Goal: Obtain resource: Download file/media

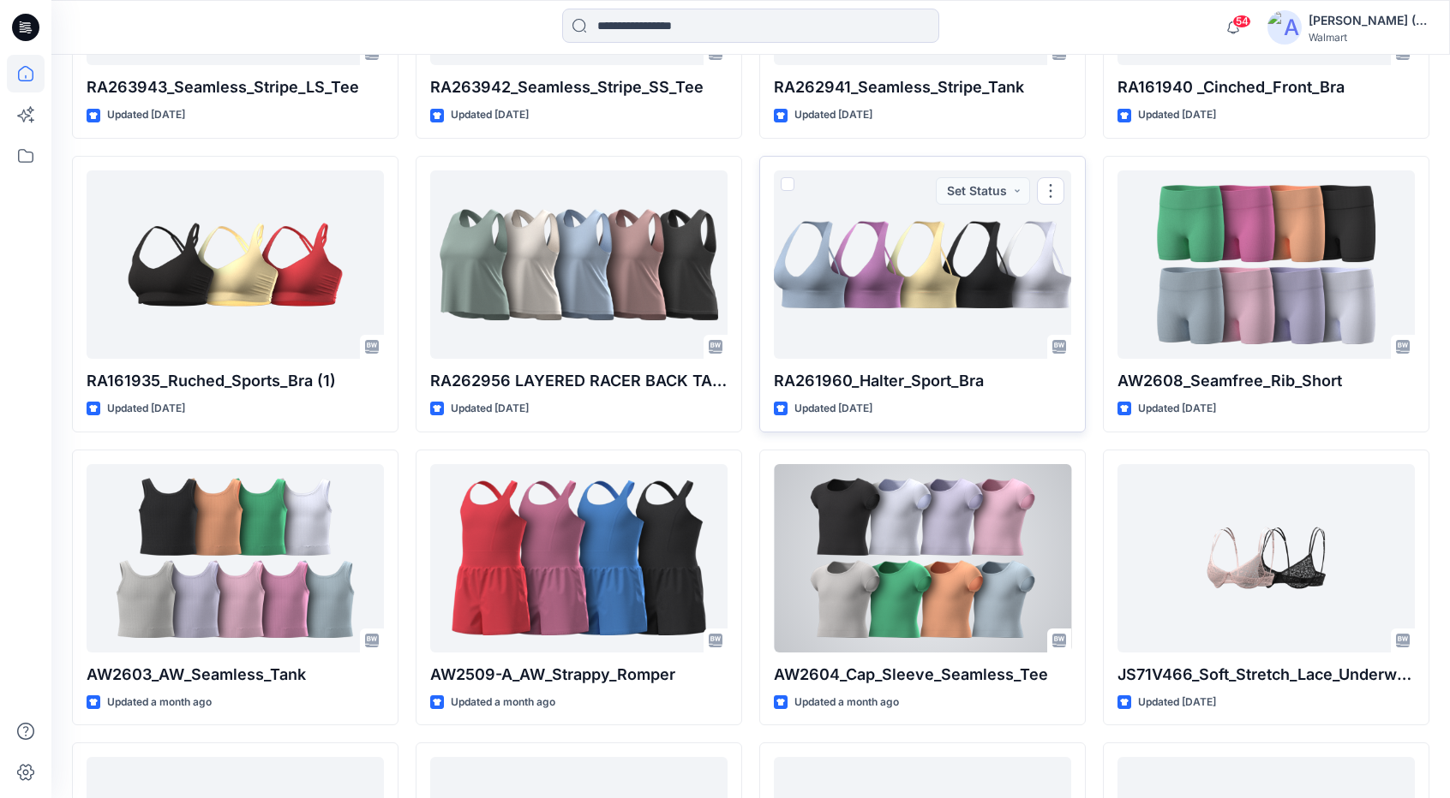
scroll to position [3348, 0]
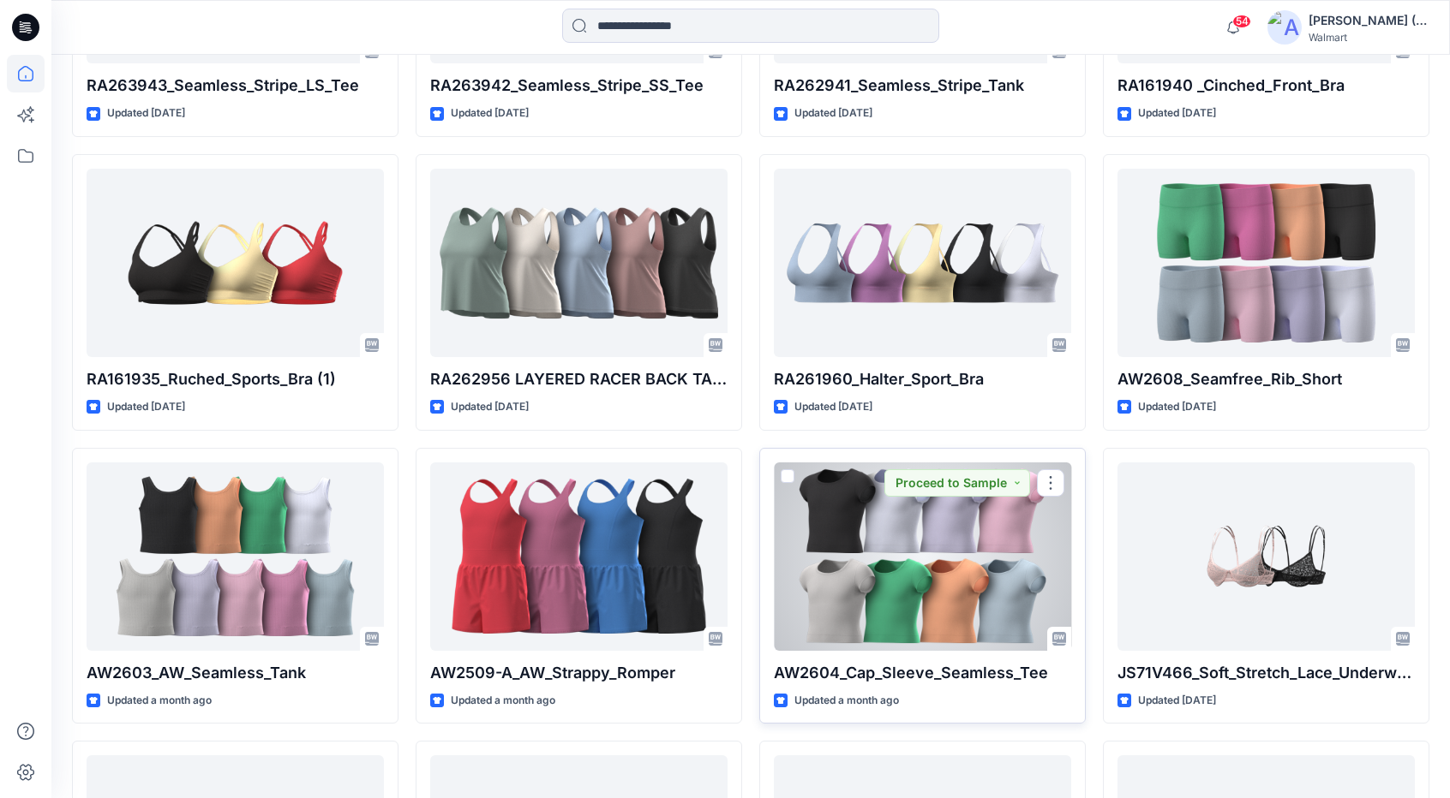
click at [996, 562] on div at bounding box center [922, 557] width 297 height 188
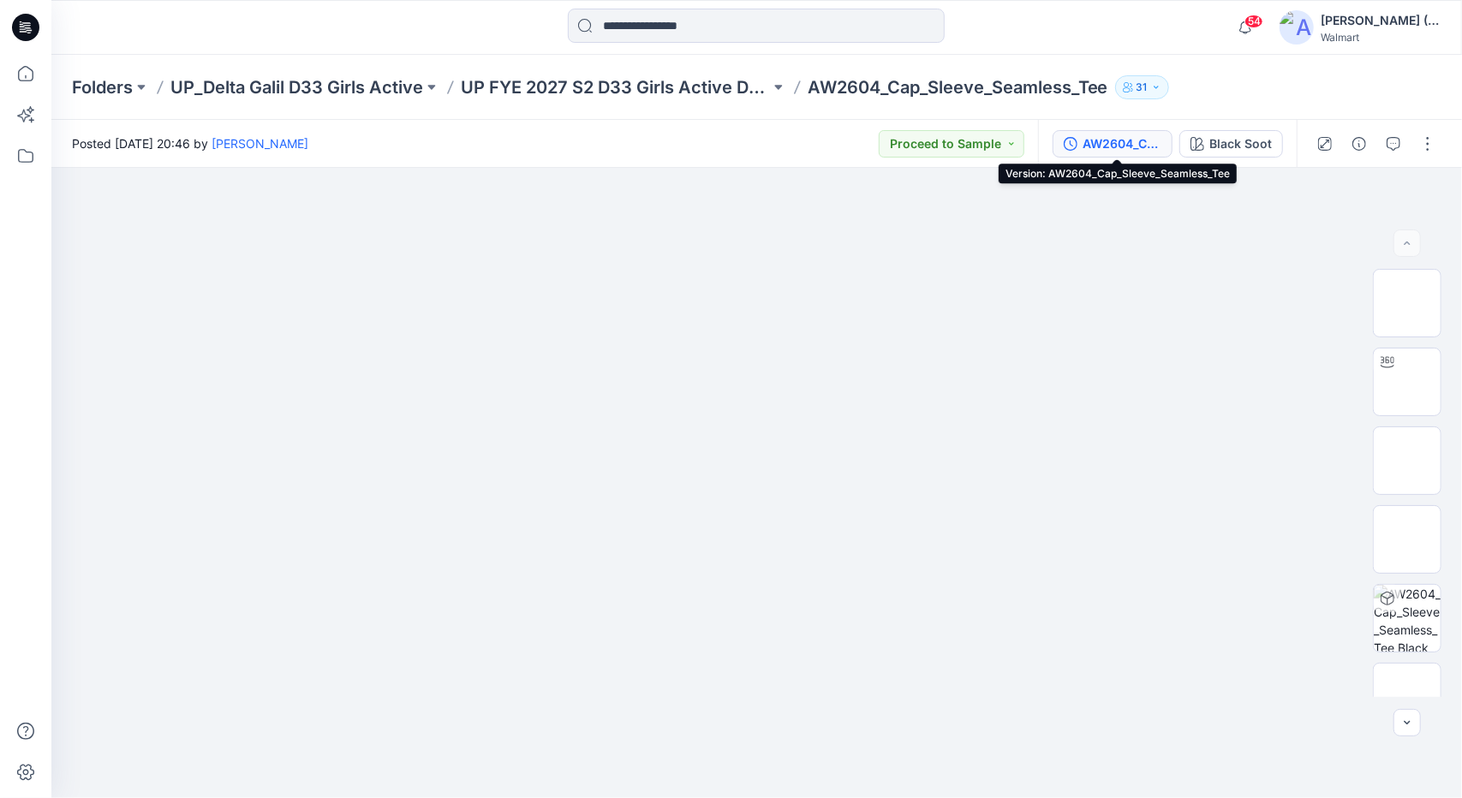
click at [1105, 140] on div "AW2604_Cap_Sleeve_Seamless_Tee" at bounding box center [1122, 144] width 79 height 19
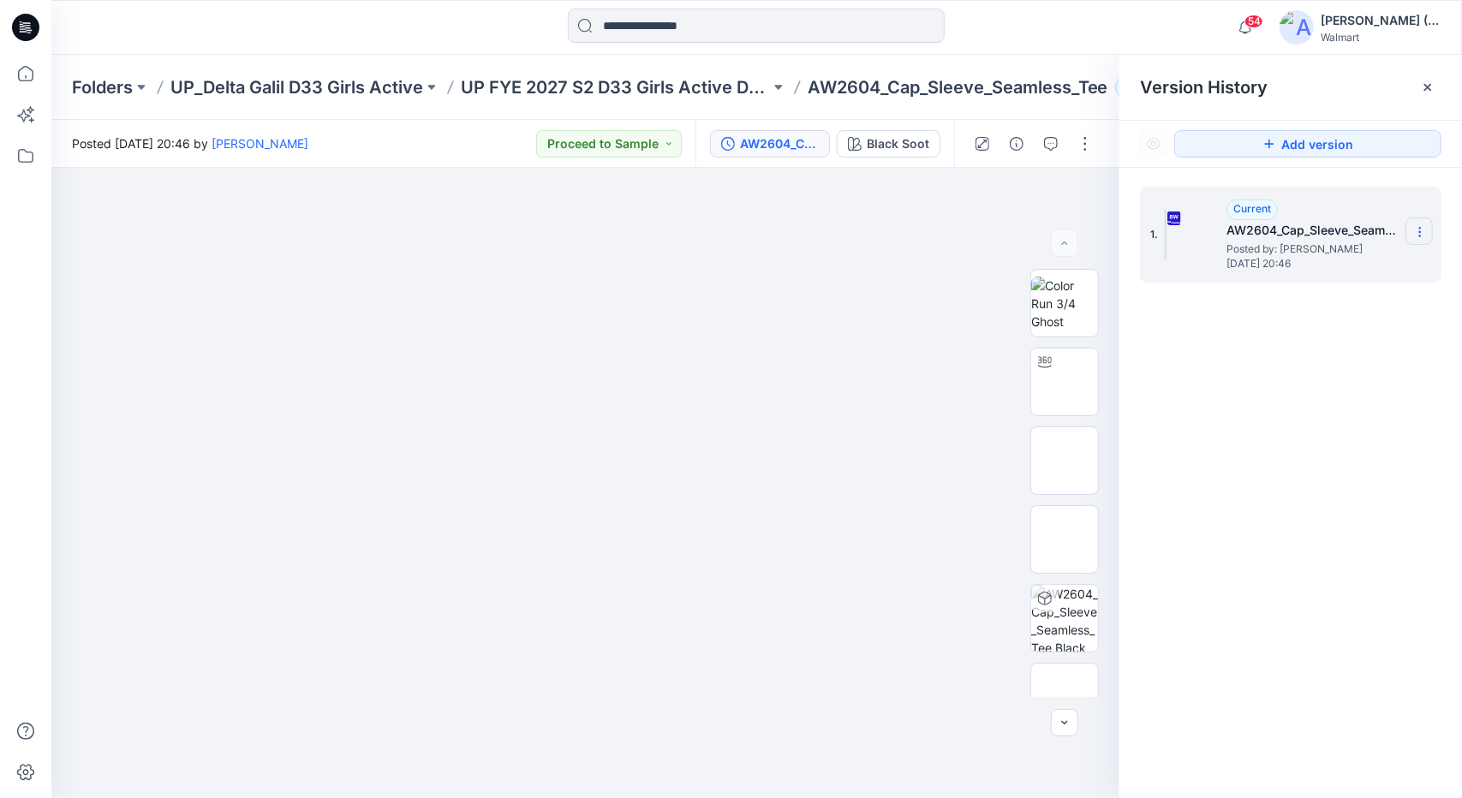
click at [1422, 232] on icon at bounding box center [1421, 232] width 14 height 14
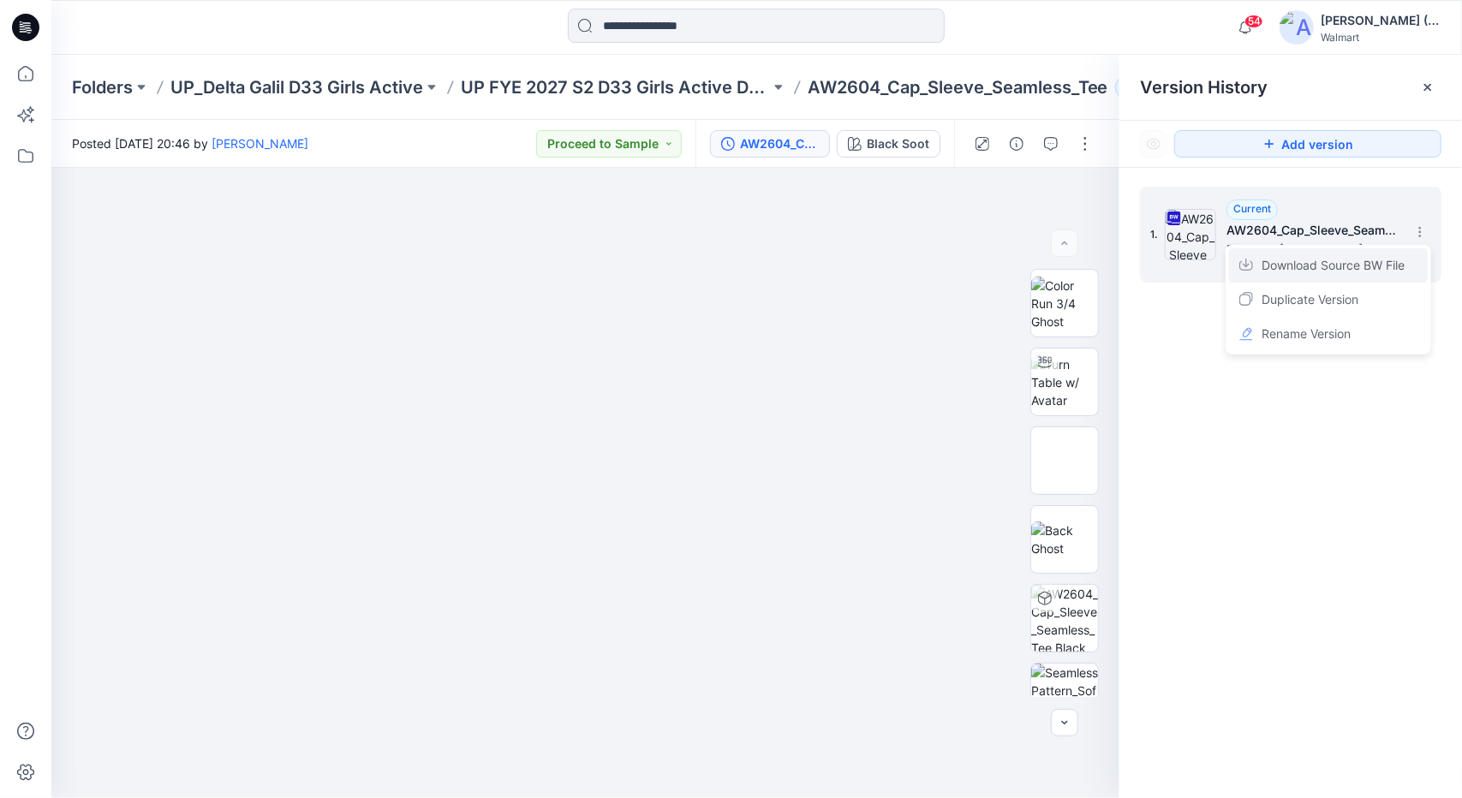
click at [1331, 268] on span "Download Source BW File" at bounding box center [1333, 265] width 143 height 21
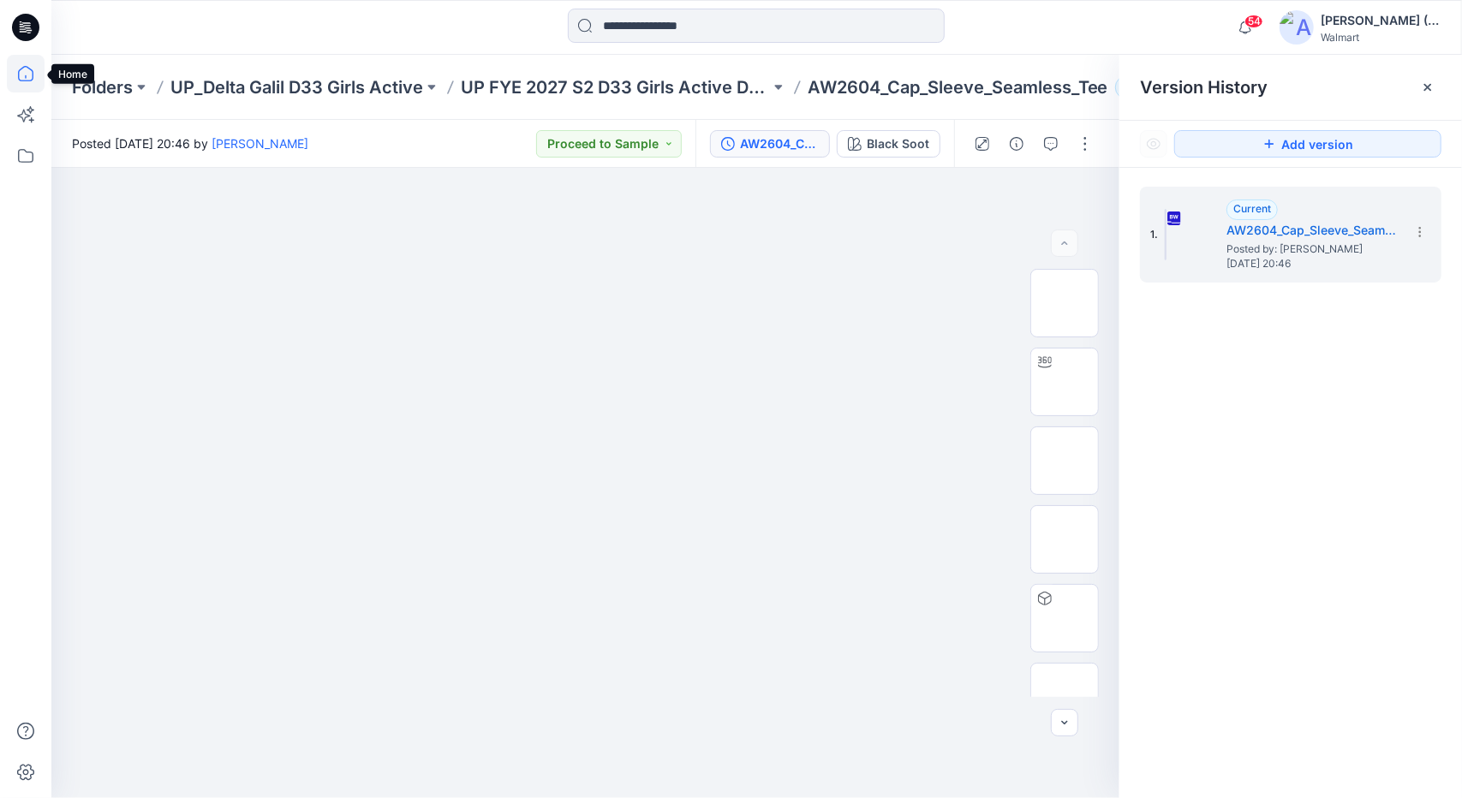
click at [34, 76] on icon at bounding box center [26, 74] width 38 height 38
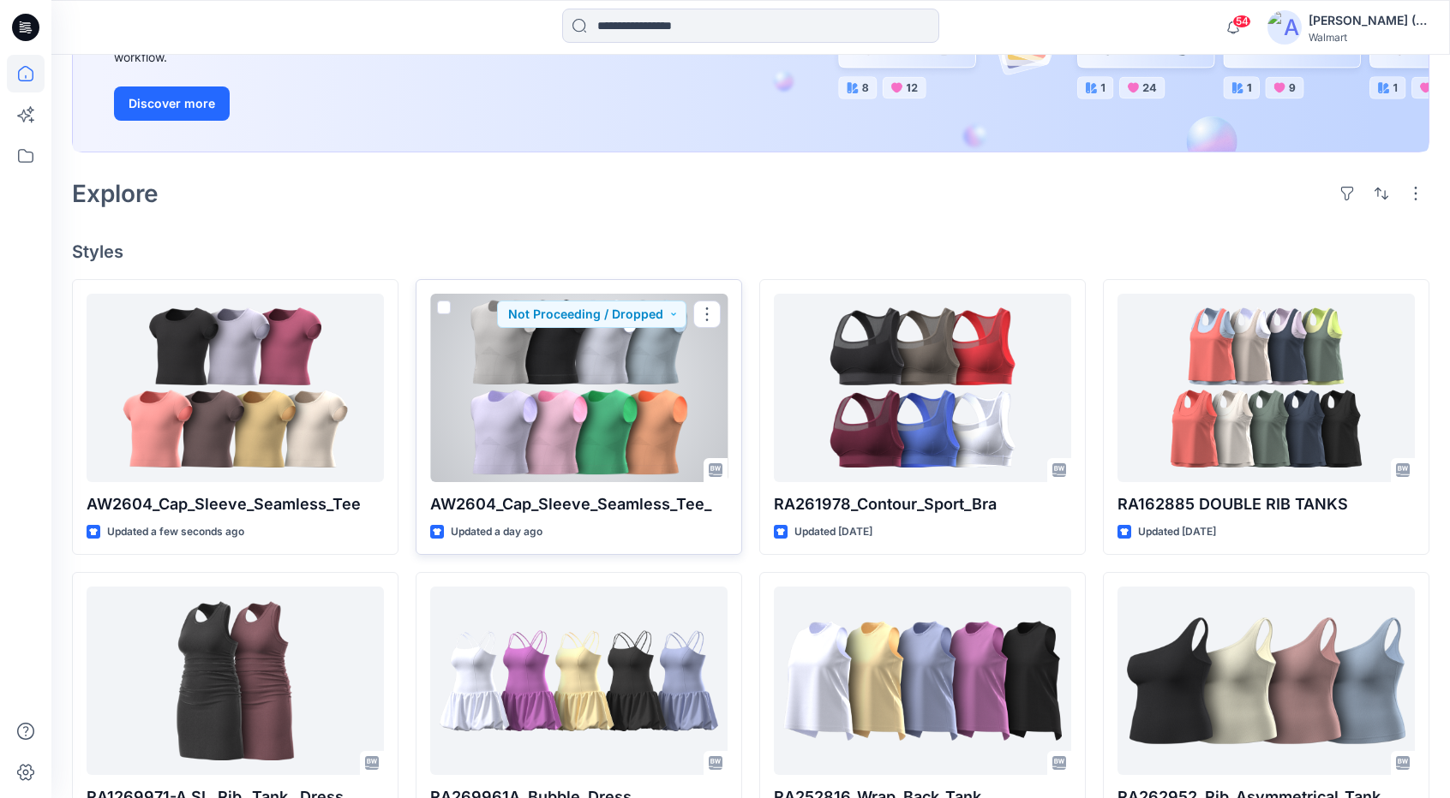
scroll to position [343, 0]
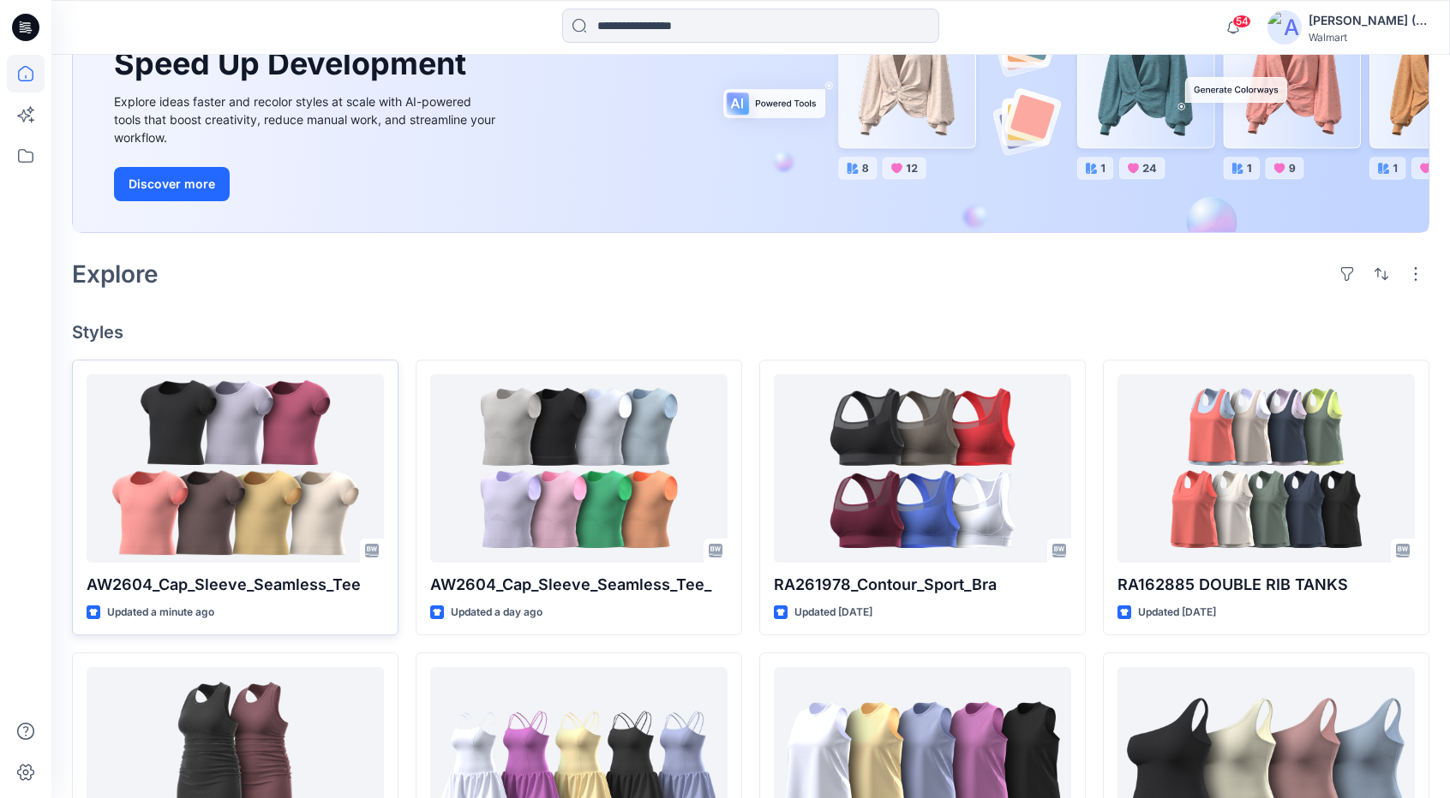
scroll to position [257, 0]
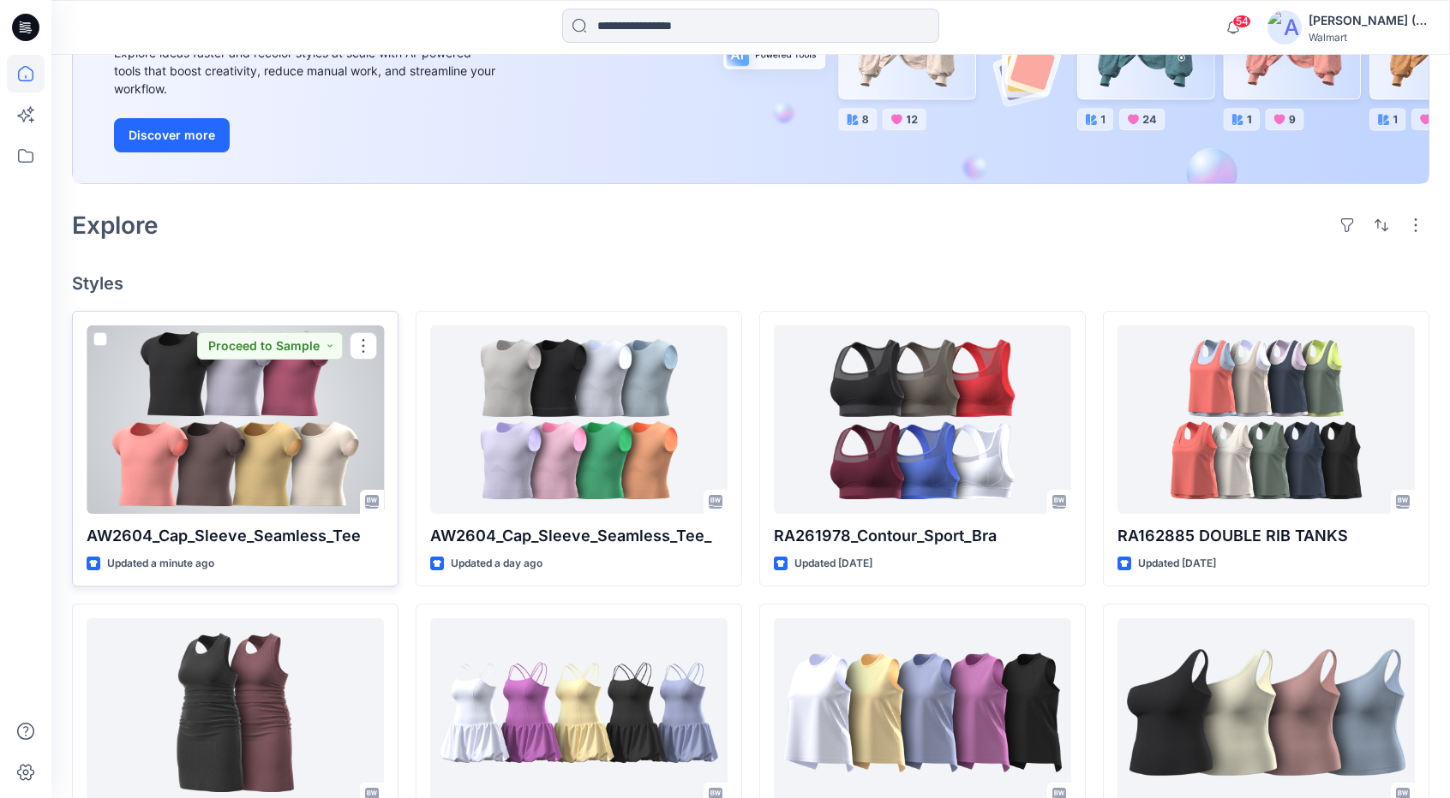
click at [236, 406] on div at bounding box center [235, 420] width 297 height 188
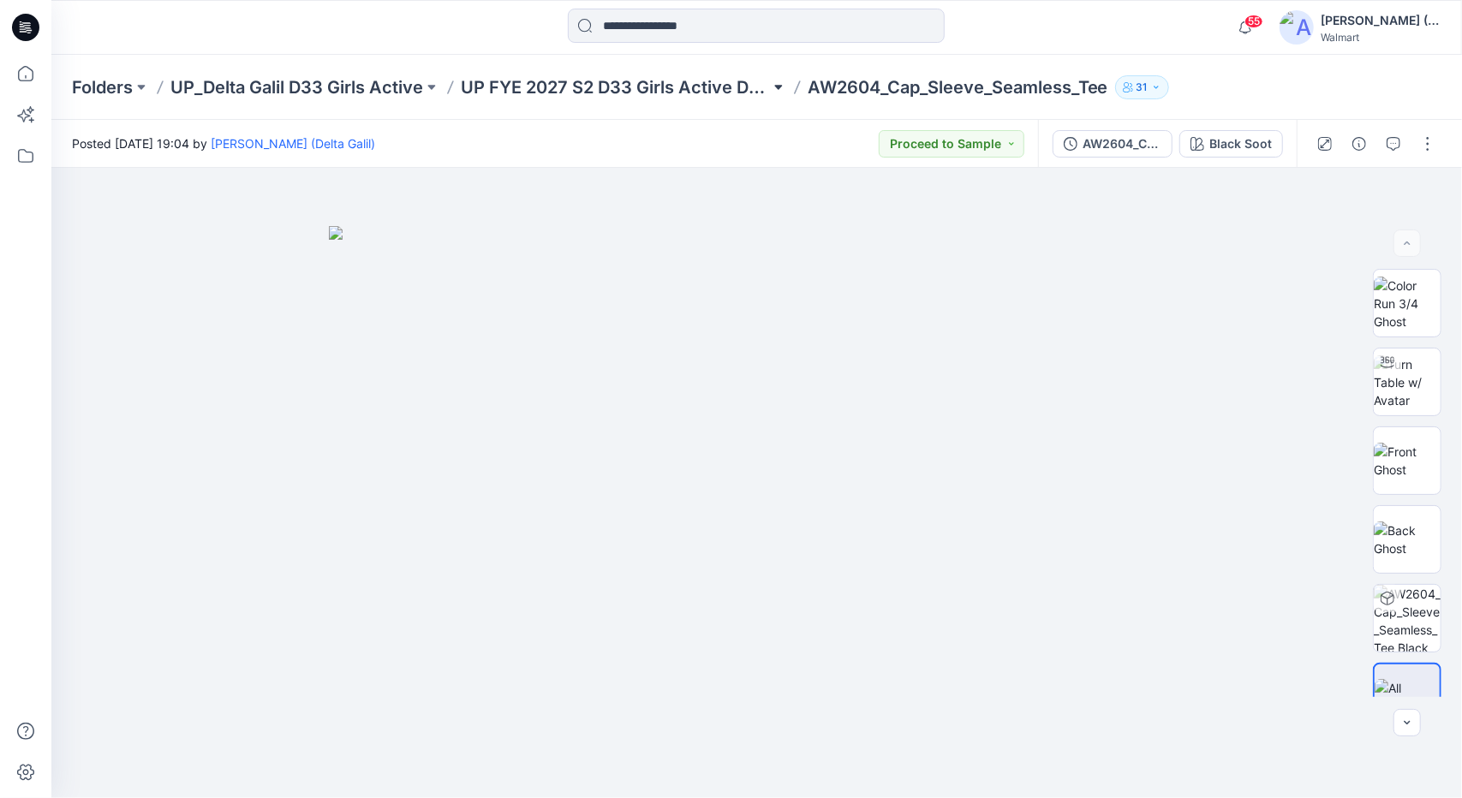
click at [782, 88] on button at bounding box center [778, 87] width 17 height 24
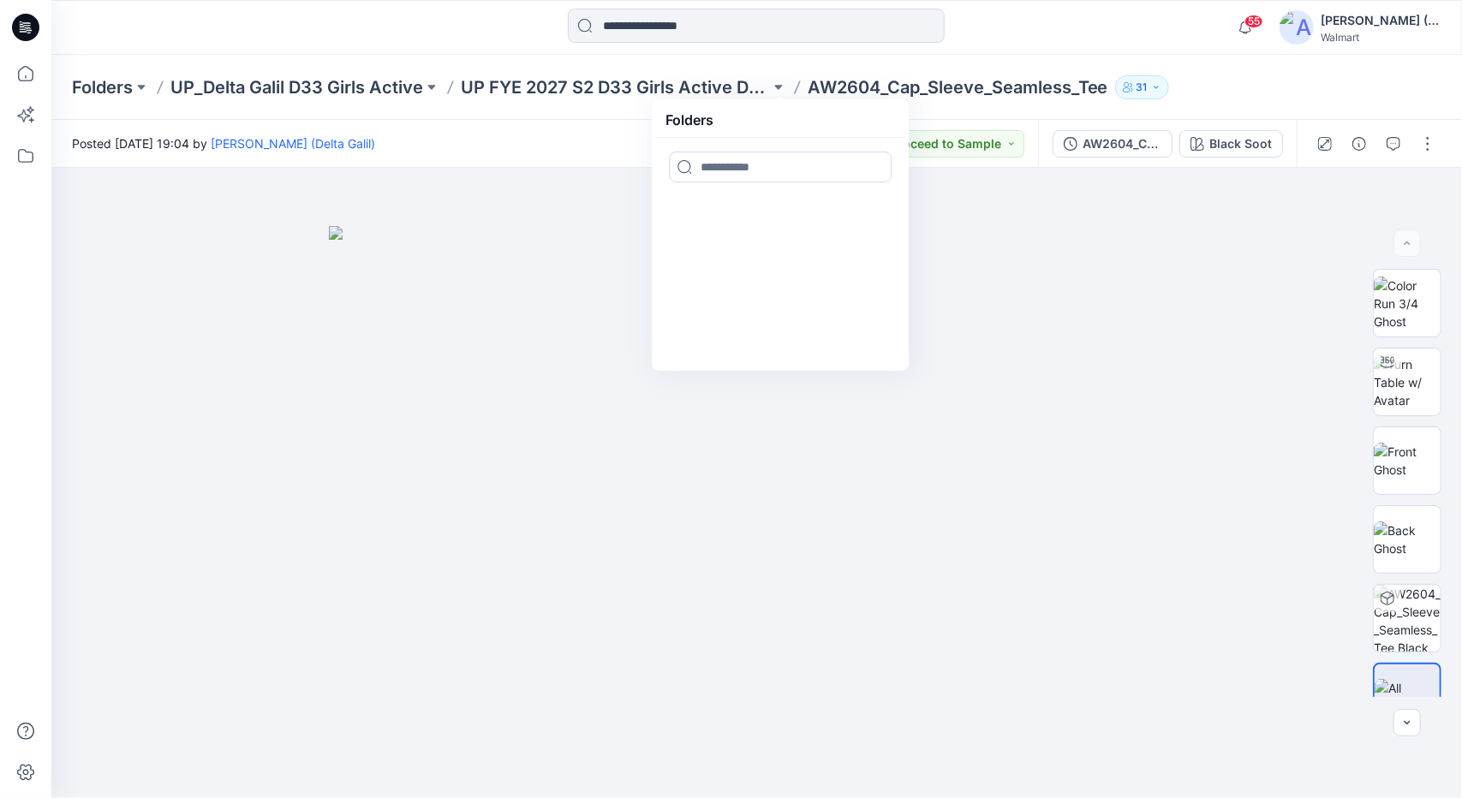
click at [368, 85] on p "UP_Delta Galil D33 Girls Active" at bounding box center [296, 87] width 253 height 24
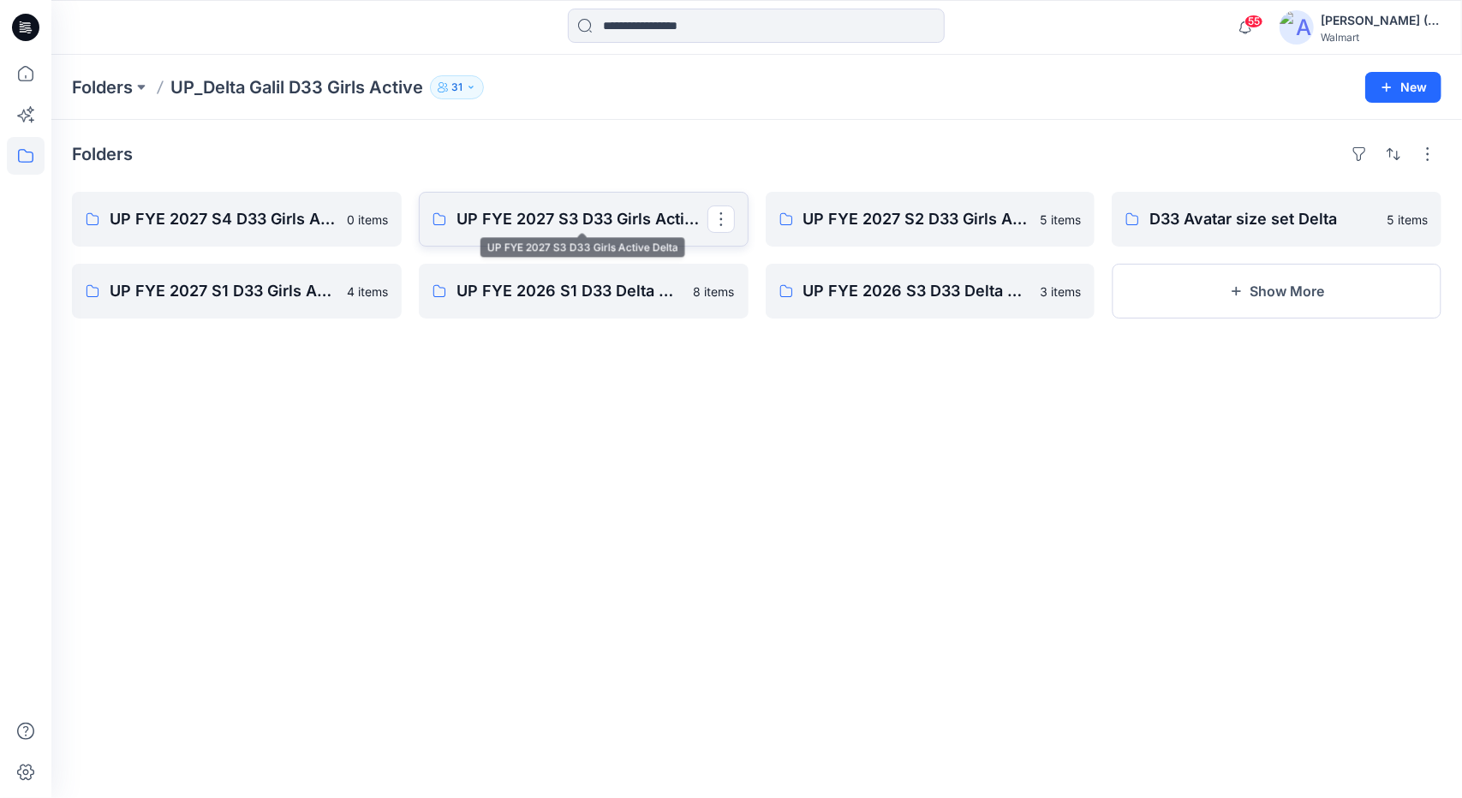
click at [656, 221] on p "UP FYE 2027 S3 D33 Girls Active Delta" at bounding box center [582, 219] width 251 height 24
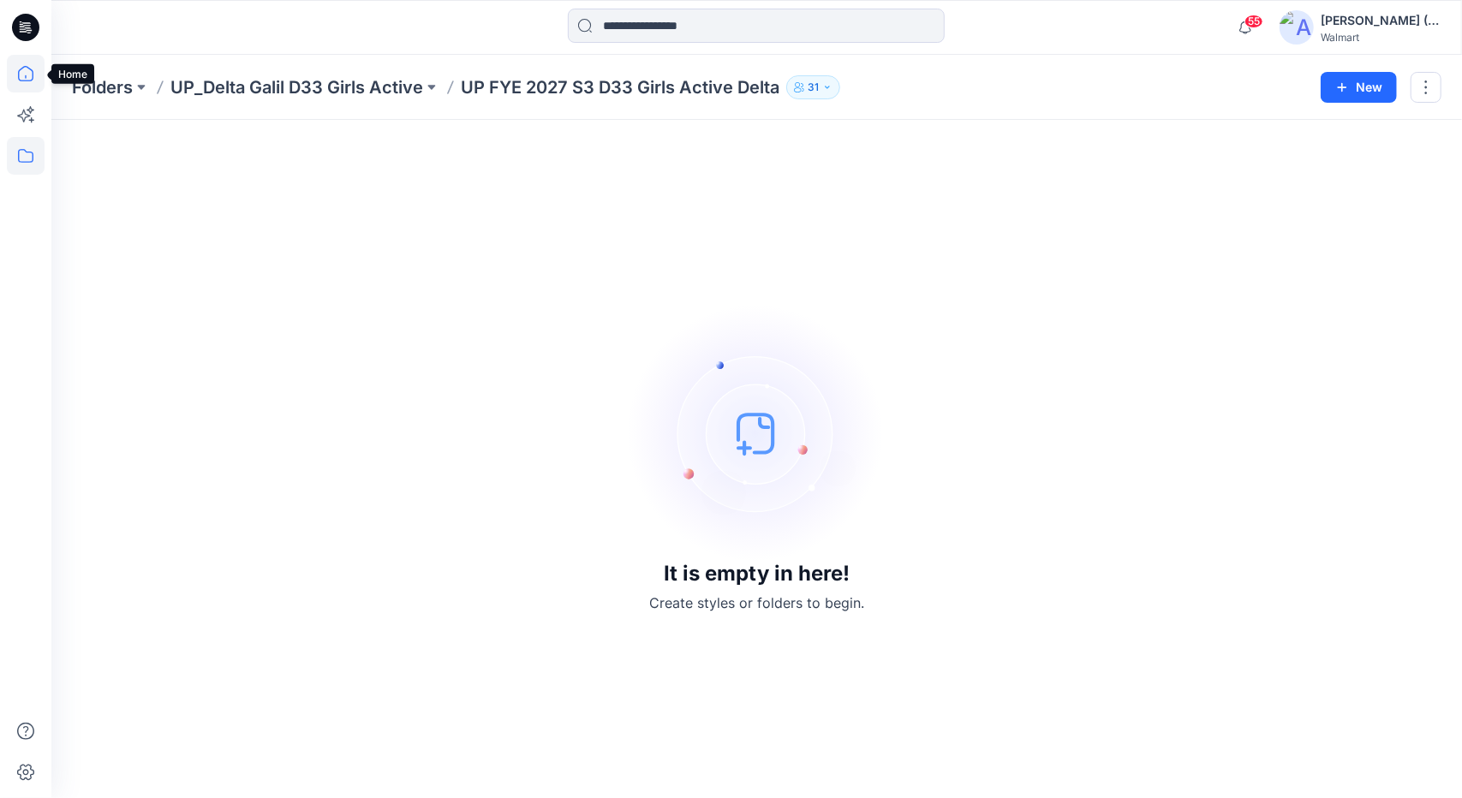
click at [24, 77] on icon at bounding box center [26, 74] width 38 height 38
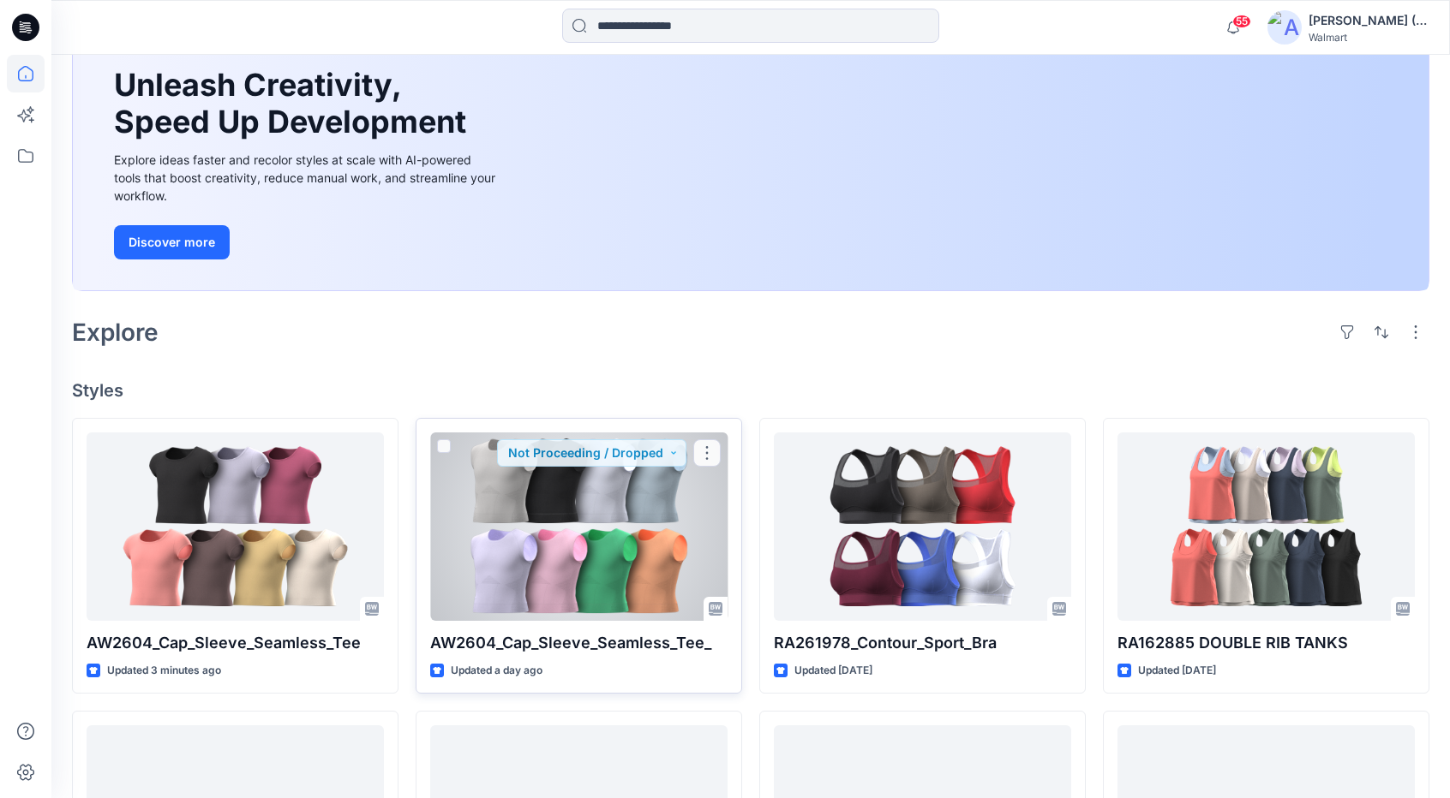
scroll to position [171, 0]
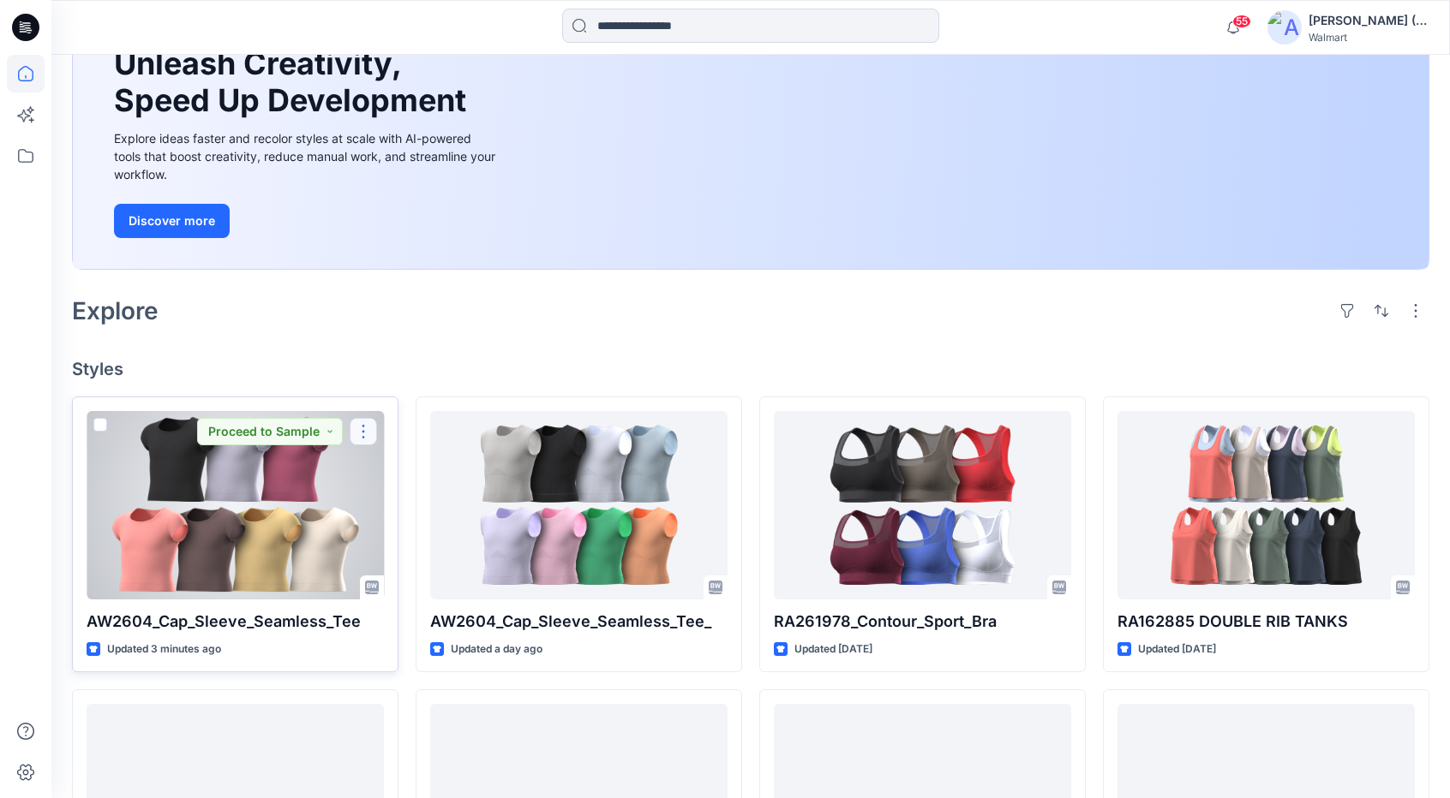
click at [368, 428] on button "button" at bounding box center [363, 431] width 27 height 27
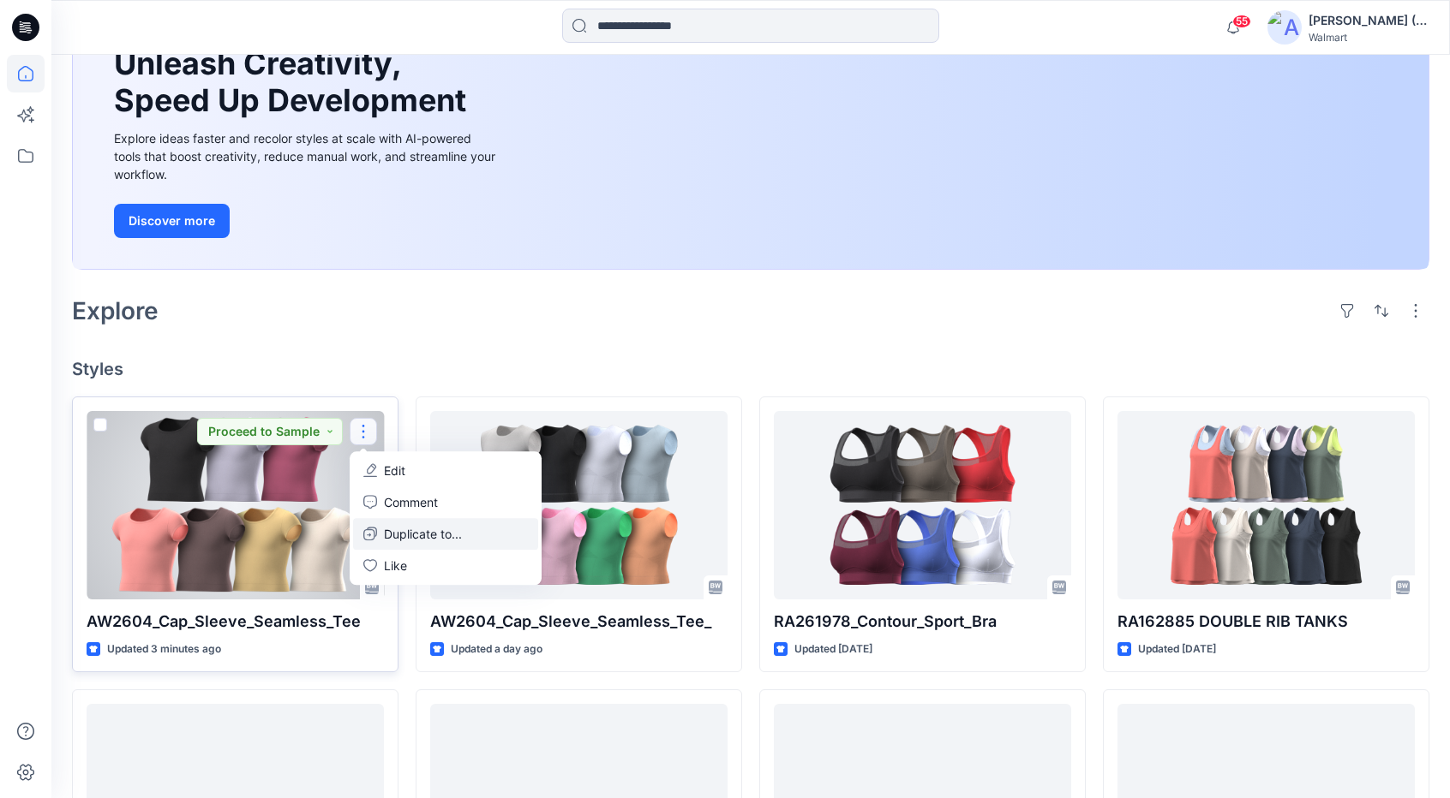
click at [436, 534] on p "Duplicate to..." at bounding box center [423, 534] width 78 height 18
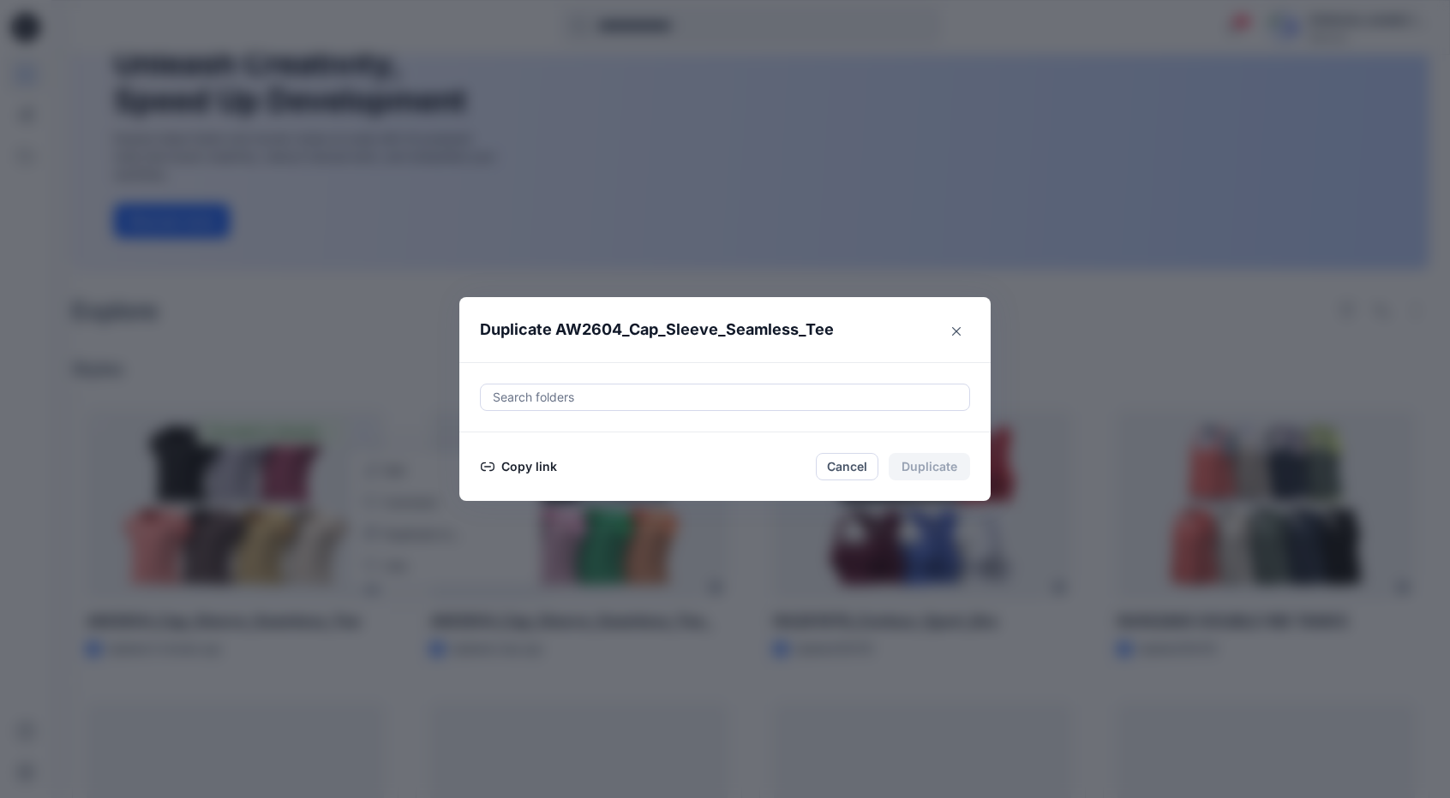
click at [756, 401] on div at bounding box center [725, 397] width 468 height 21
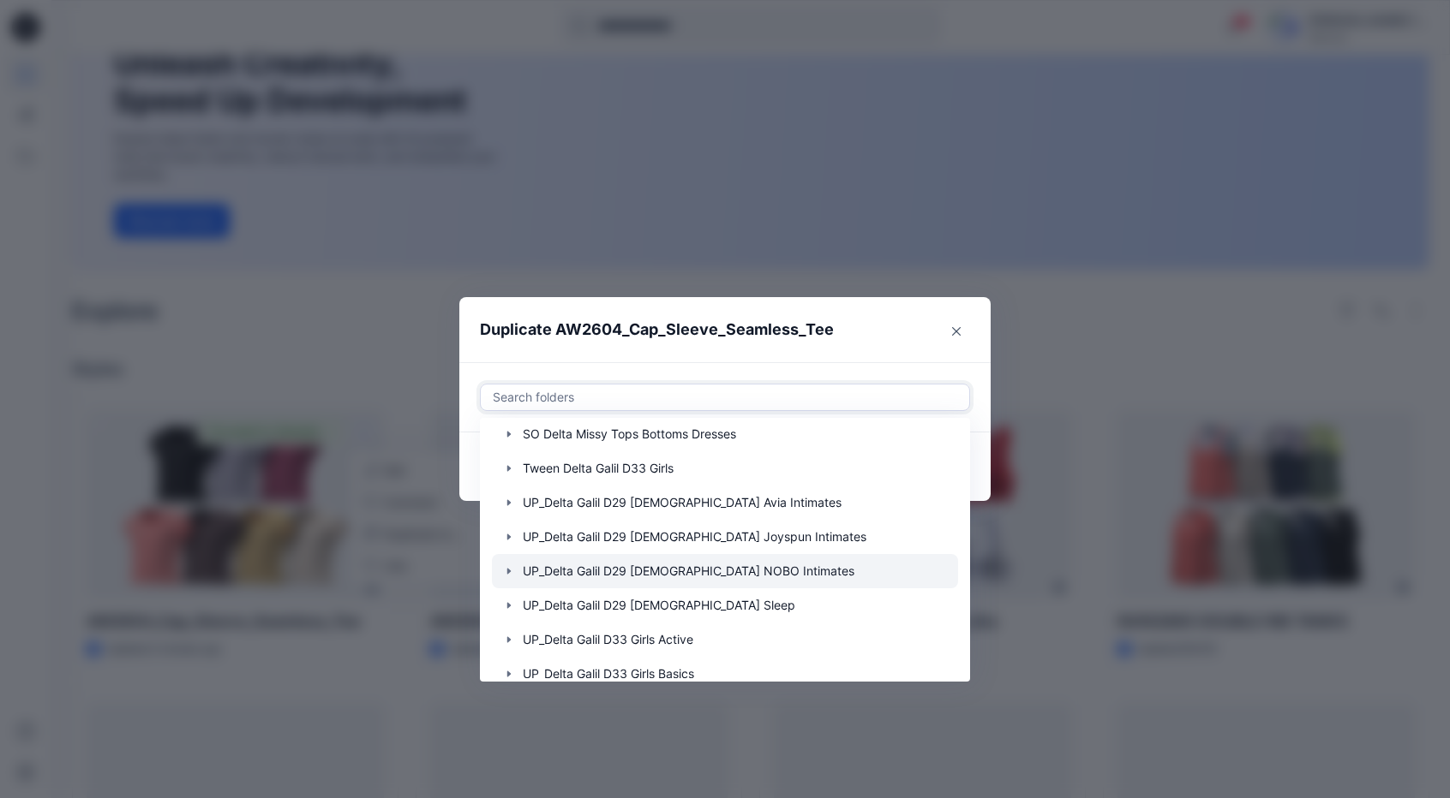
scroll to position [257, 0]
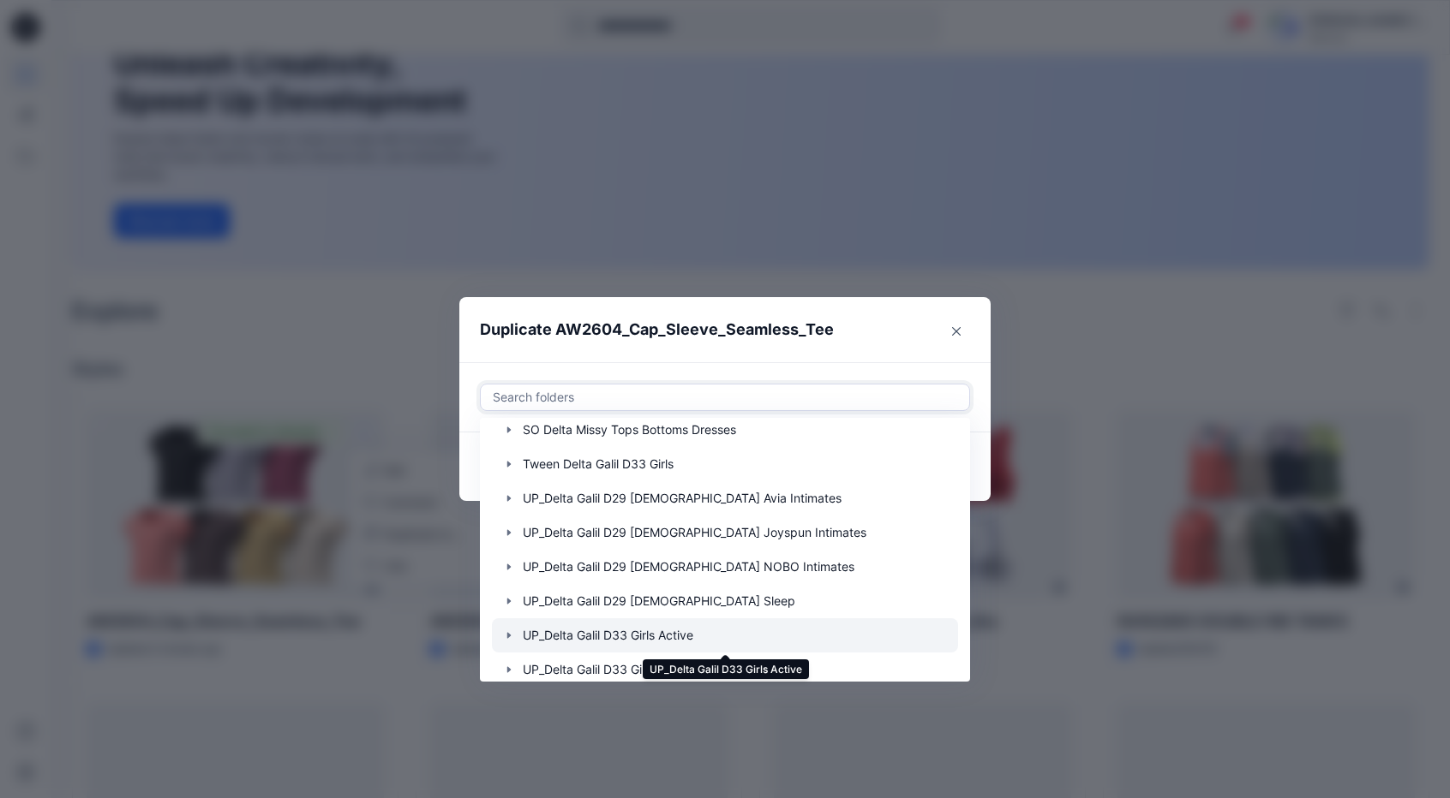
click at [646, 638] on div at bounding box center [725, 636] width 466 height 34
click at [516, 633] on icon "button" at bounding box center [509, 636] width 14 height 14
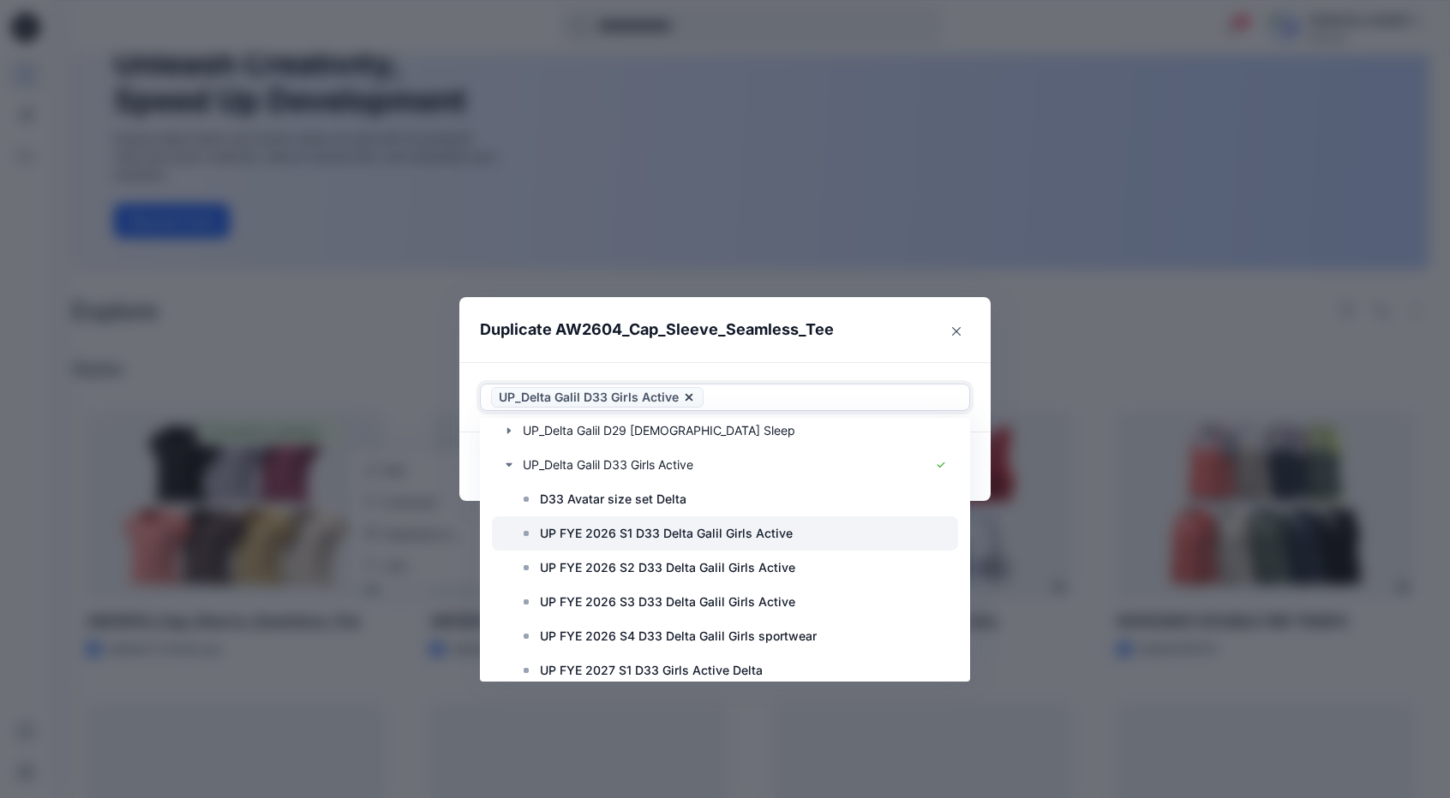
scroll to position [428, 0]
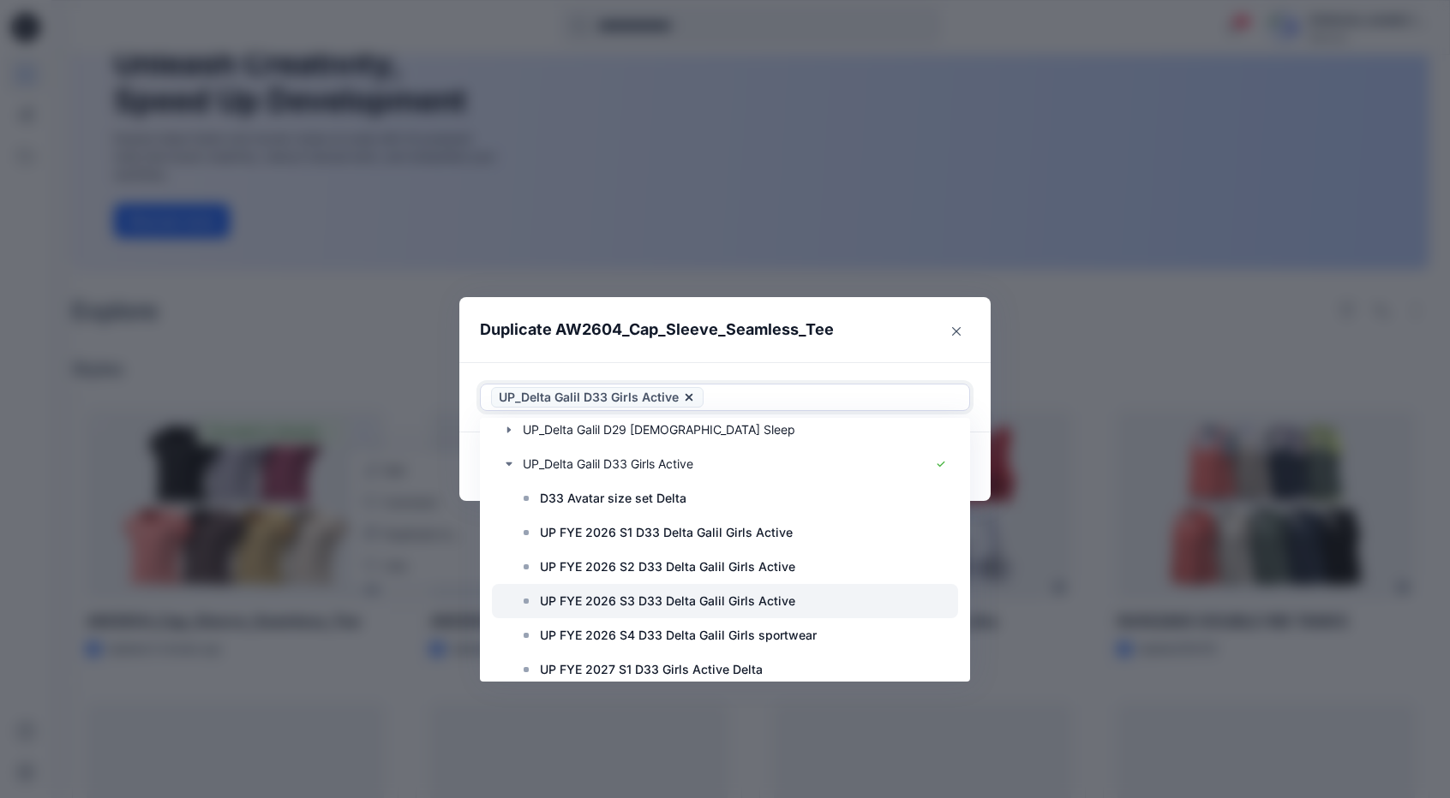
click at [763, 609] on p "UP FYE 2026 S3 D33 Delta Galil Girls Active" at bounding box center [667, 601] width 255 height 21
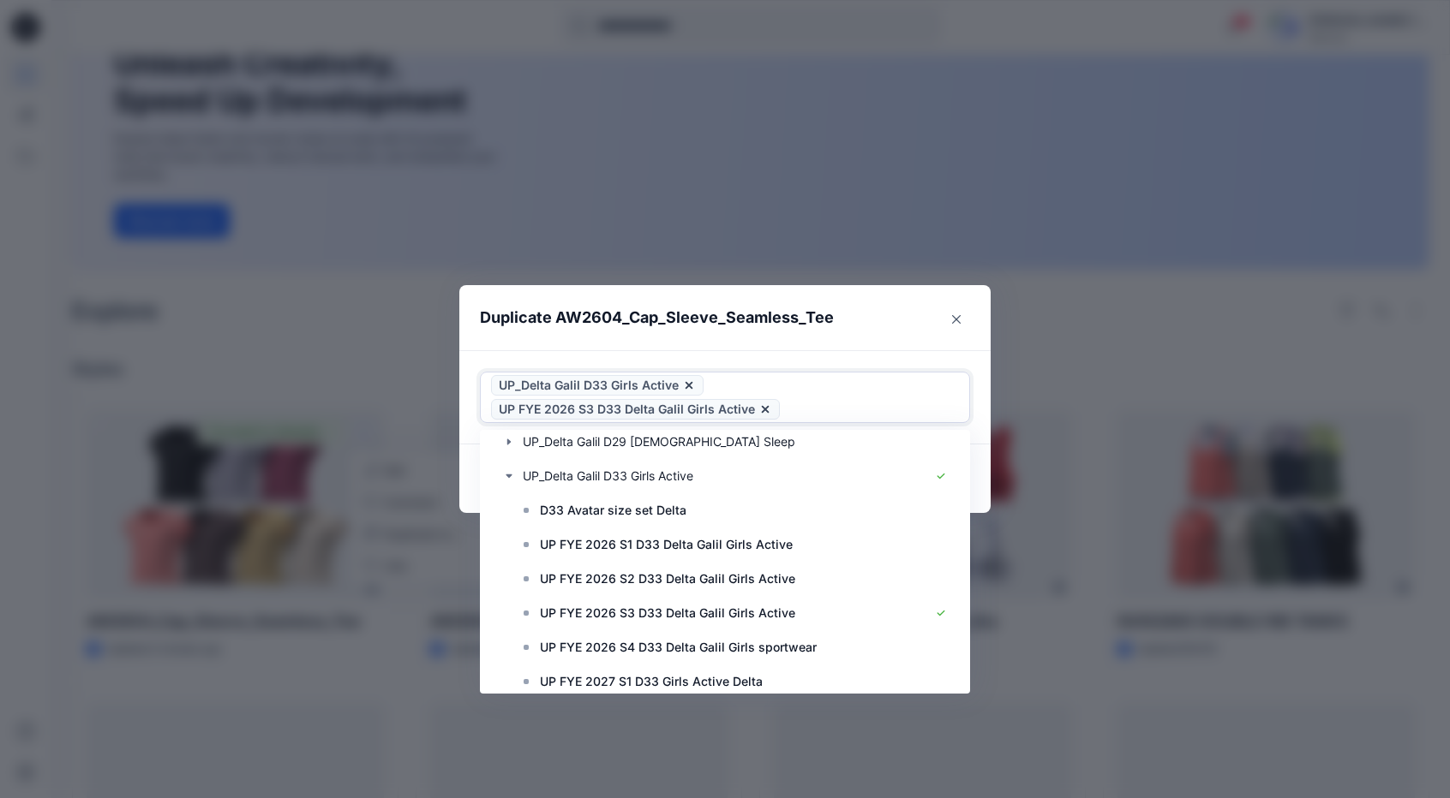
click at [691, 386] on icon at bounding box center [688, 385] width 7 height 7
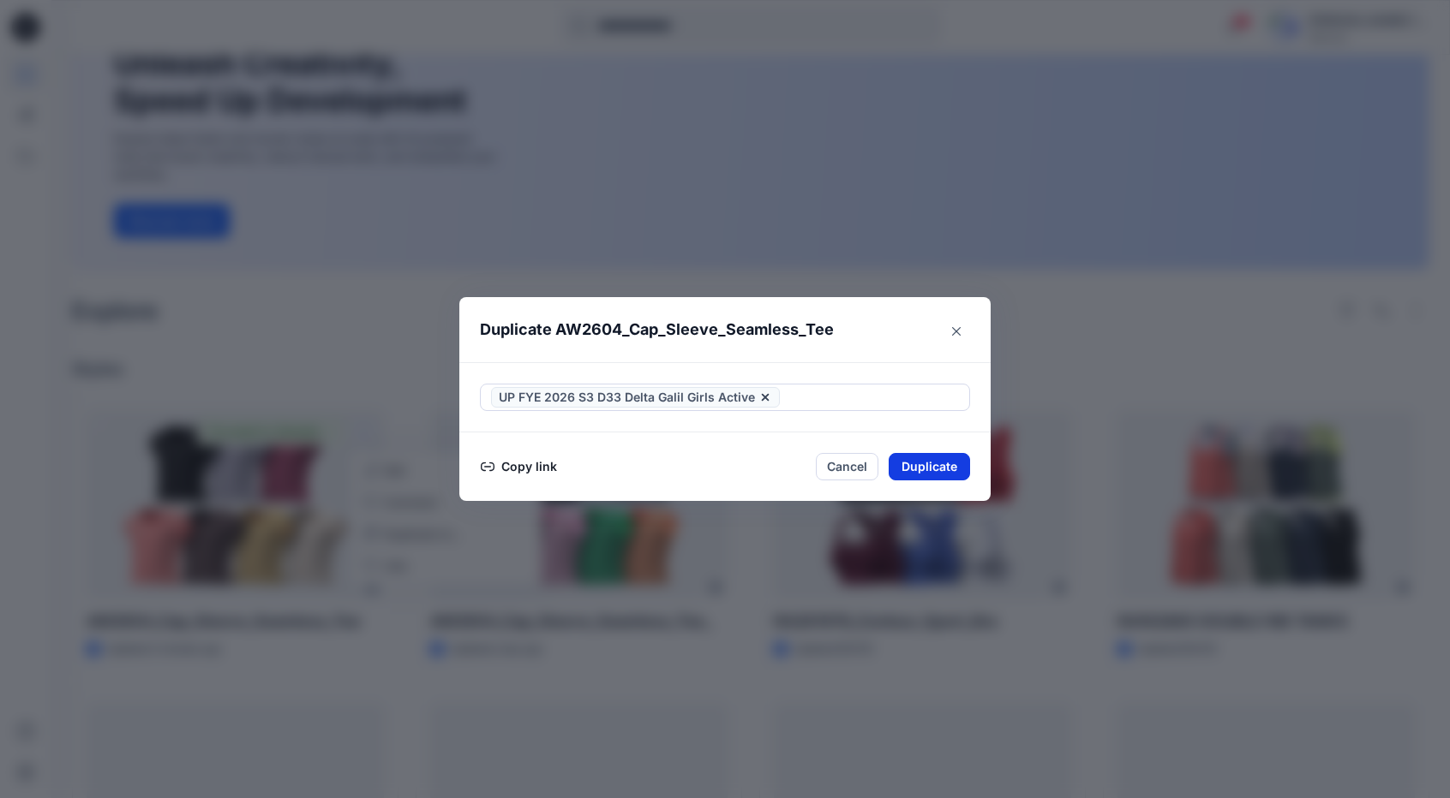
click at [958, 466] on button "Duplicate" at bounding box center [928, 466] width 81 height 27
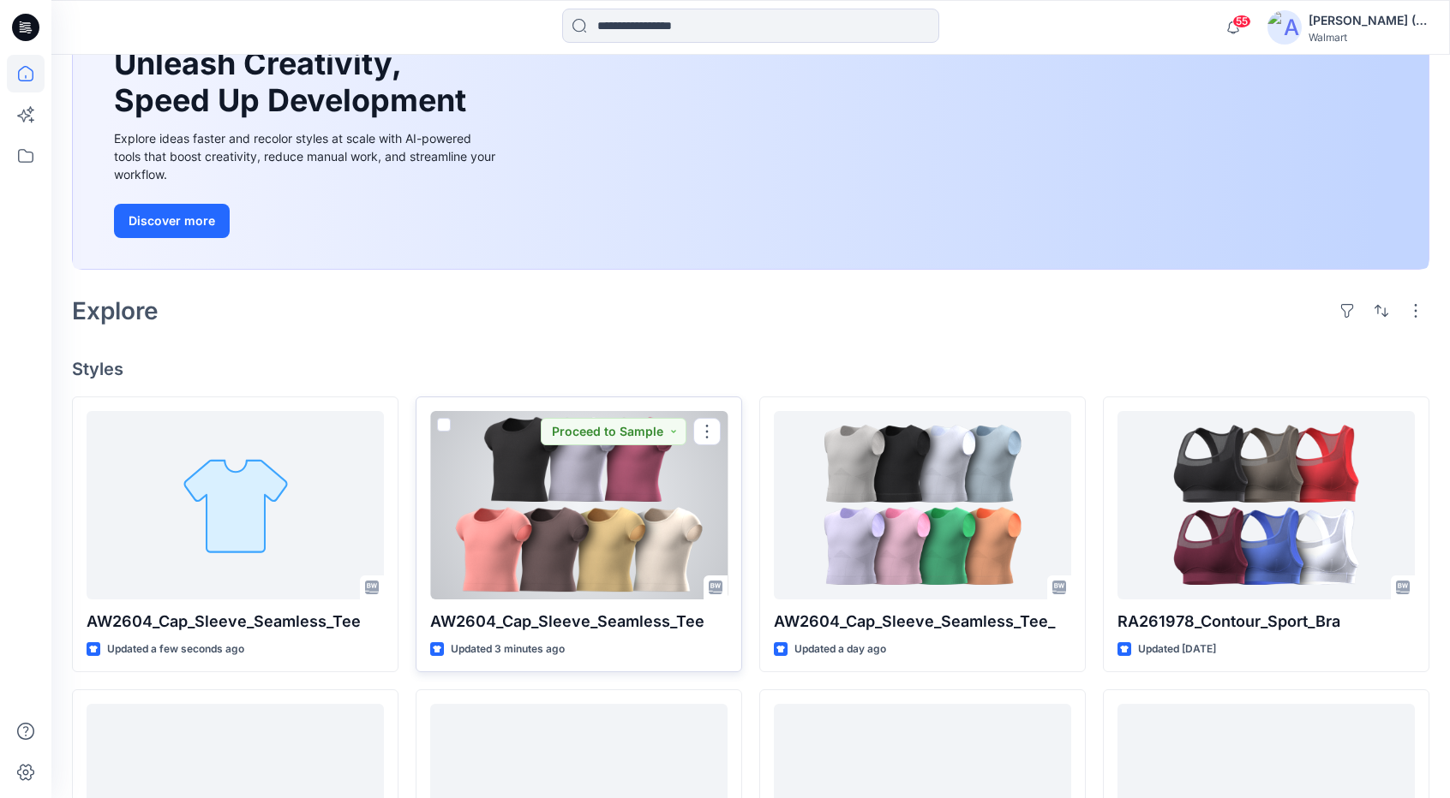
click at [538, 483] on div at bounding box center [578, 505] width 297 height 188
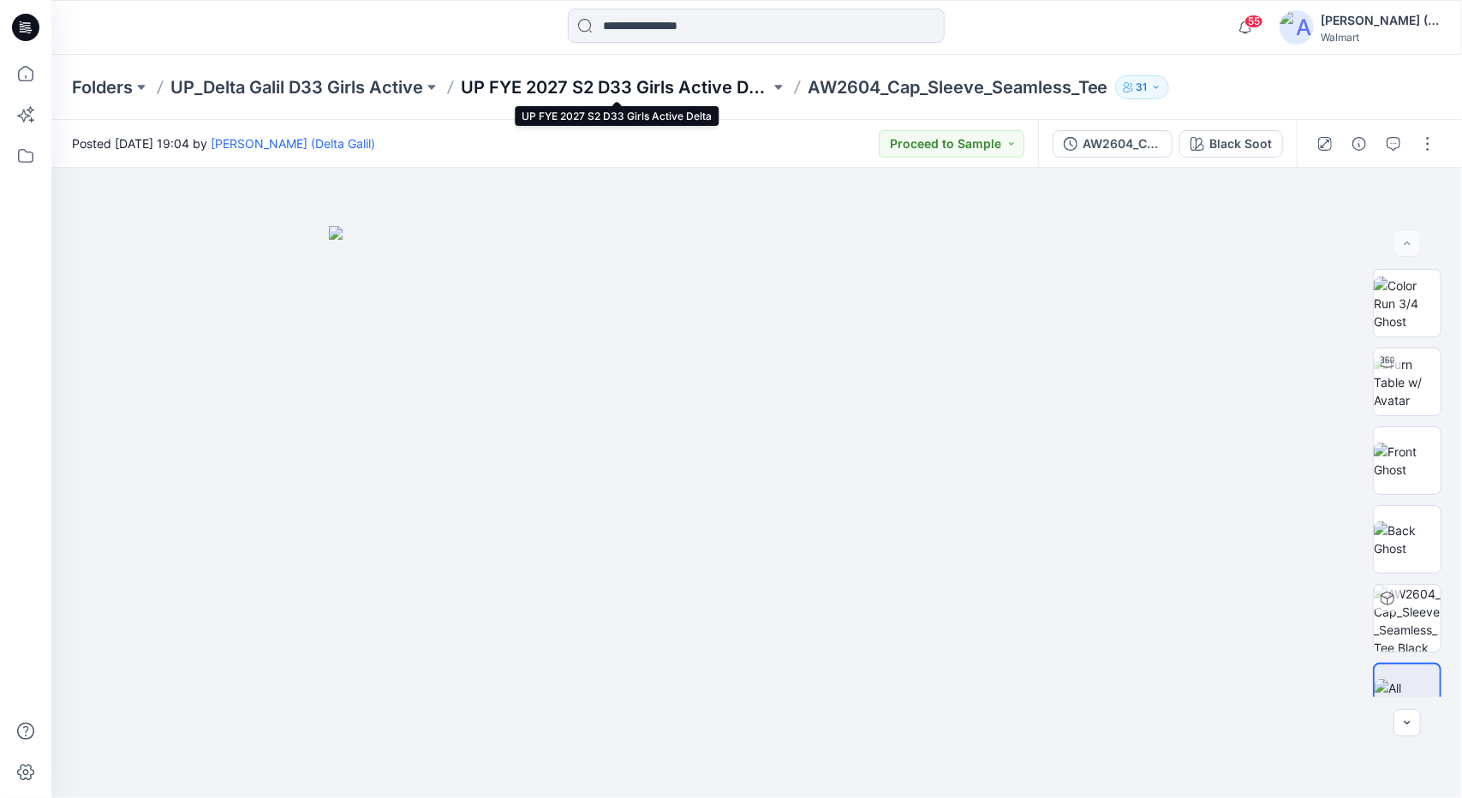
click at [721, 84] on p "UP FYE 2027 S2 D33 Girls Active Delta" at bounding box center [615, 87] width 309 height 24
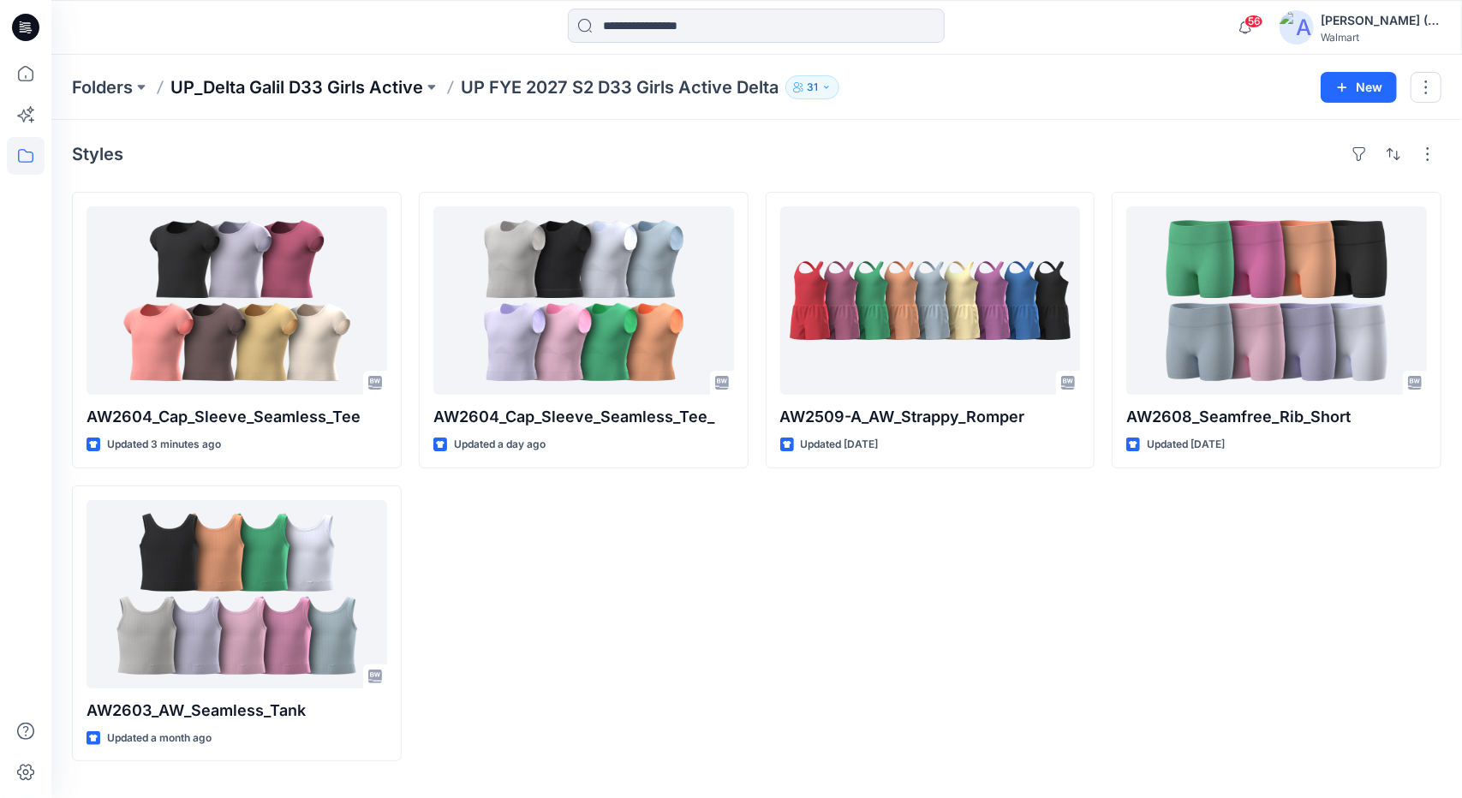
click at [356, 80] on p "UP_Delta Galil D33 Girls Active" at bounding box center [296, 87] width 253 height 24
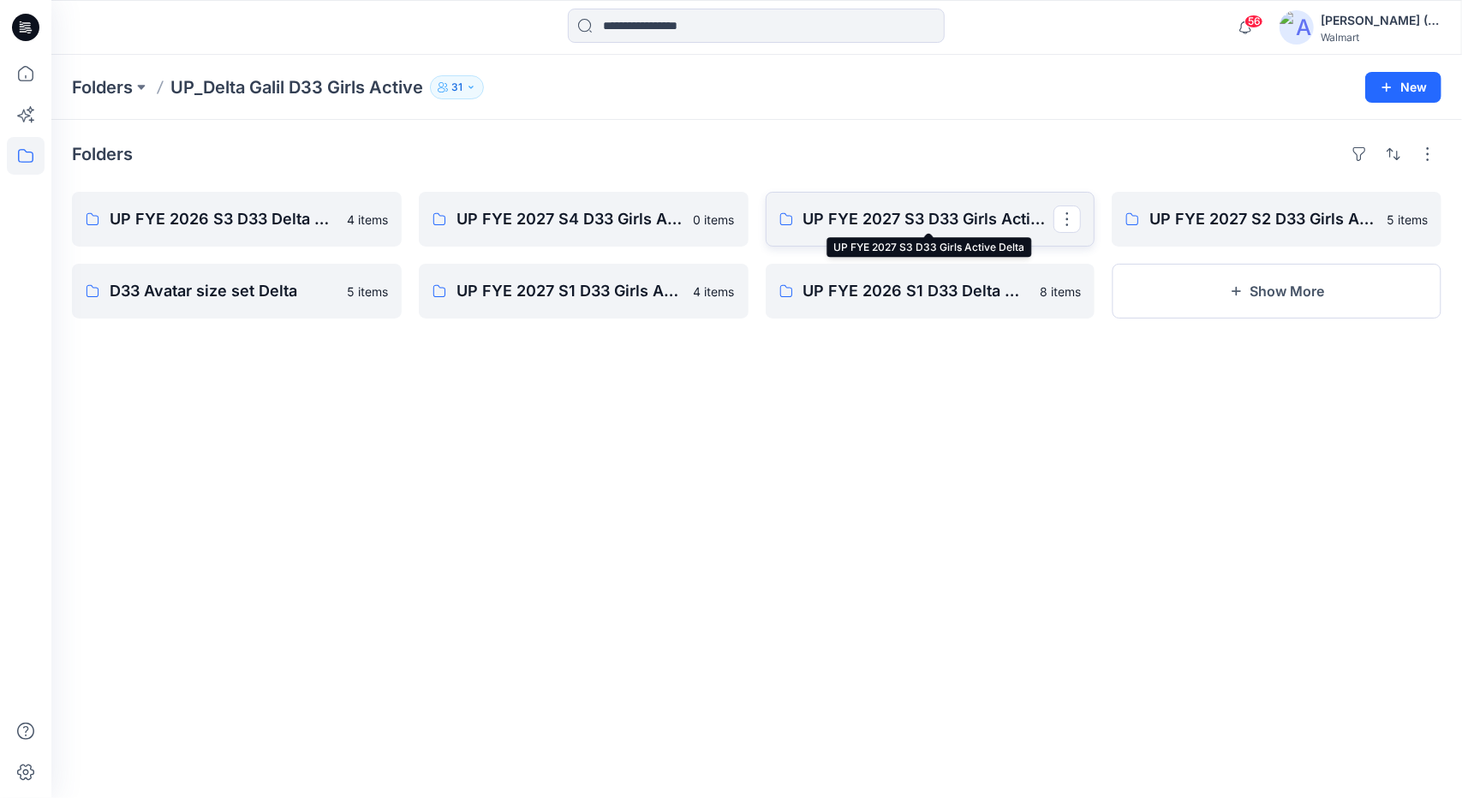
click at [863, 227] on p "UP FYE 2027 S3 D33 Girls Active Delta" at bounding box center [929, 219] width 251 height 24
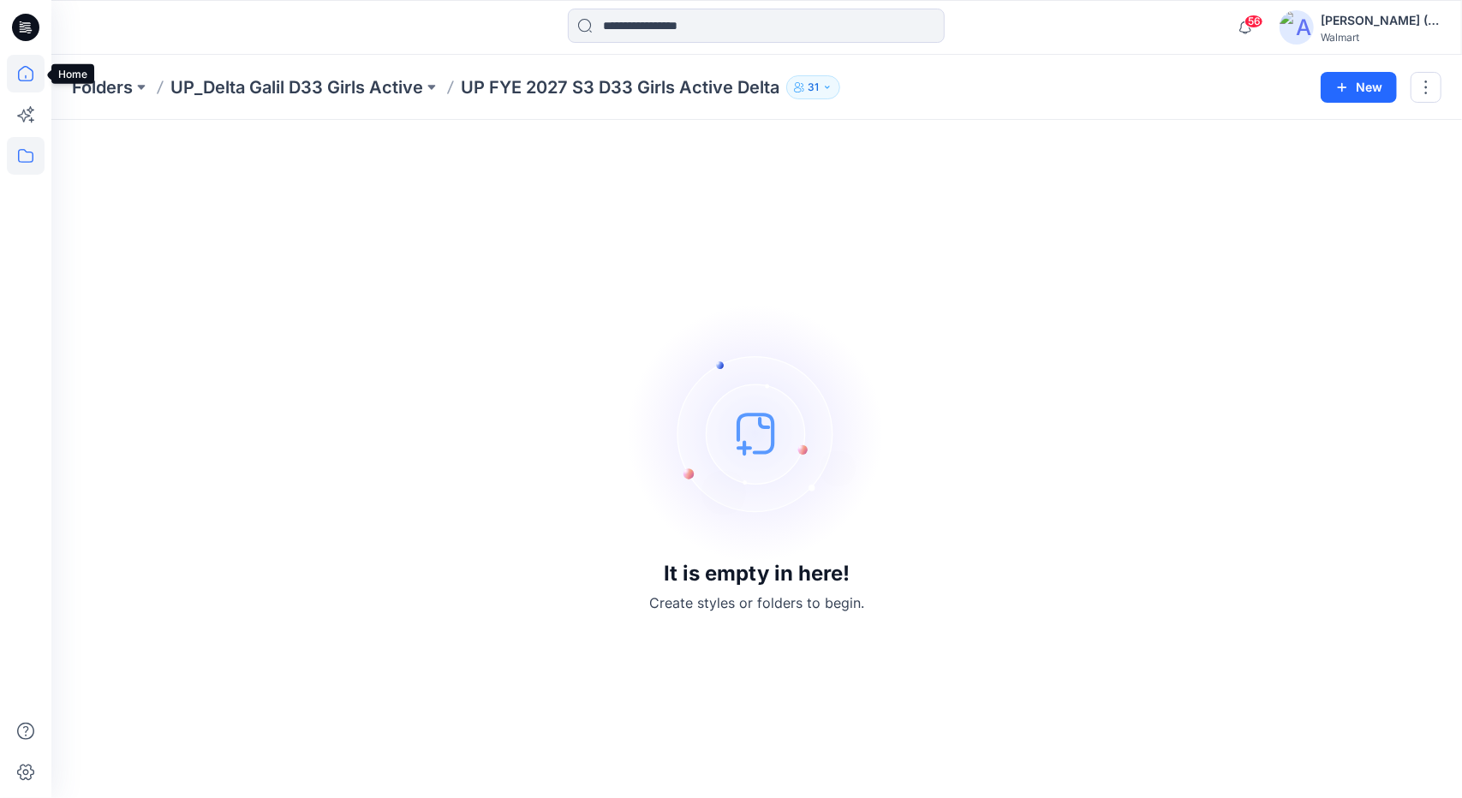
click at [15, 78] on icon at bounding box center [26, 74] width 38 height 38
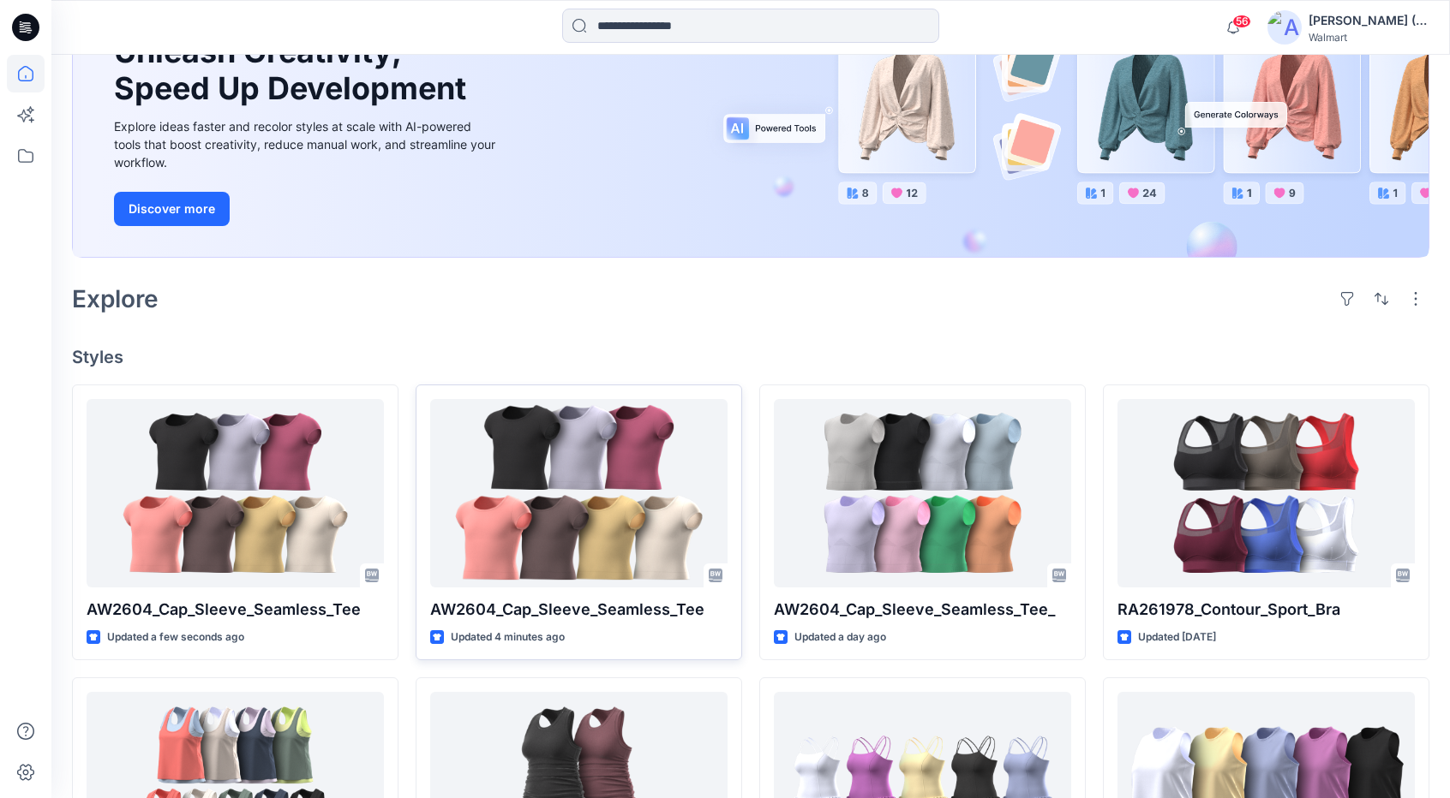
scroll to position [257, 0]
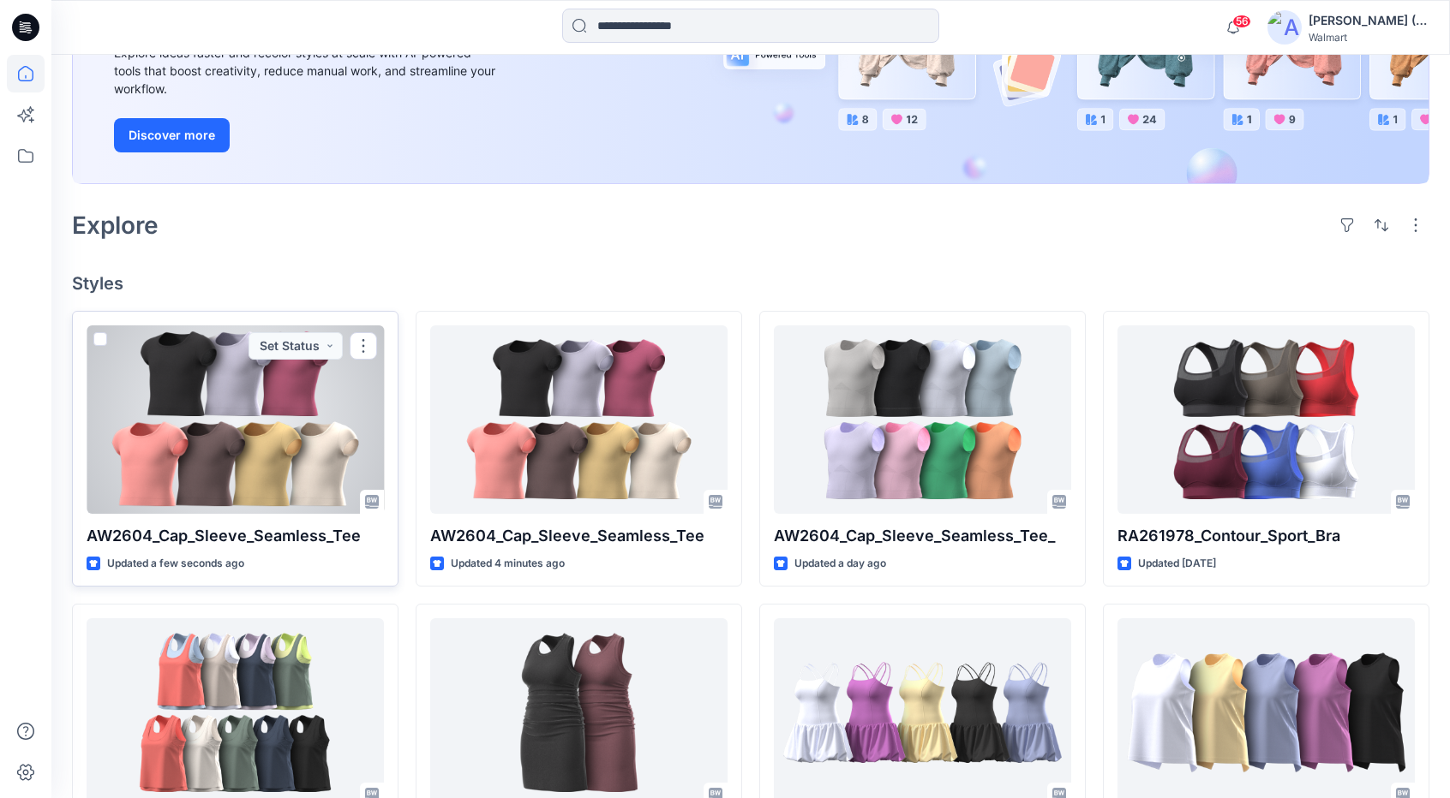
click at [270, 537] on p "AW2604_Cap_Sleeve_Seamless_Tee" at bounding box center [235, 536] width 297 height 24
click at [286, 555] on div "Updated a few seconds ago" at bounding box center [235, 564] width 297 height 18
click at [309, 421] on div at bounding box center [235, 420] width 297 height 188
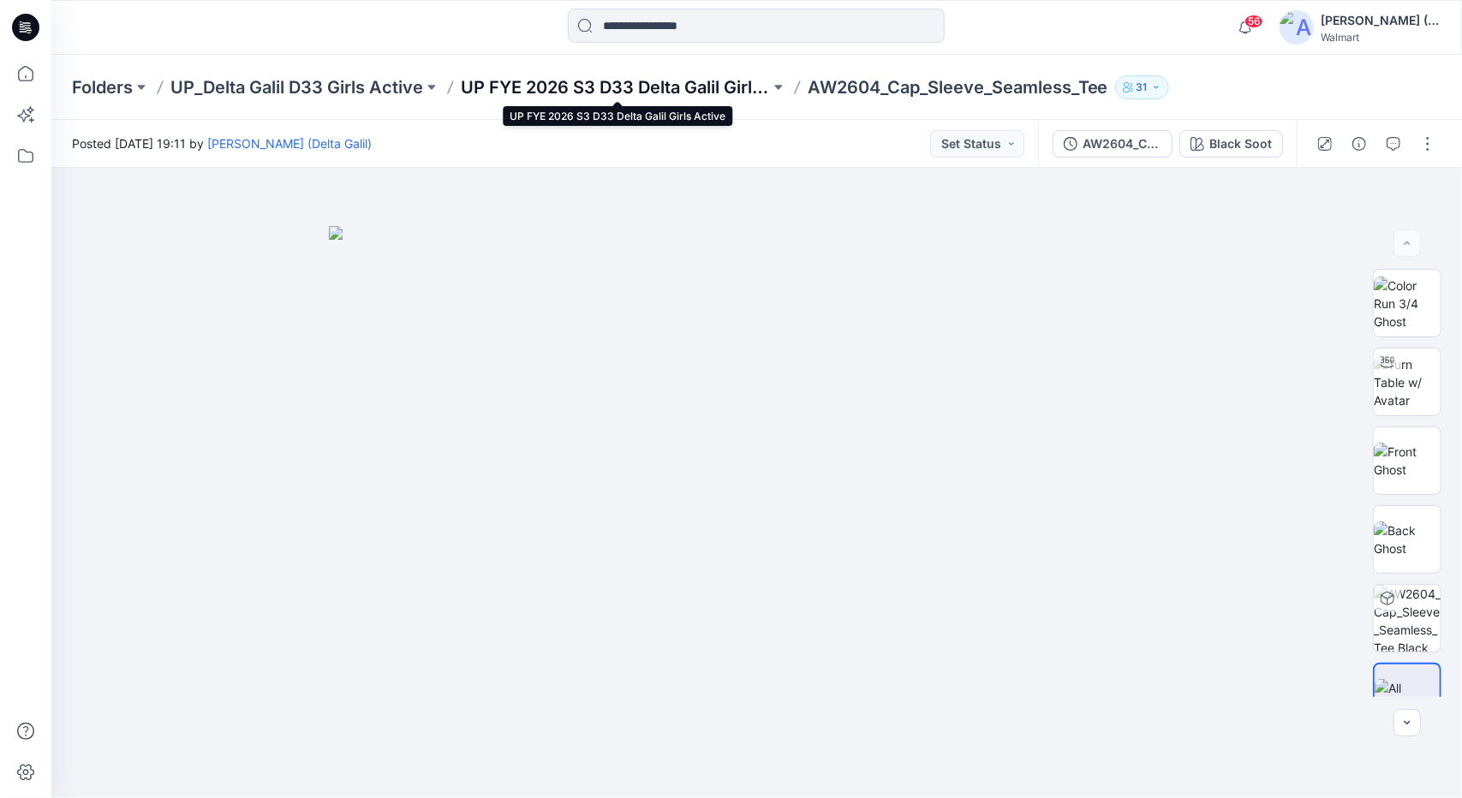
click at [596, 94] on p "UP FYE 2026 S3 D33 Delta Galil Girls Active" at bounding box center [615, 87] width 309 height 24
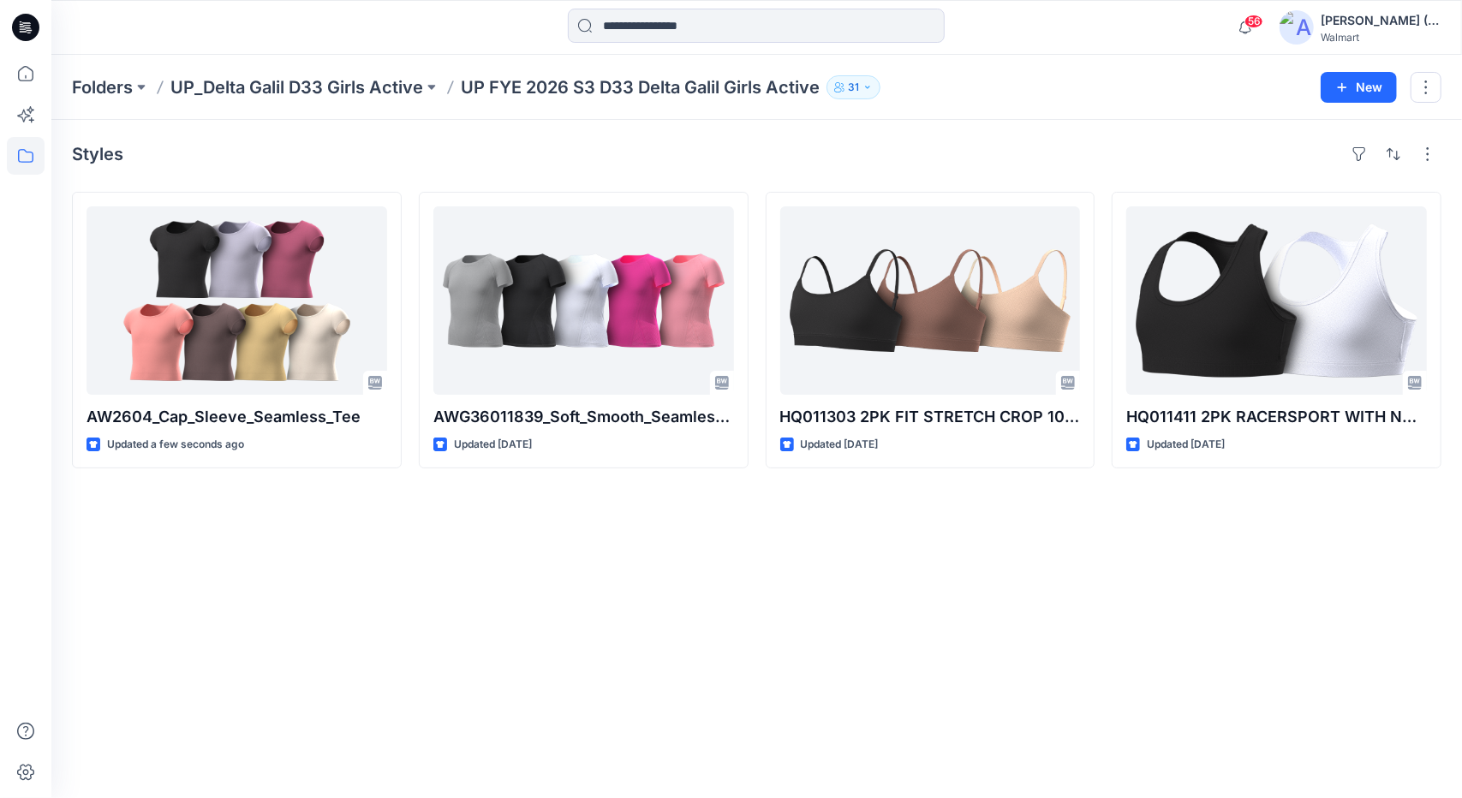
click at [1009, 68] on div "Folders UP_Delta Galil D33 Girls Active UP FYE 2026 S3 D33 Delta Galil Girls Ac…" at bounding box center [756, 87] width 1411 height 65
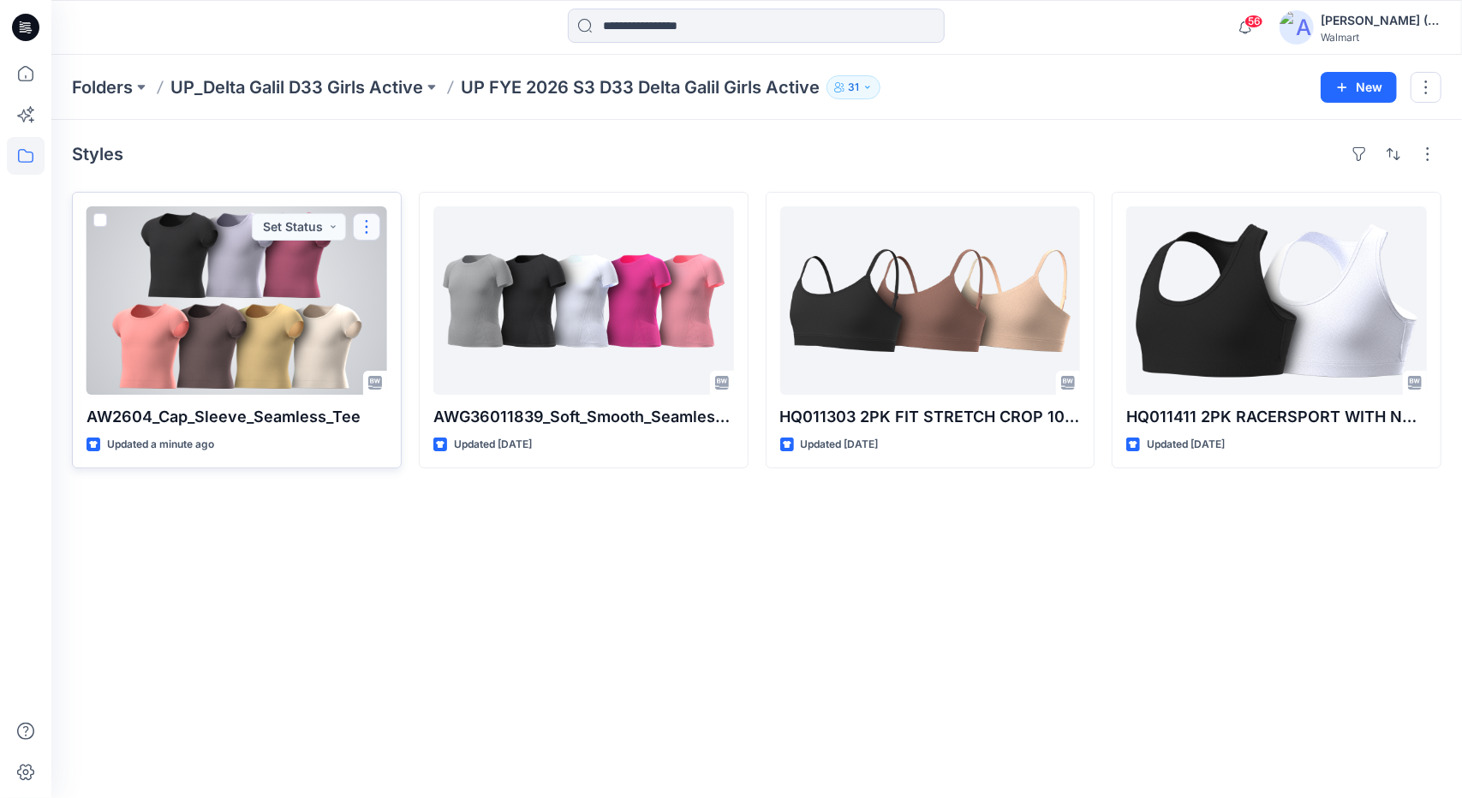
click at [371, 229] on button "button" at bounding box center [366, 226] width 27 height 27
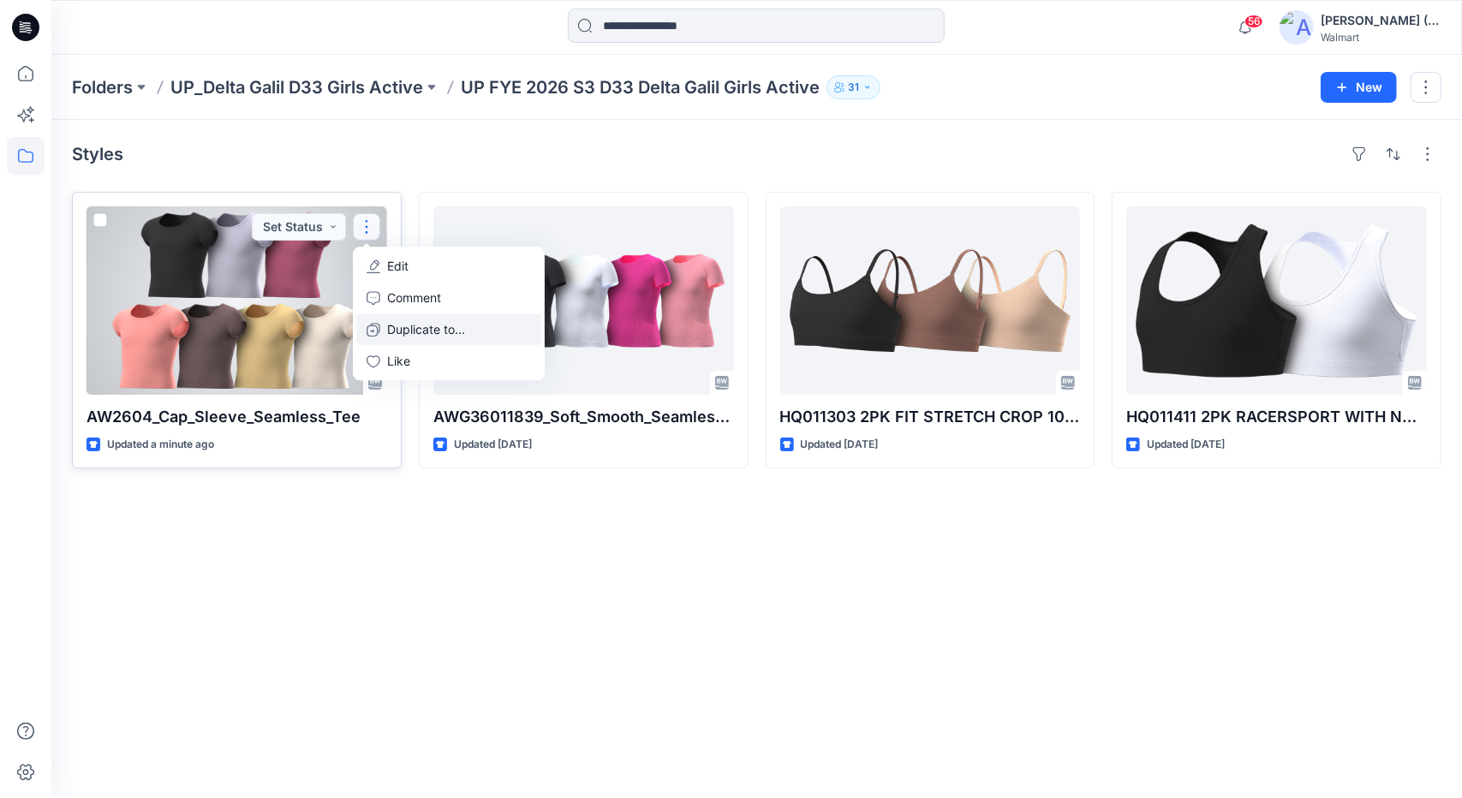
click at [440, 333] on p "Duplicate to..." at bounding box center [426, 329] width 78 height 18
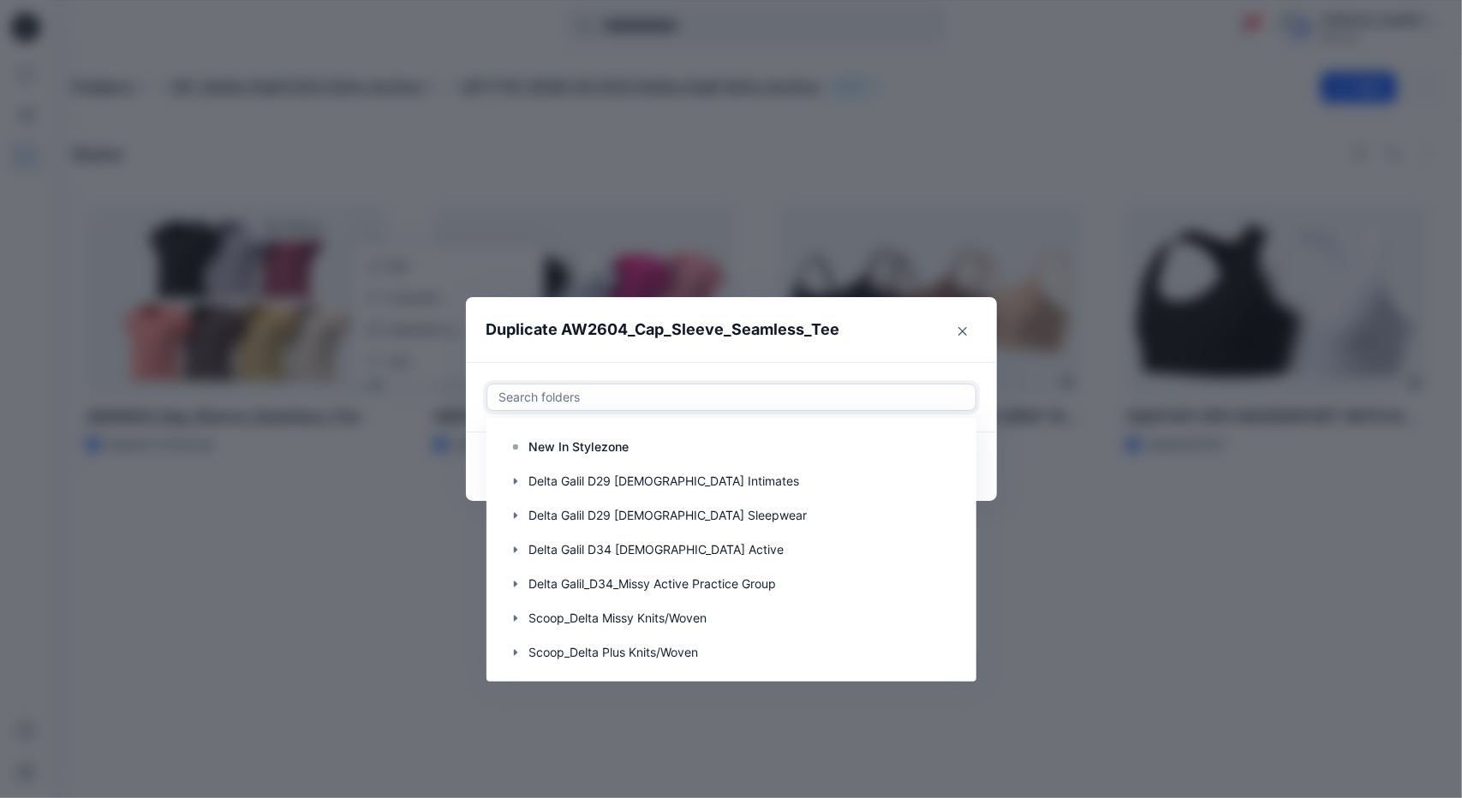
click at [823, 402] on div at bounding box center [732, 397] width 468 height 21
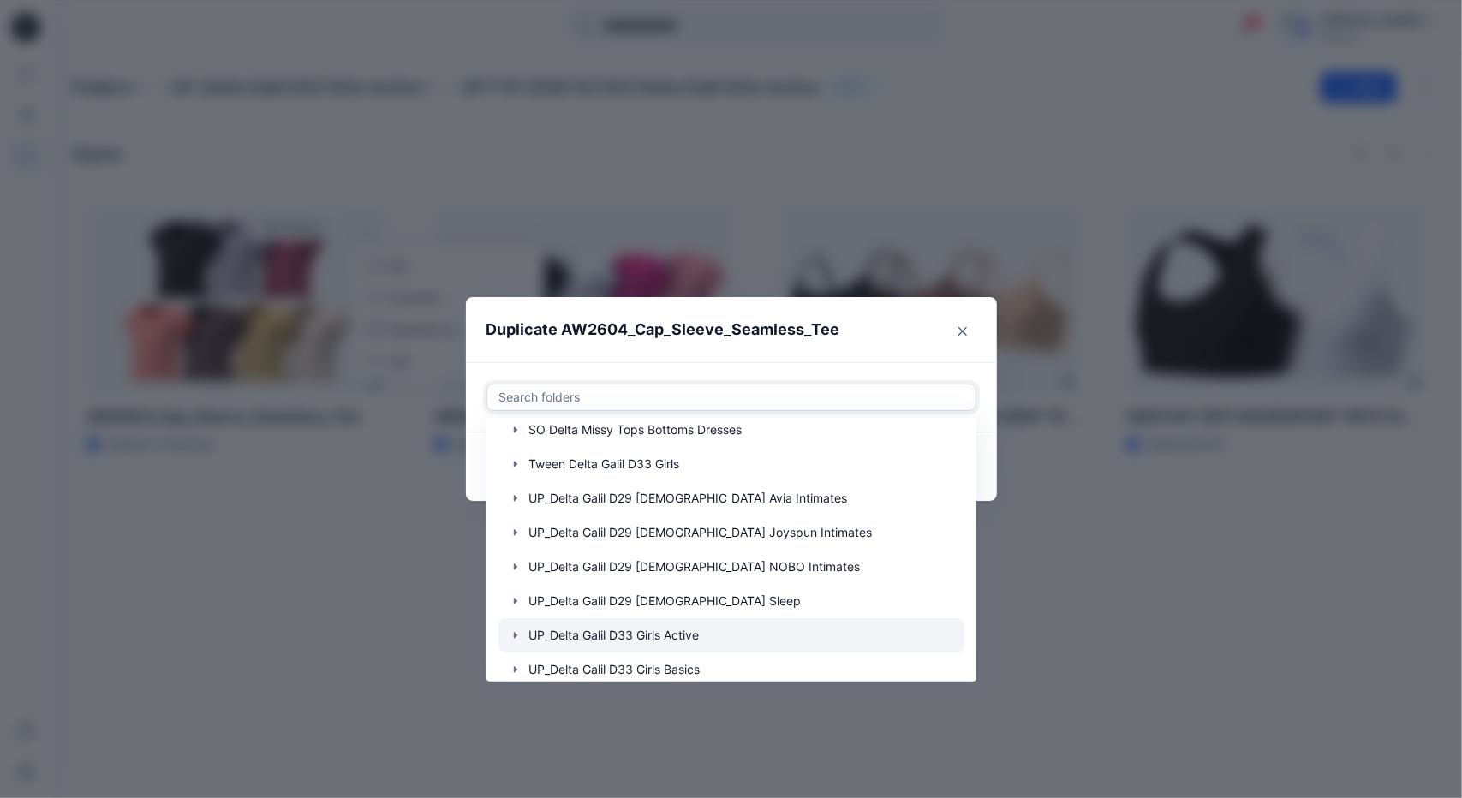
scroll to position [343, 0]
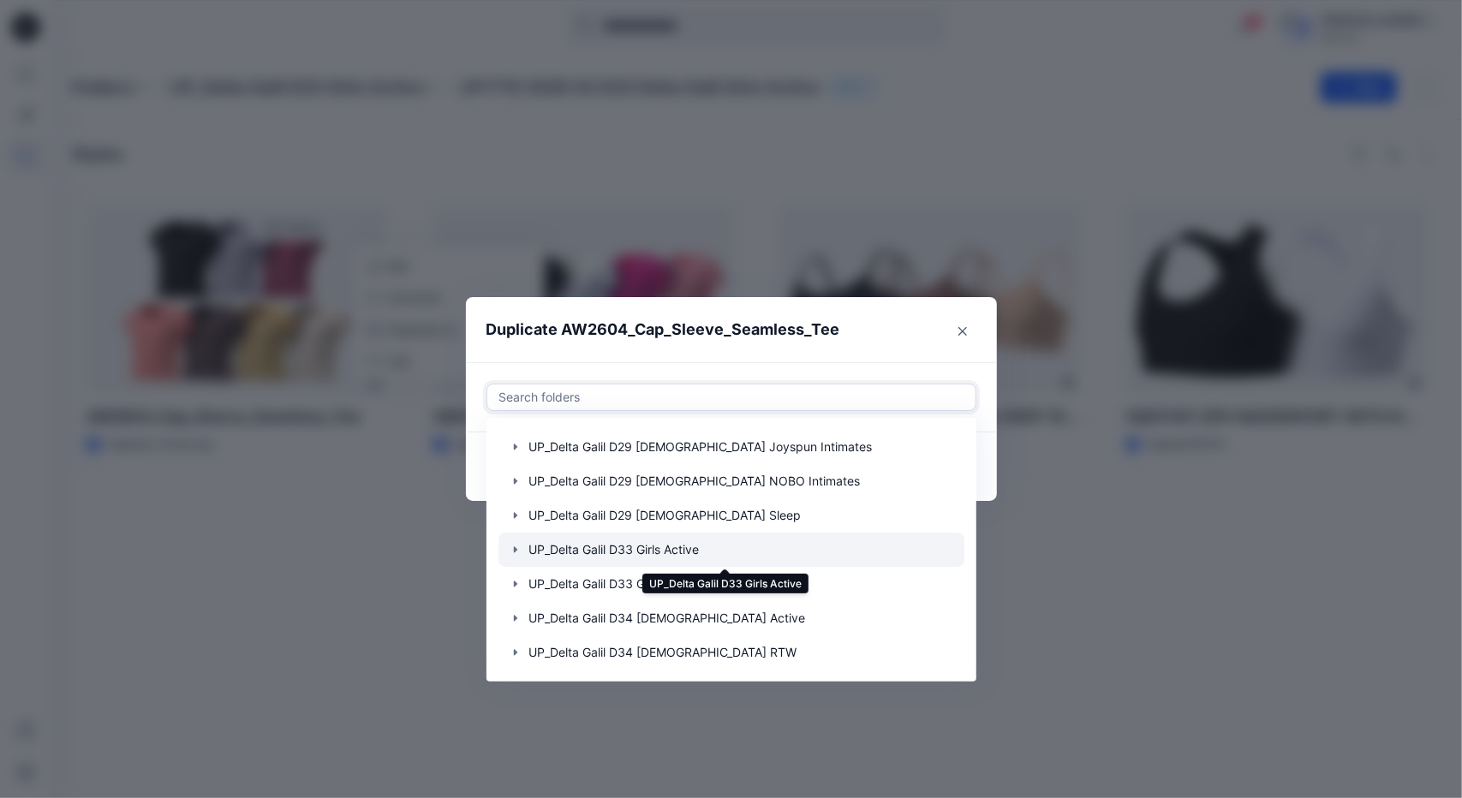
click at [674, 547] on div at bounding box center [732, 550] width 466 height 34
click at [517, 550] on icon "button" at bounding box center [514, 550] width 3 height 6
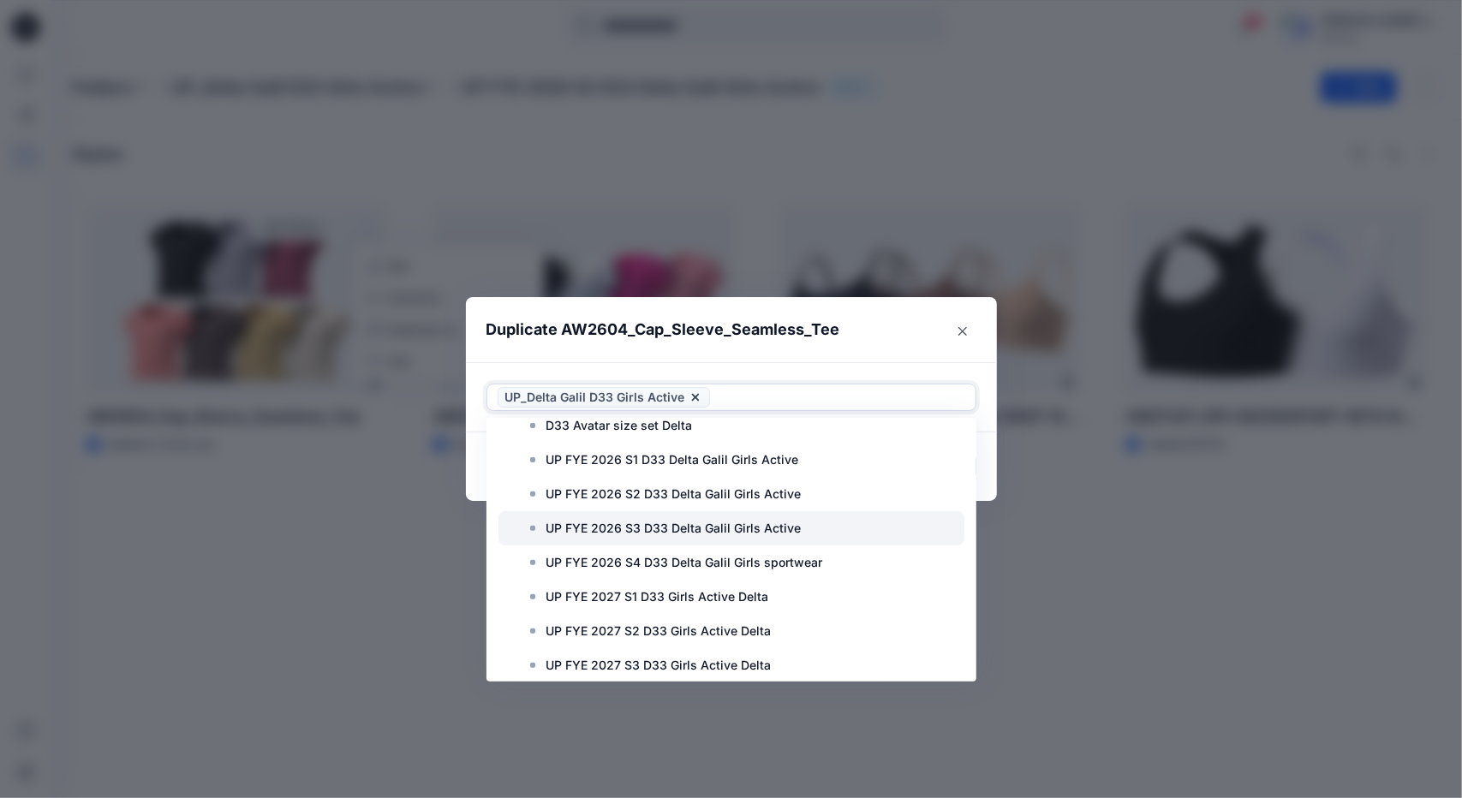
scroll to position [514, 0]
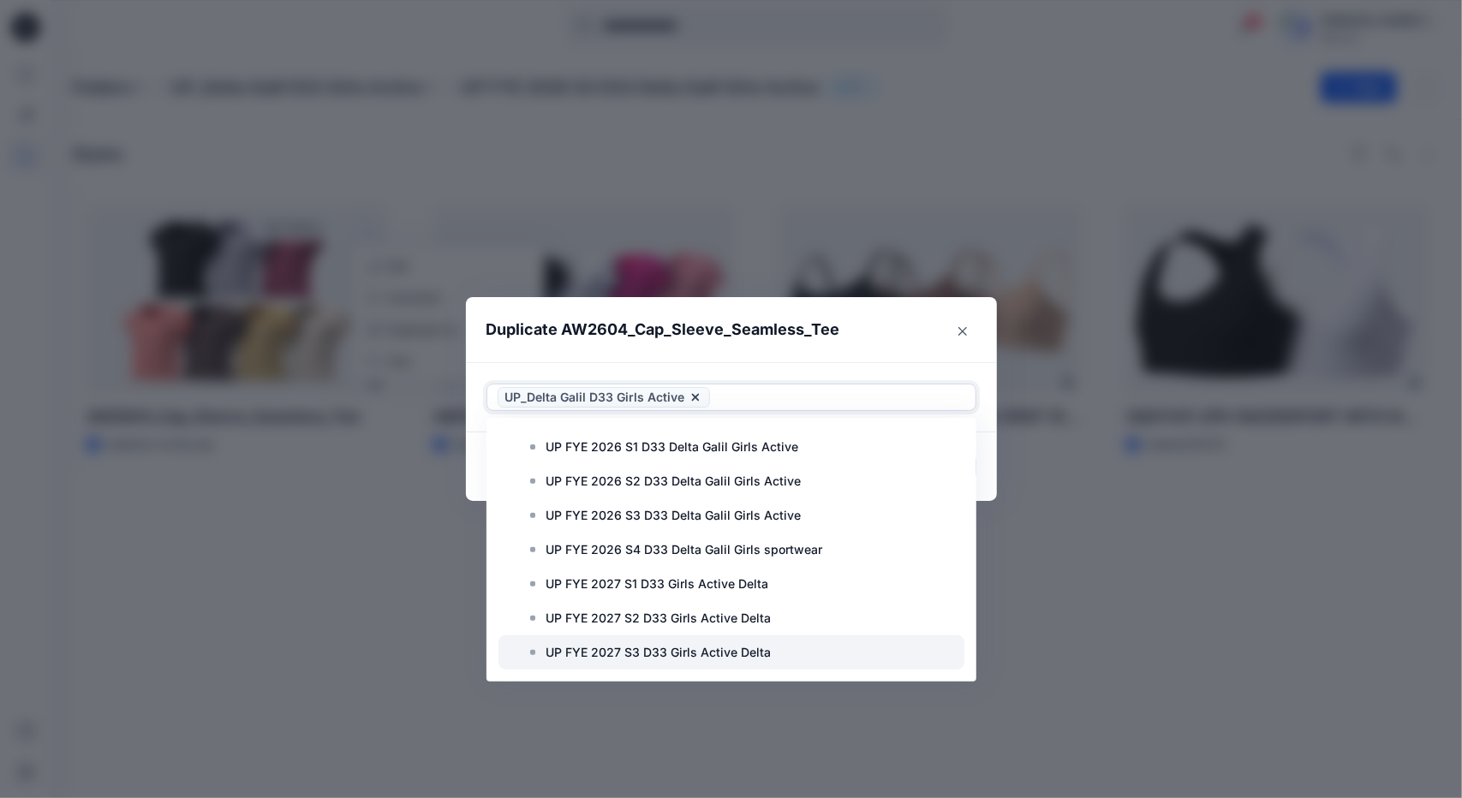
click at [684, 651] on p "UP FYE 2027 S3 D33 Girls Active Delta" at bounding box center [659, 653] width 225 height 21
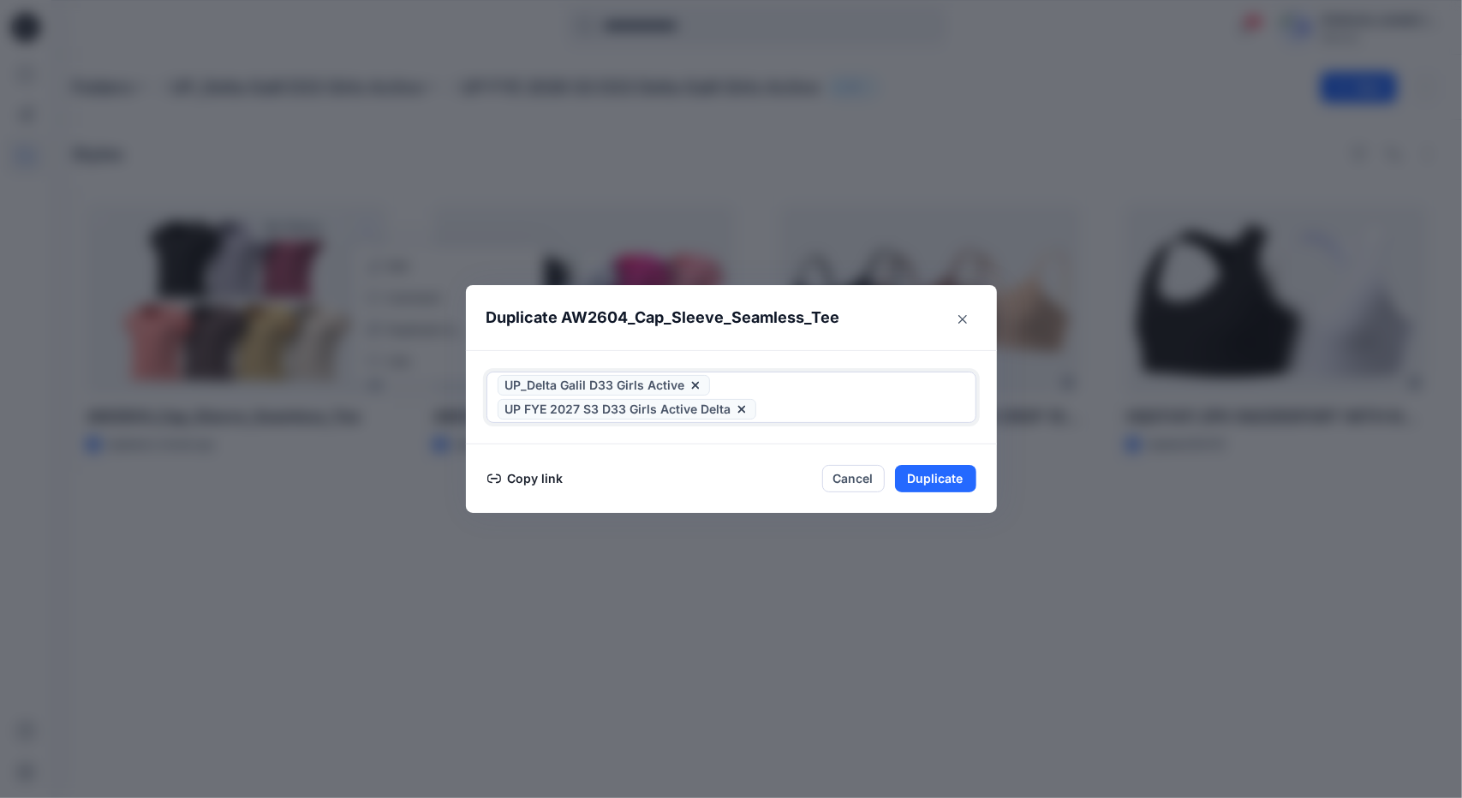
click at [693, 383] on icon at bounding box center [696, 386] width 14 height 14
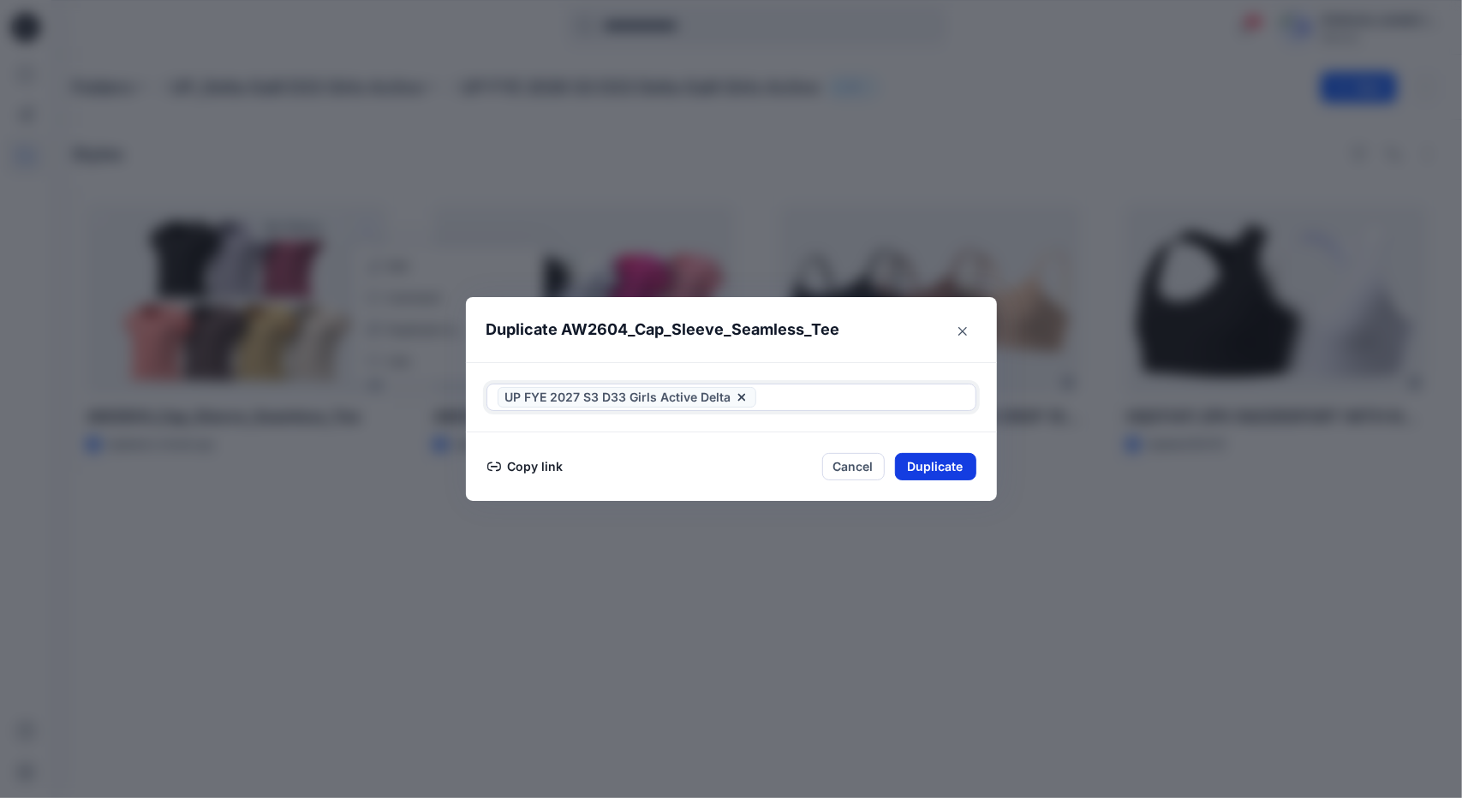
click at [934, 467] on button "Duplicate" at bounding box center [935, 466] width 81 height 27
click at [957, 472] on button "Close" at bounding box center [949, 466] width 56 height 27
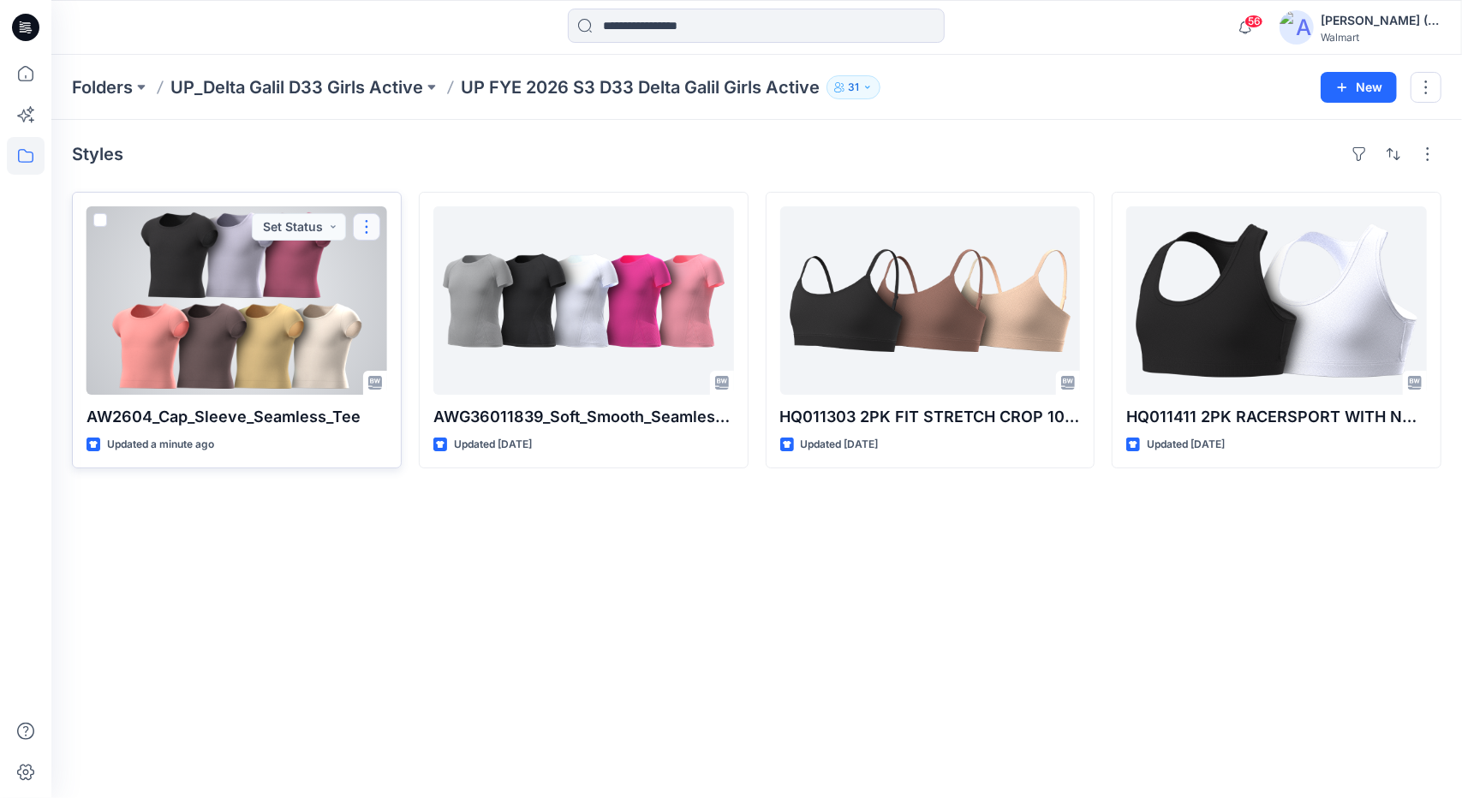
click at [372, 226] on button "button" at bounding box center [366, 226] width 27 height 27
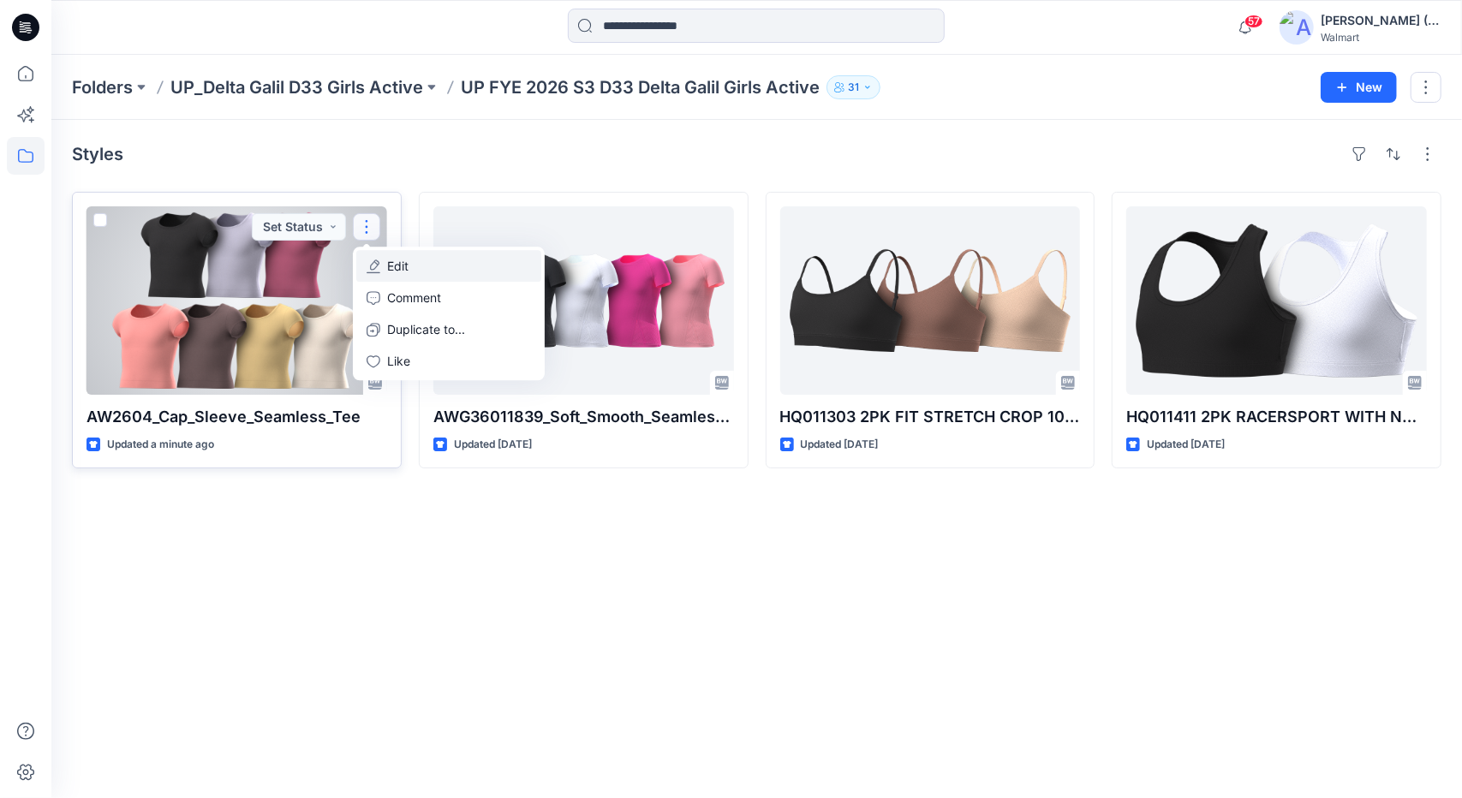
click at [423, 260] on button "Edit" at bounding box center [448, 266] width 185 height 32
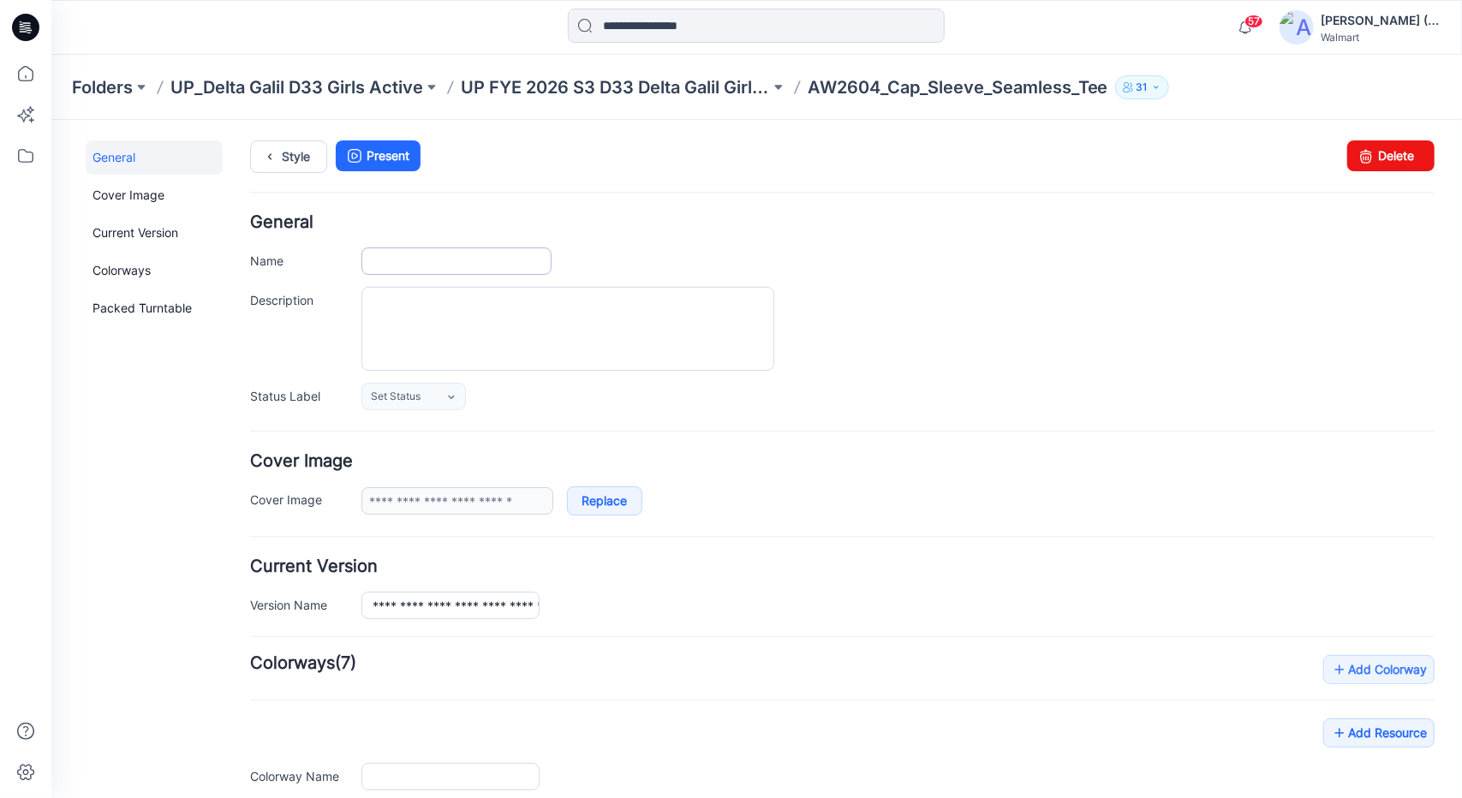
type input "**********"
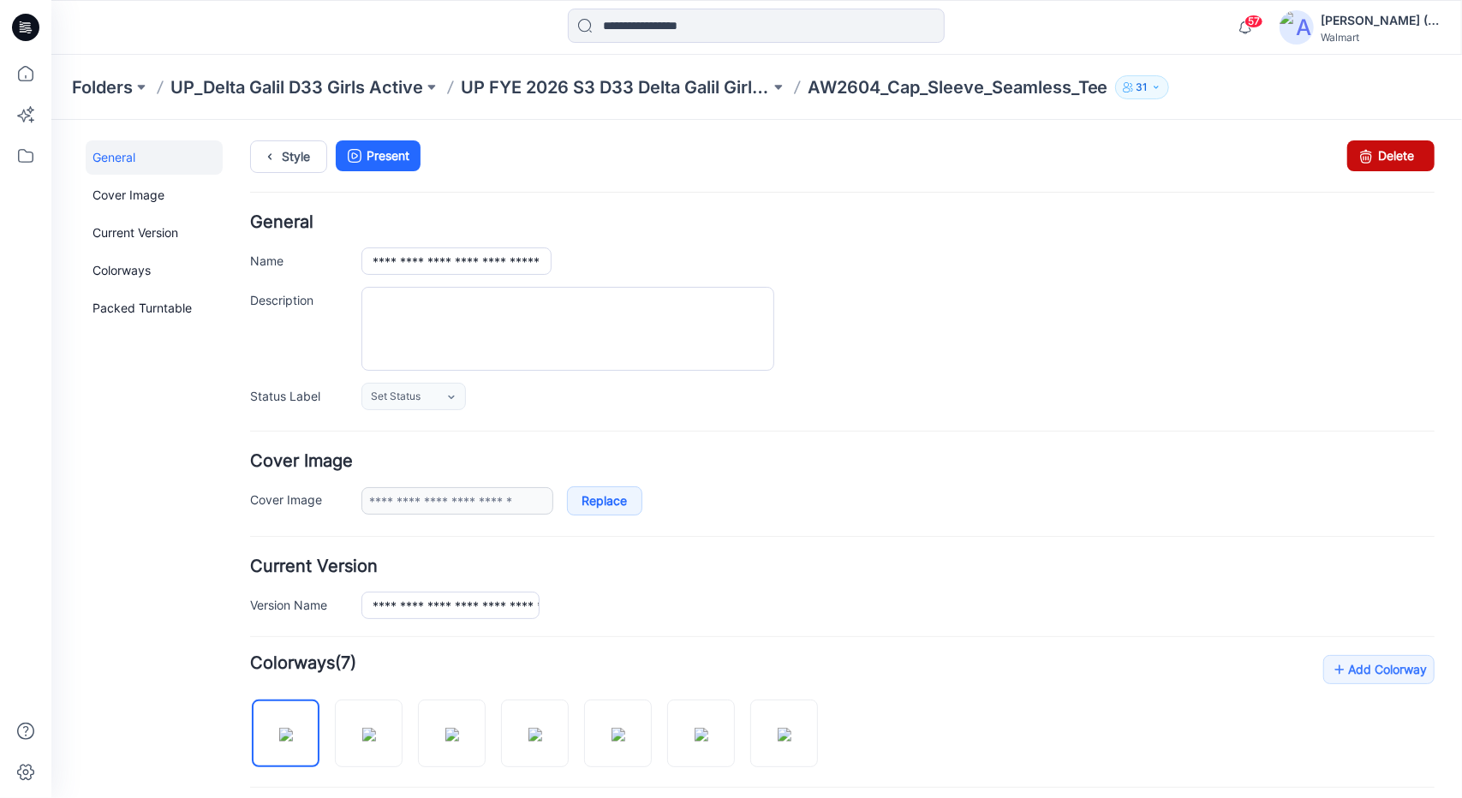
click at [1397, 150] on link "Delete" at bounding box center [1390, 155] width 87 height 31
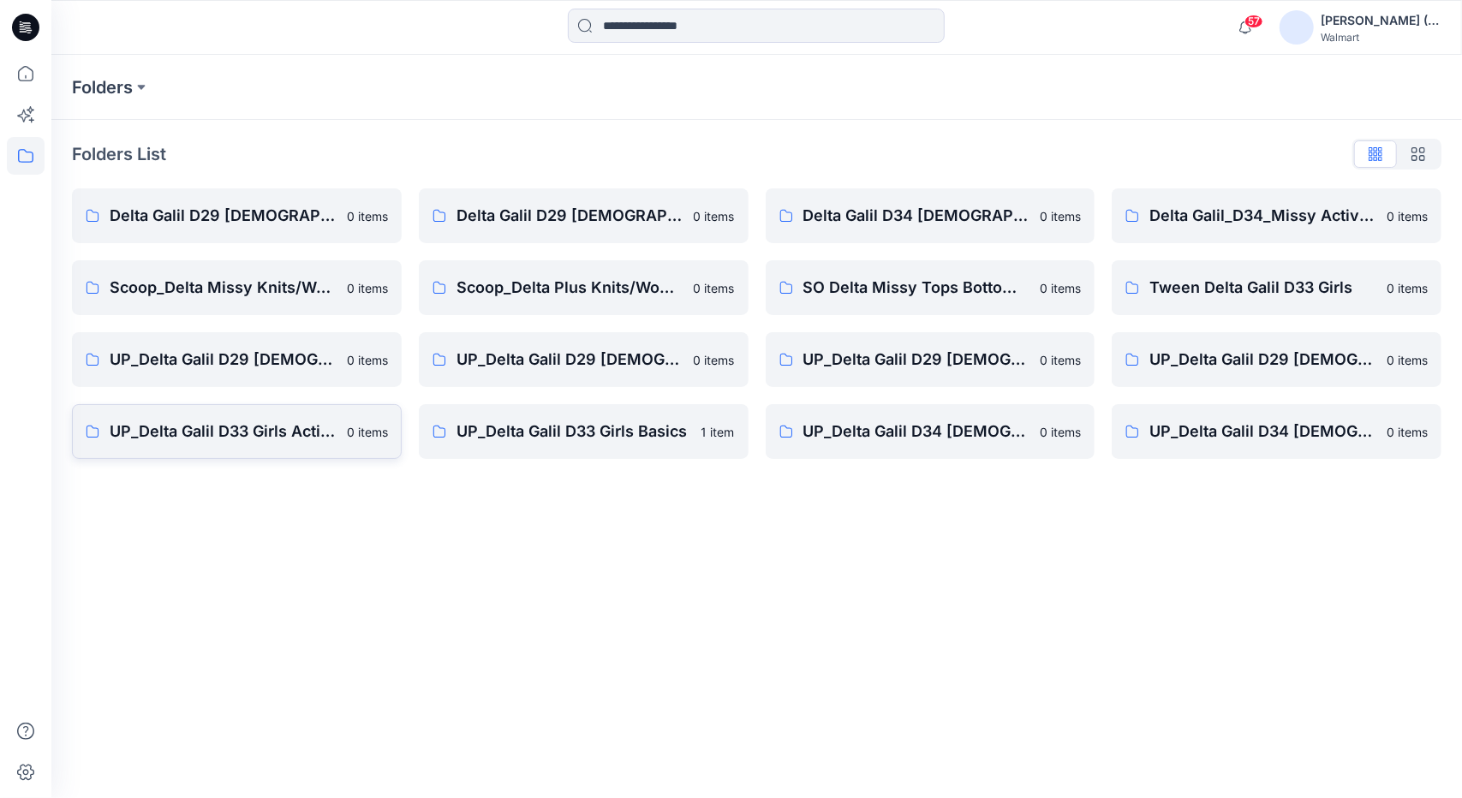
click at [228, 438] on p "UP_Delta Galil D33 Girls Active" at bounding box center [223, 432] width 227 height 24
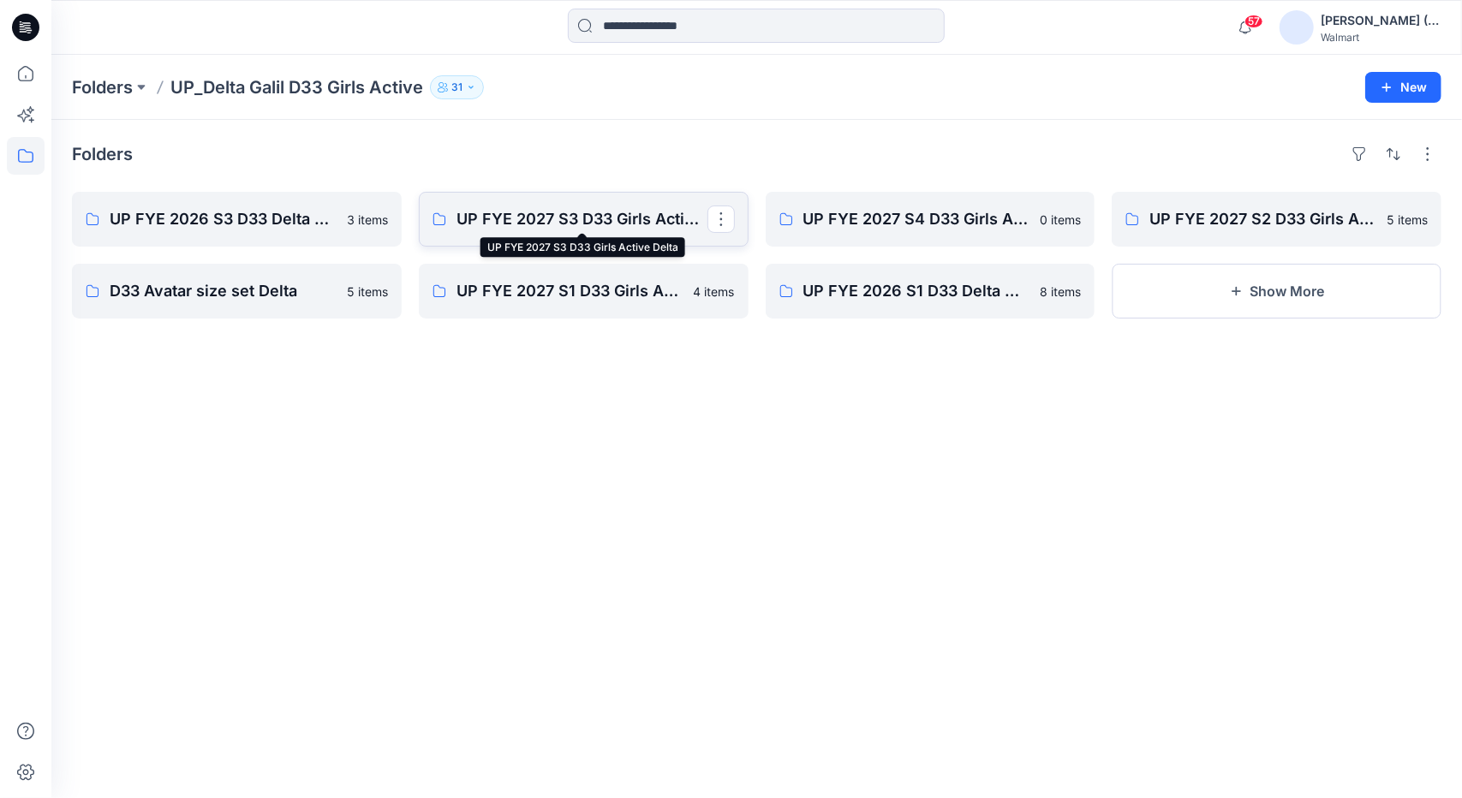
click at [500, 220] on p "UP FYE 2027 S3 D33 Girls Active Delta" at bounding box center [582, 219] width 251 height 24
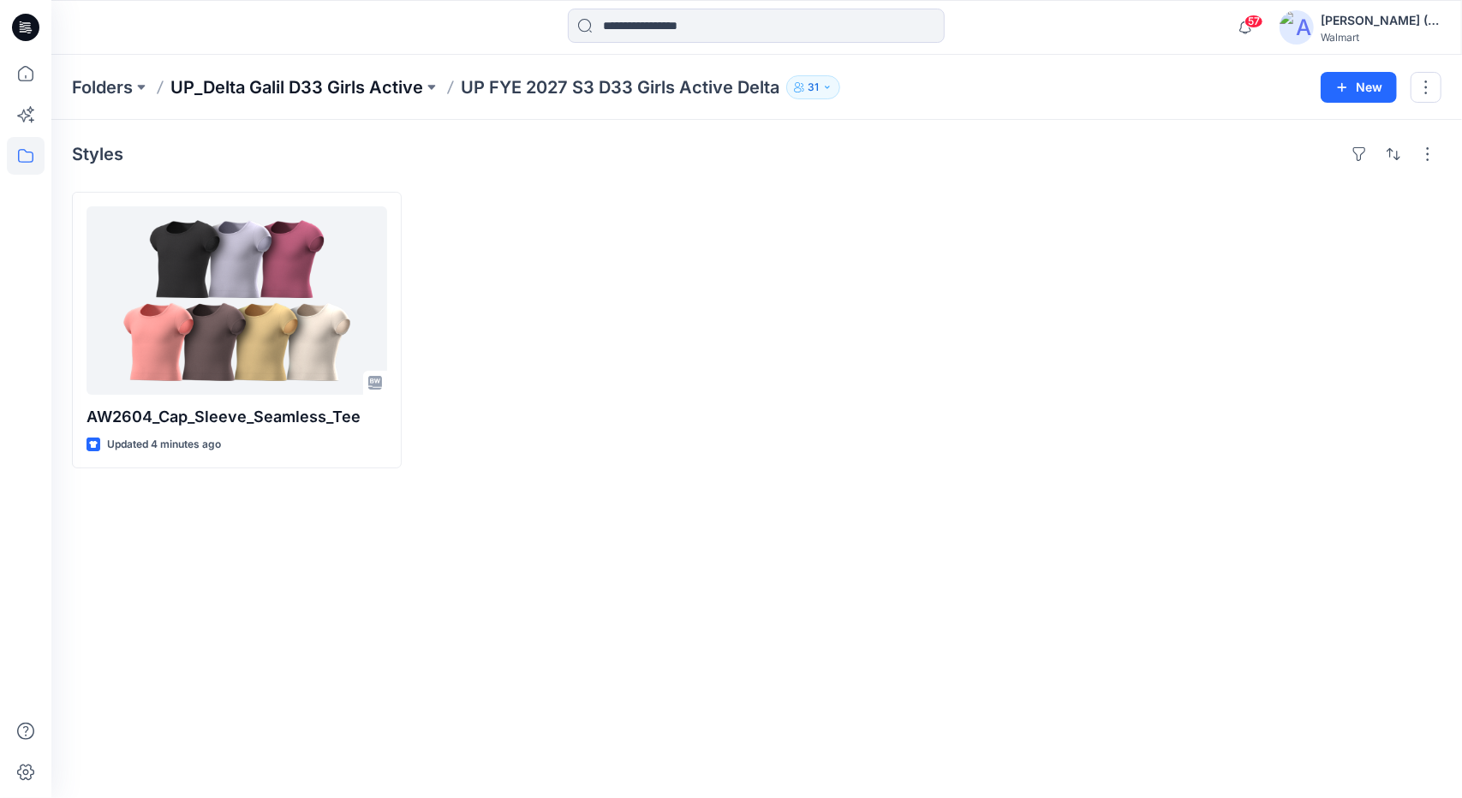
click at [240, 92] on p "UP_Delta Galil D33 Girls Active" at bounding box center [296, 87] width 253 height 24
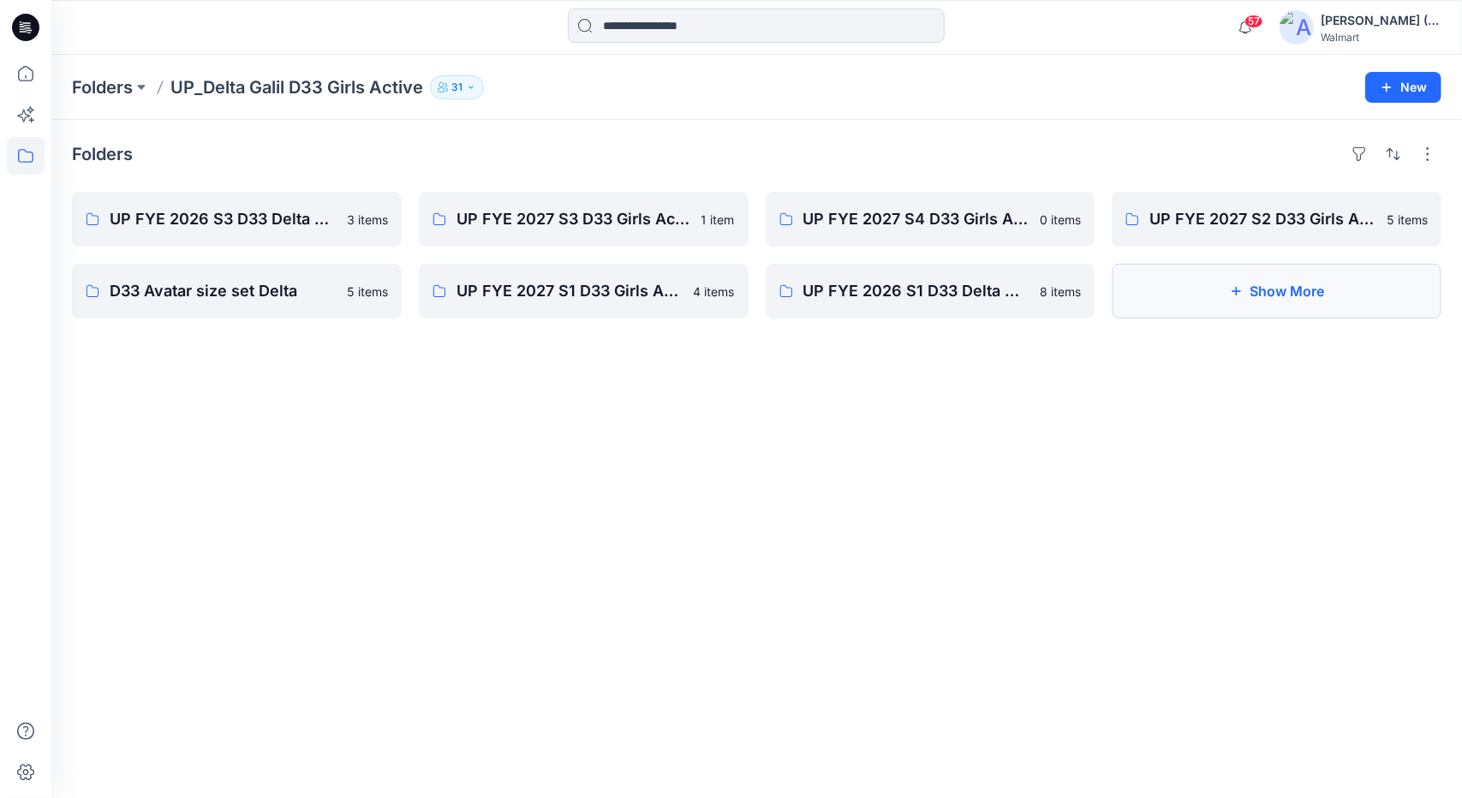
click at [1319, 295] on button "Show More" at bounding box center [1277, 291] width 330 height 55
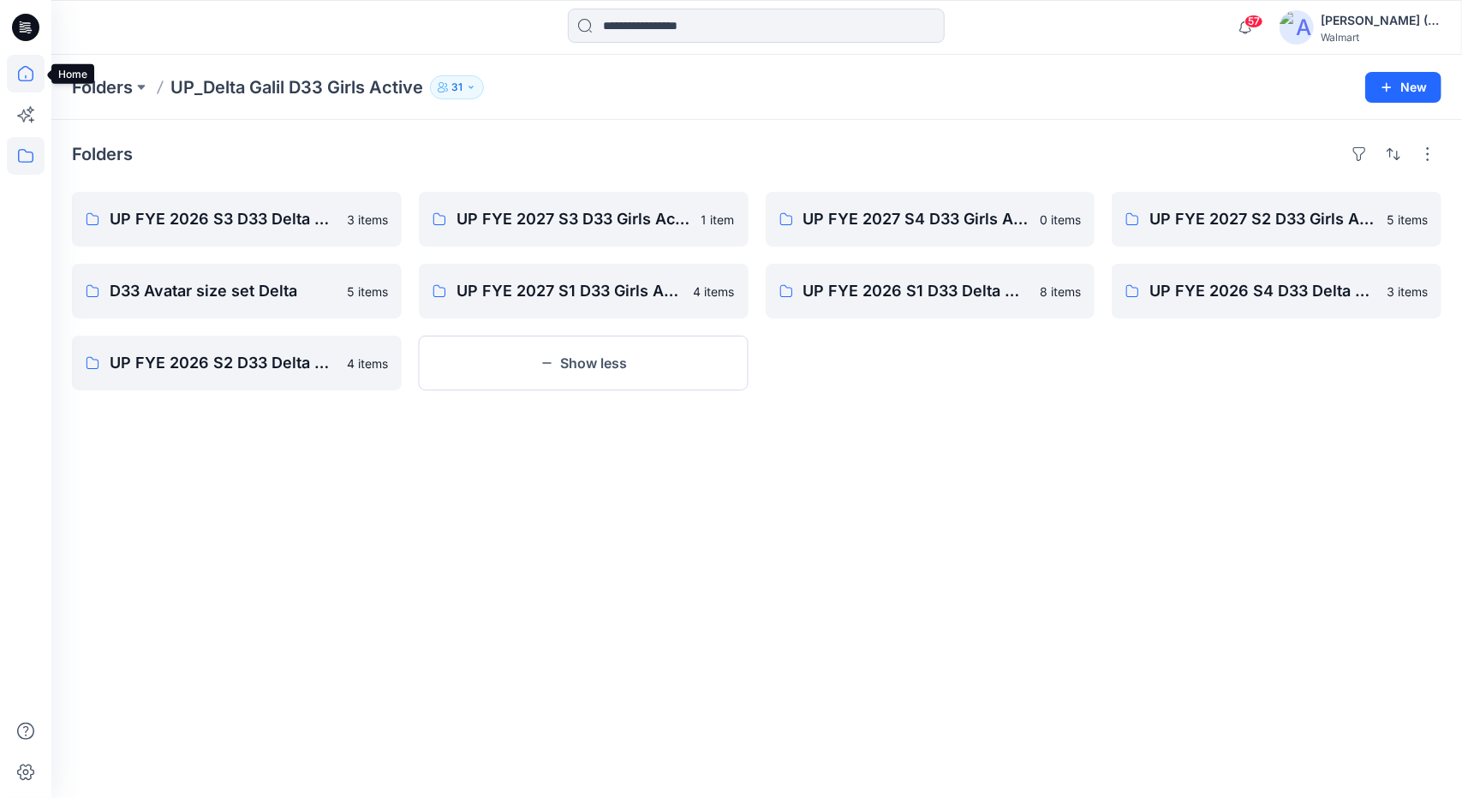
click at [18, 78] on icon at bounding box center [25, 73] width 15 height 15
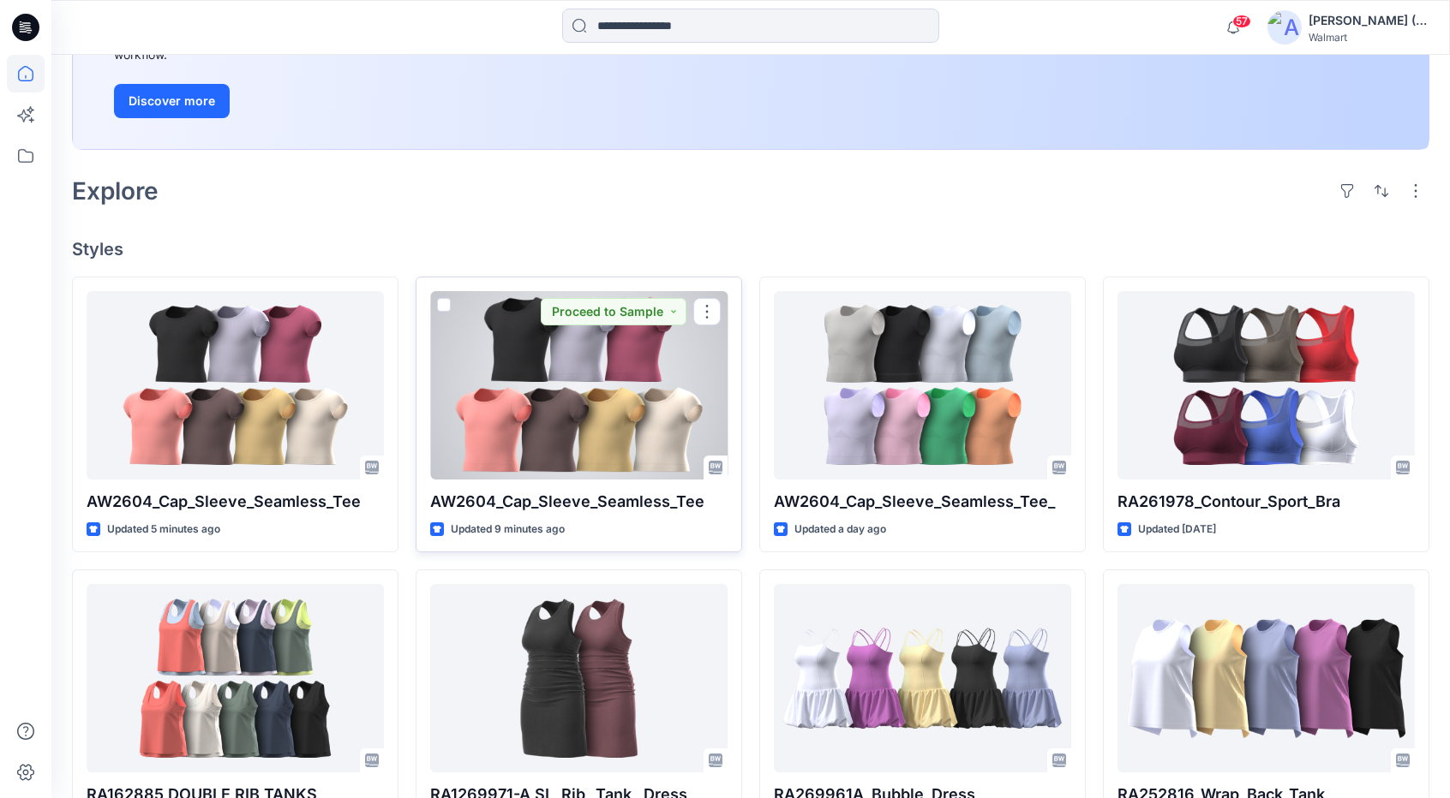
scroll to position [343, 0]
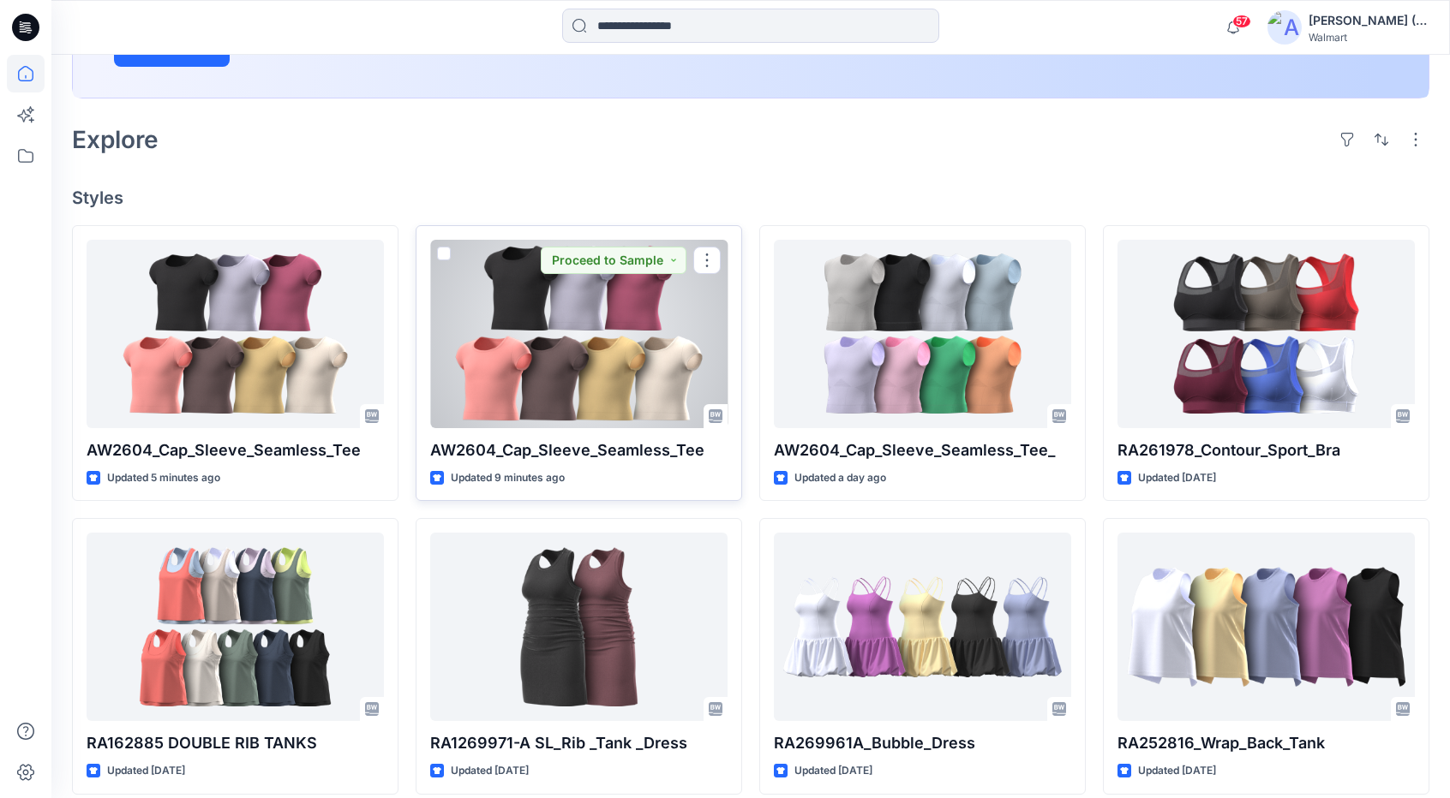
click at [609, 452] on p "AW2604_Cap_Sleeve_Seamless_Tee" at bounding box center [578, 451] width 297 height 24
click at [635, 447] on p "AW2604_Cap_Sleeve_Seamless_Tee" at bounding box center [578, 451] width 297 height 24
click at [547, 315] on div at bounding box center [578, 334] width 297 height 188
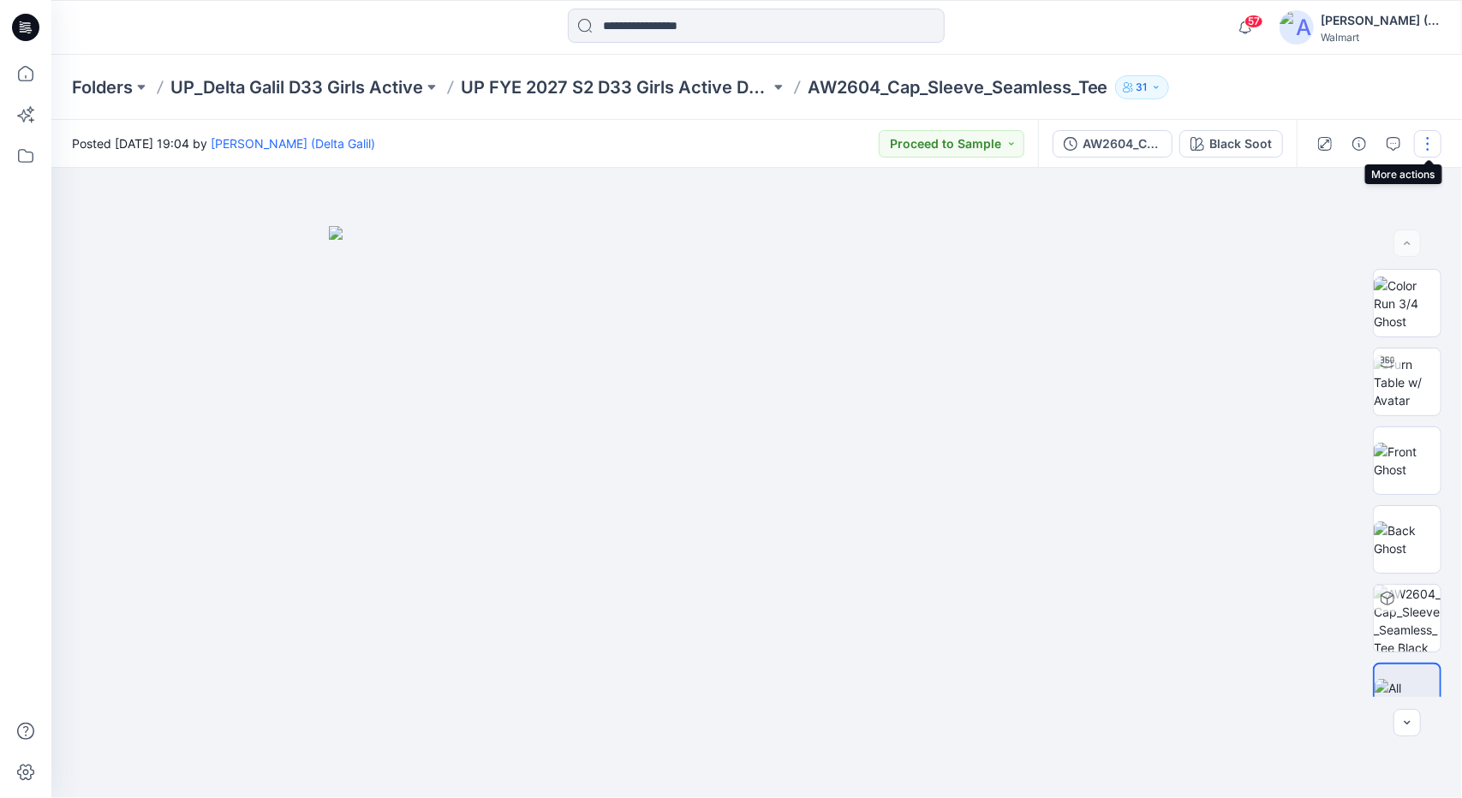
click at [1426, 141] on button "button" at bounding box center [1428, 143] width 27 height 27
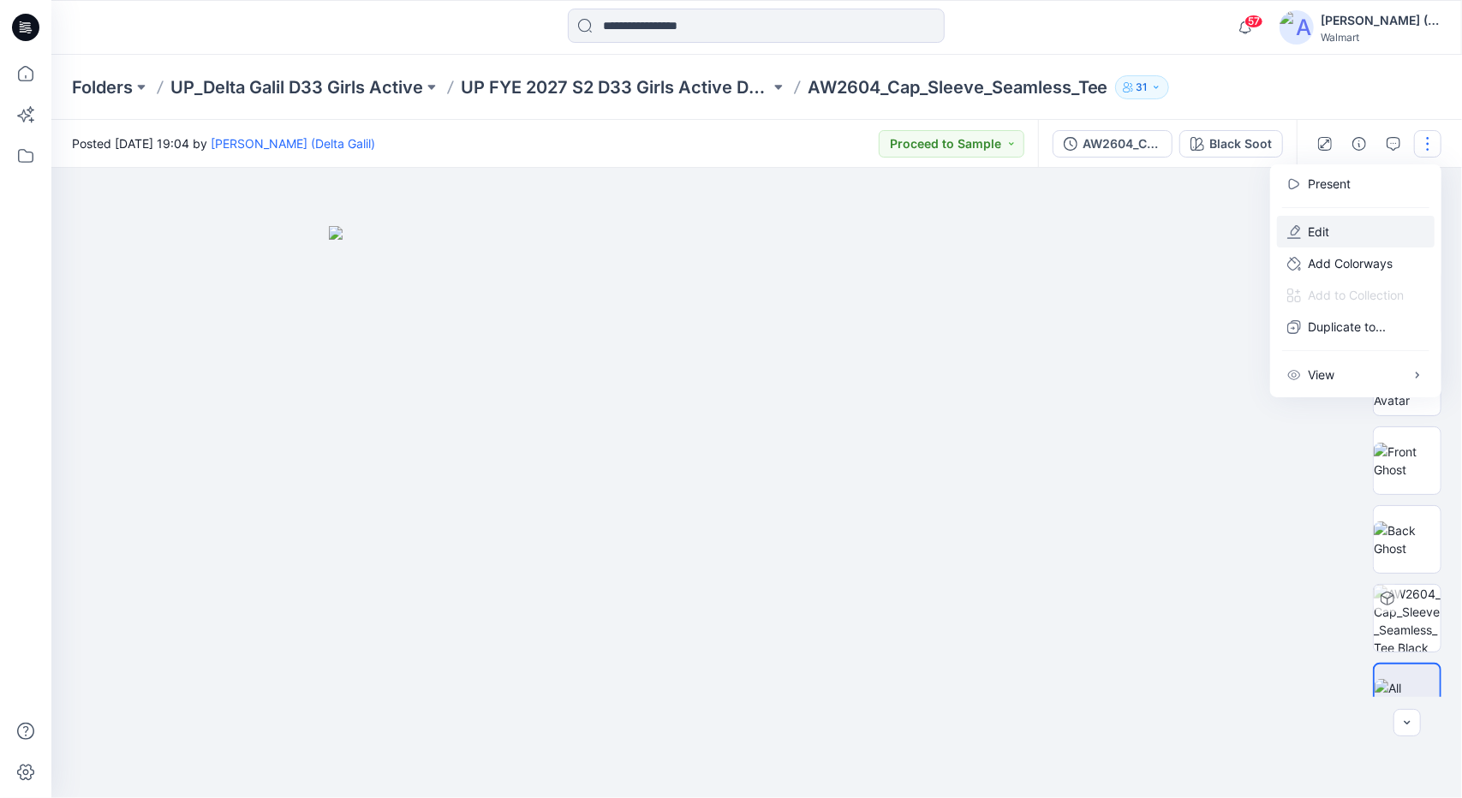
click at [1328, 228] on p "Edit" at bounding box center [1318, 232] width 21 height 18
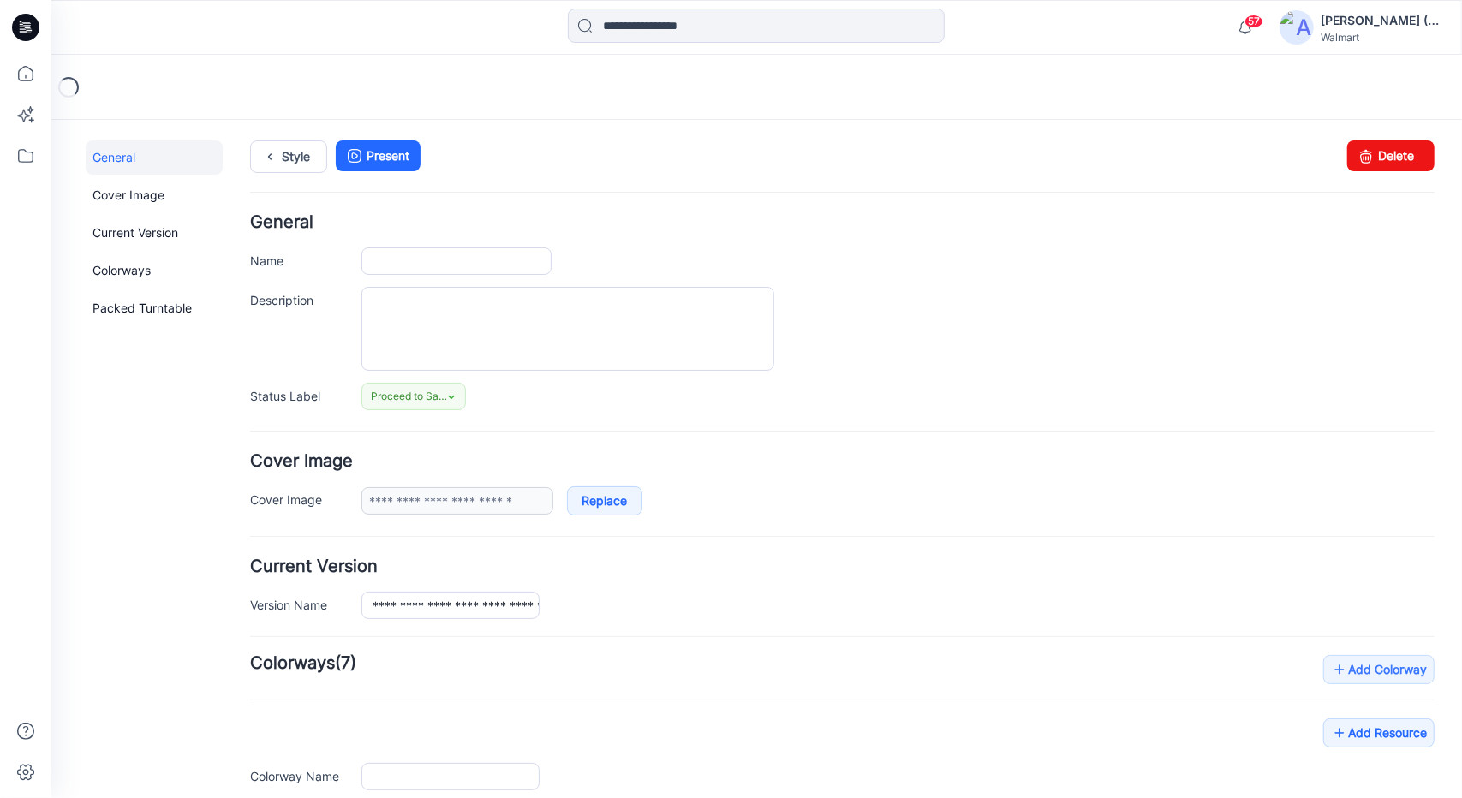
type input "**********"
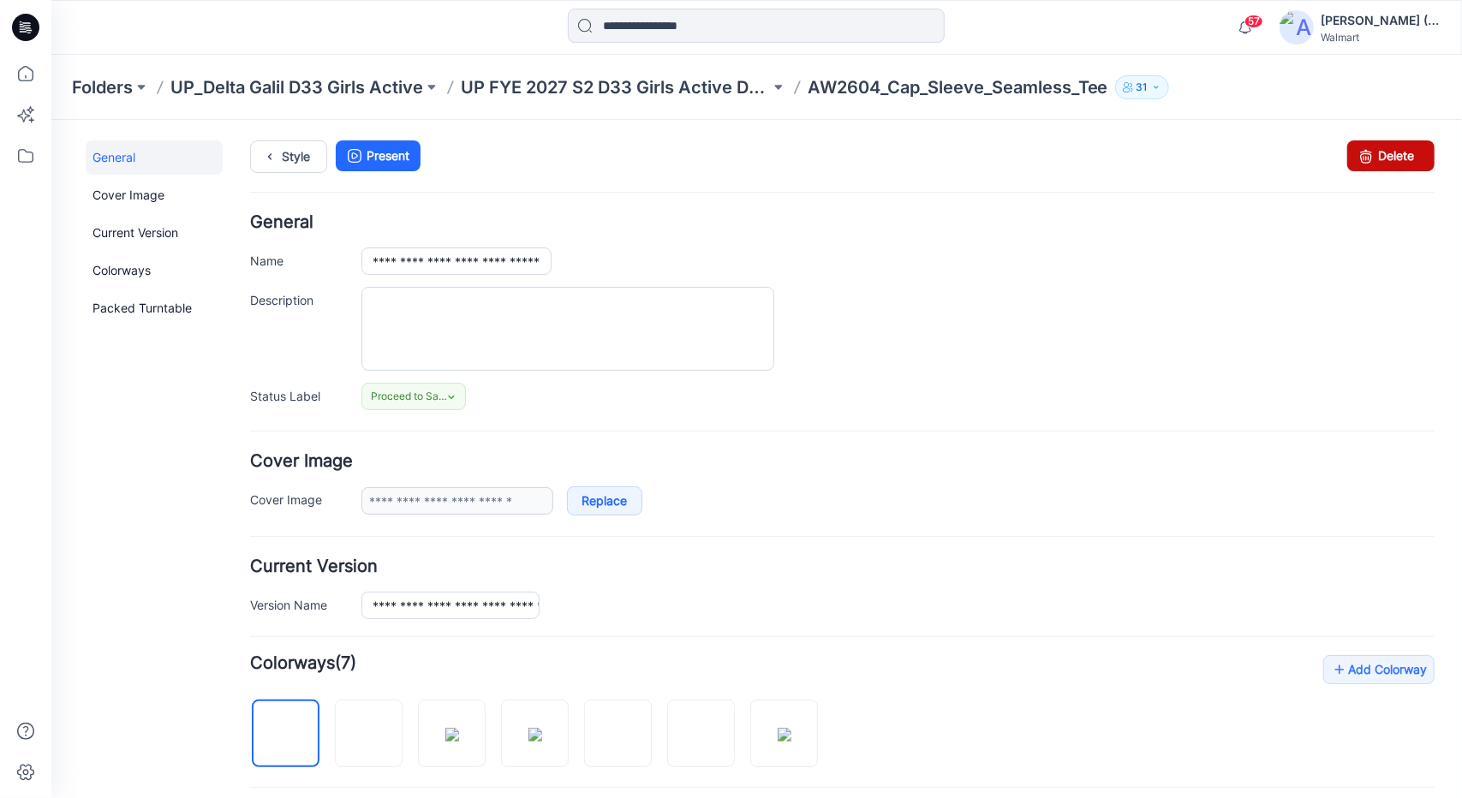
click at [1375, 160] on link "Delete" at bounding box center [1390, 155] width 87 height 31
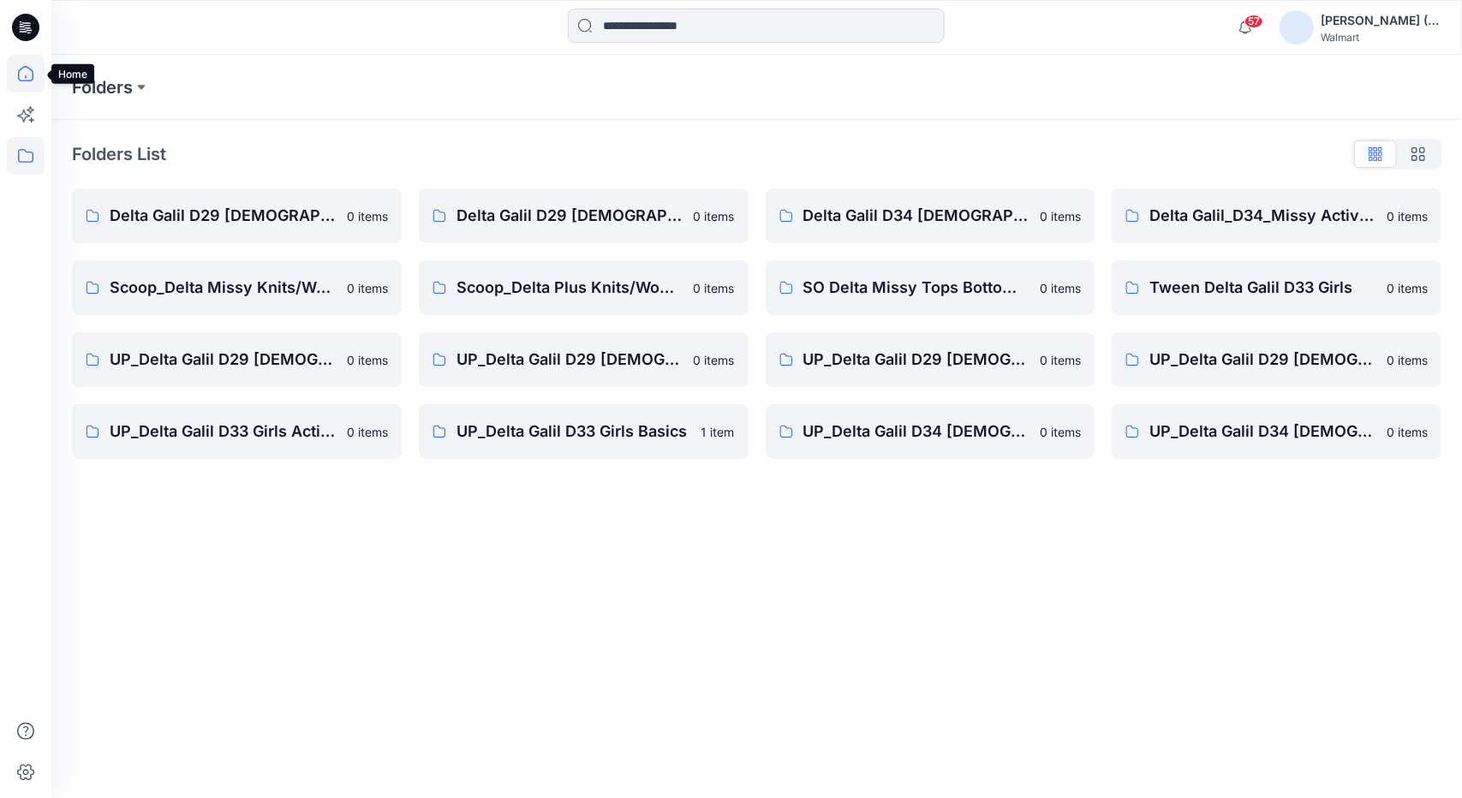
click at [29, 69] on icon at bounding box center [26, 74] width 38 height 38
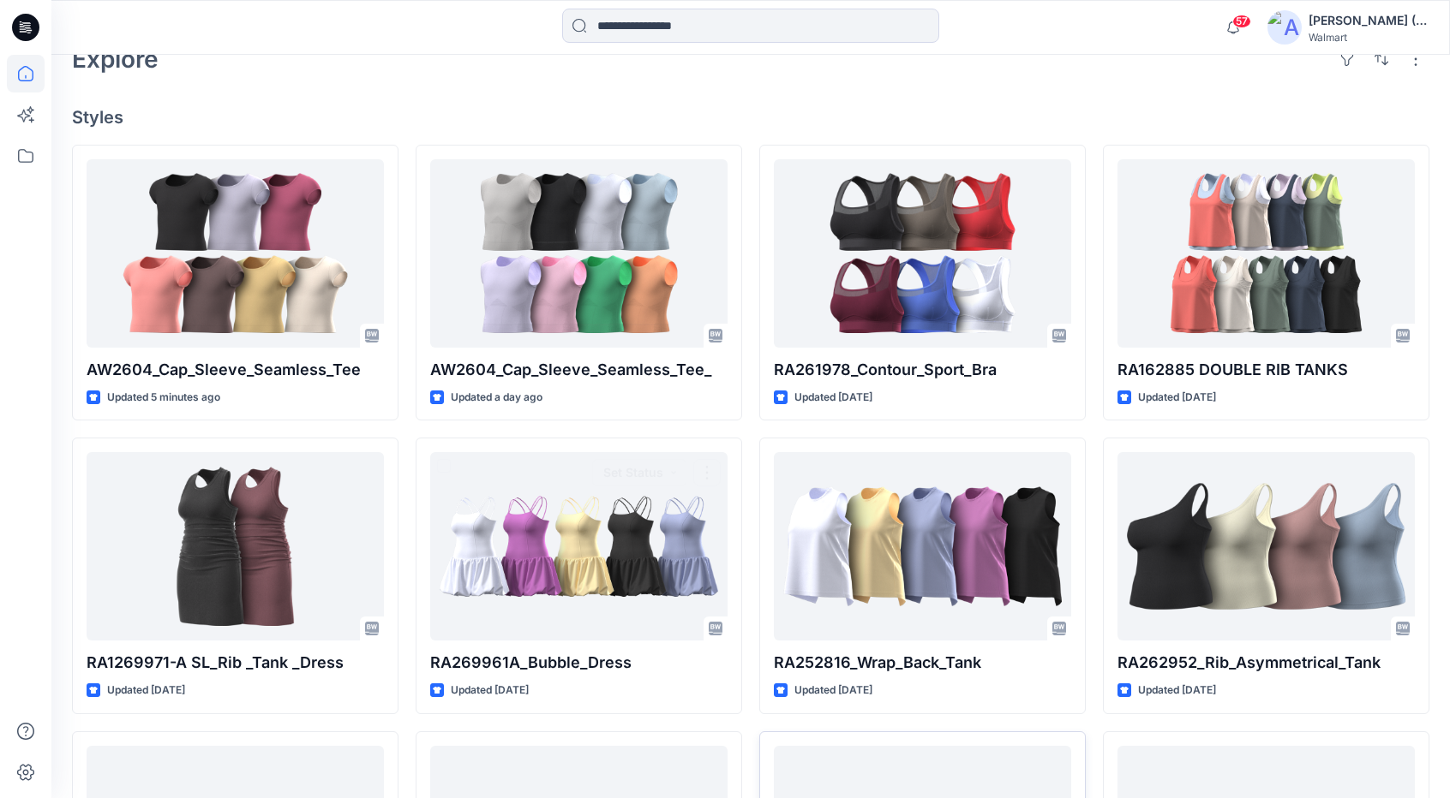
scroll to position [428, 0]
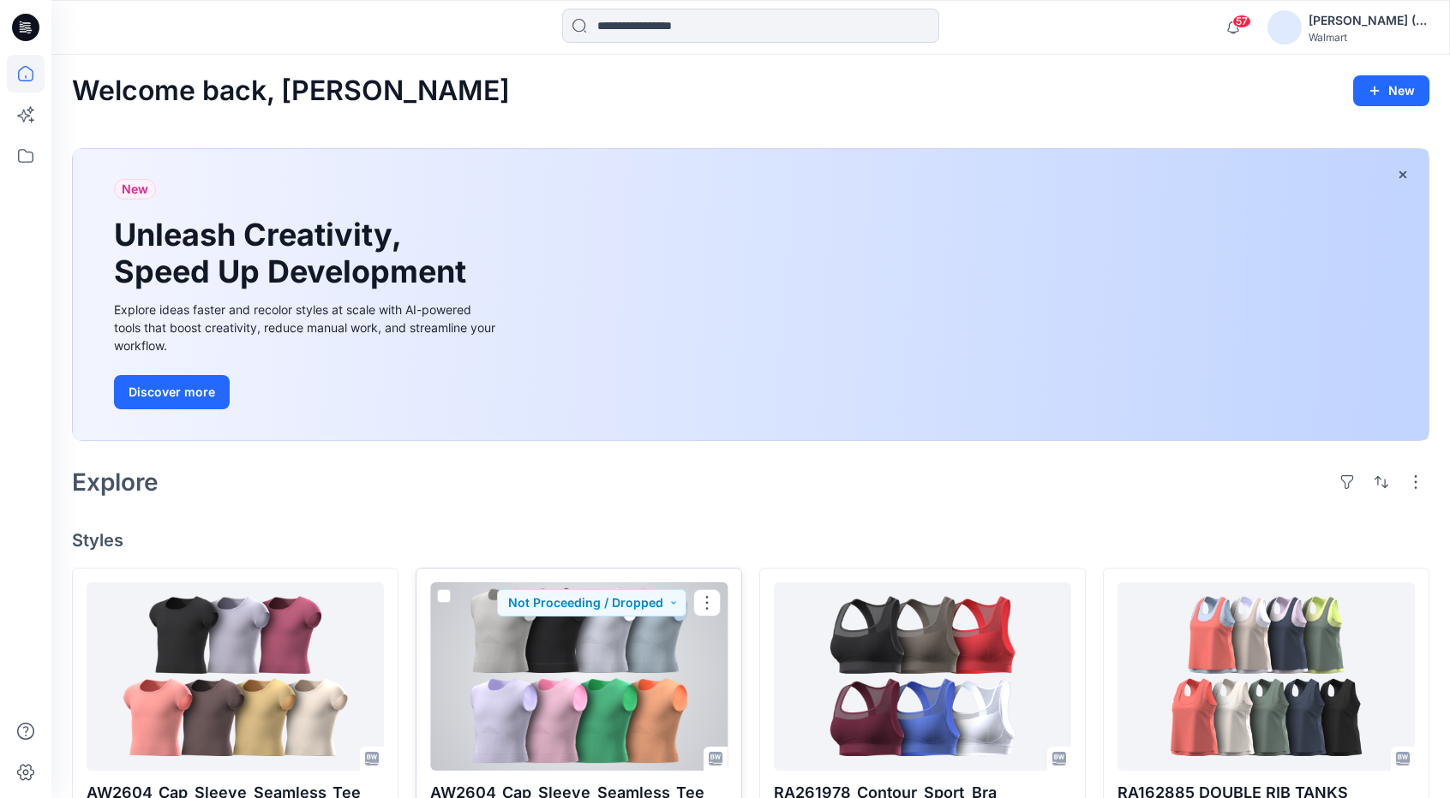
click at [536, 670] on div at bounding box center [578, 677] width 297 height 188
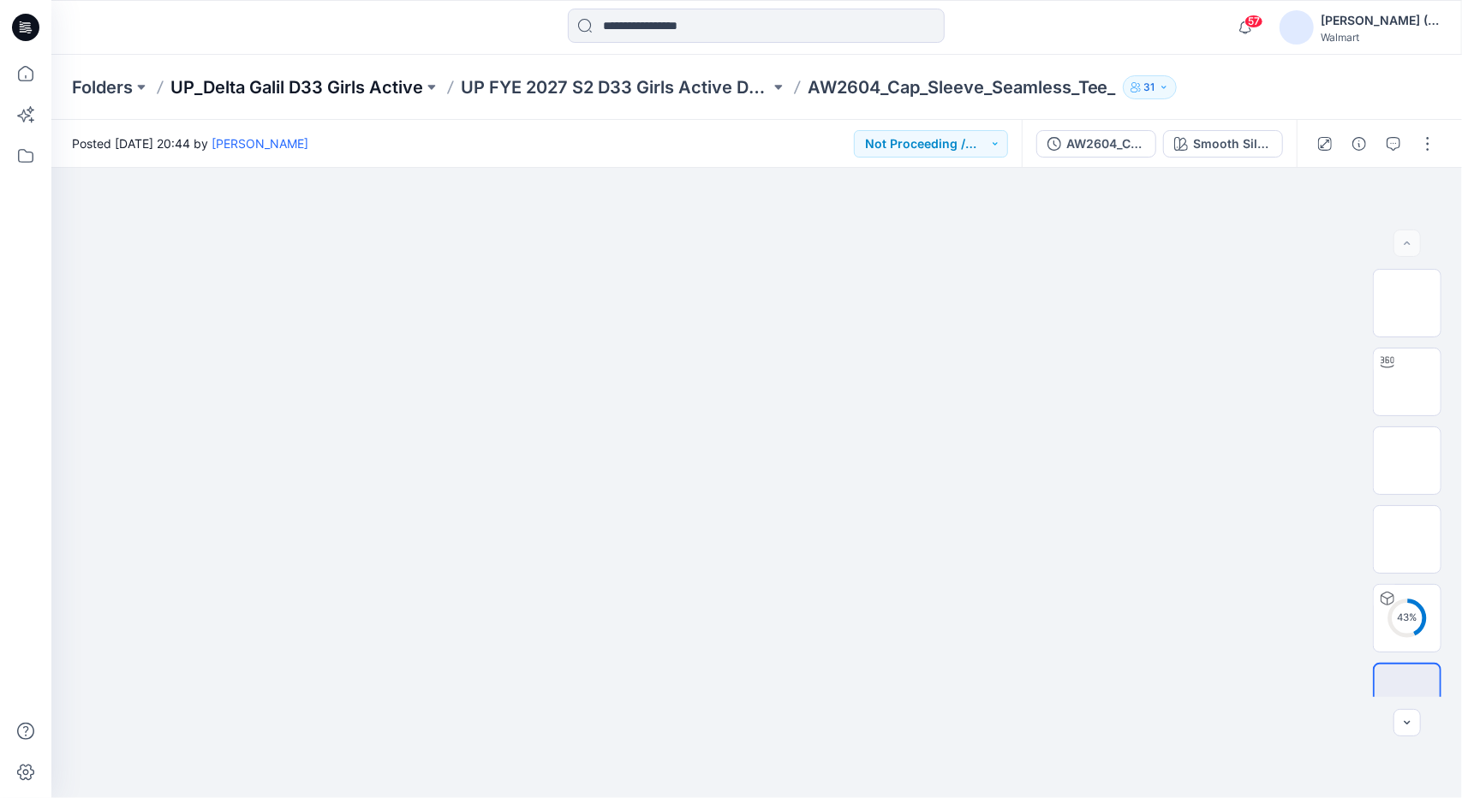
click at [382, 88] on p "UP_Delta Galil D33 Girls Active" at bounding box center [296, 87] width 253 height 24
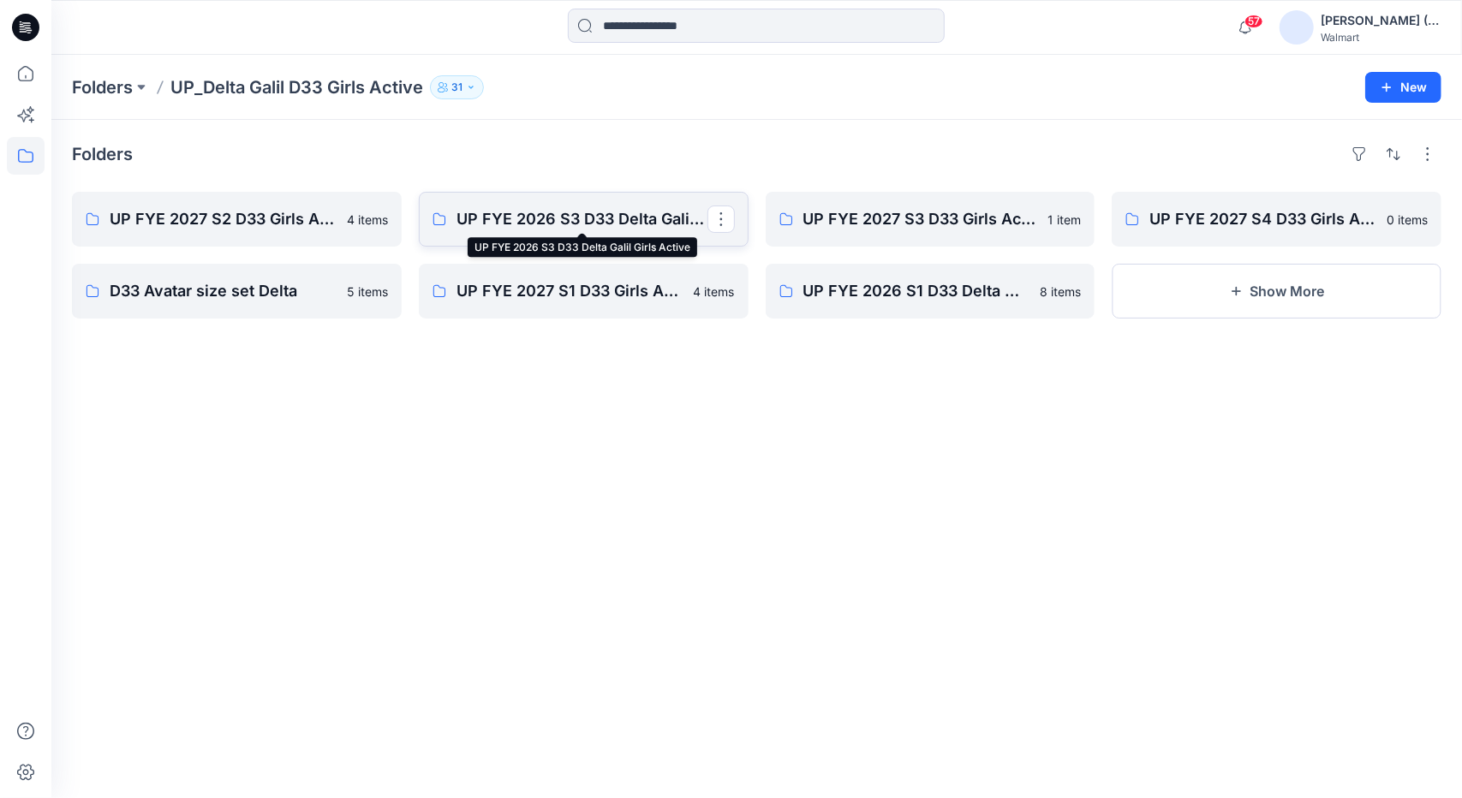
click at [516, 224] on p "UP FYE 2026 S3 D33 Delta Galil Girls Active" at bounding box center [582, 219] width 251 height 24
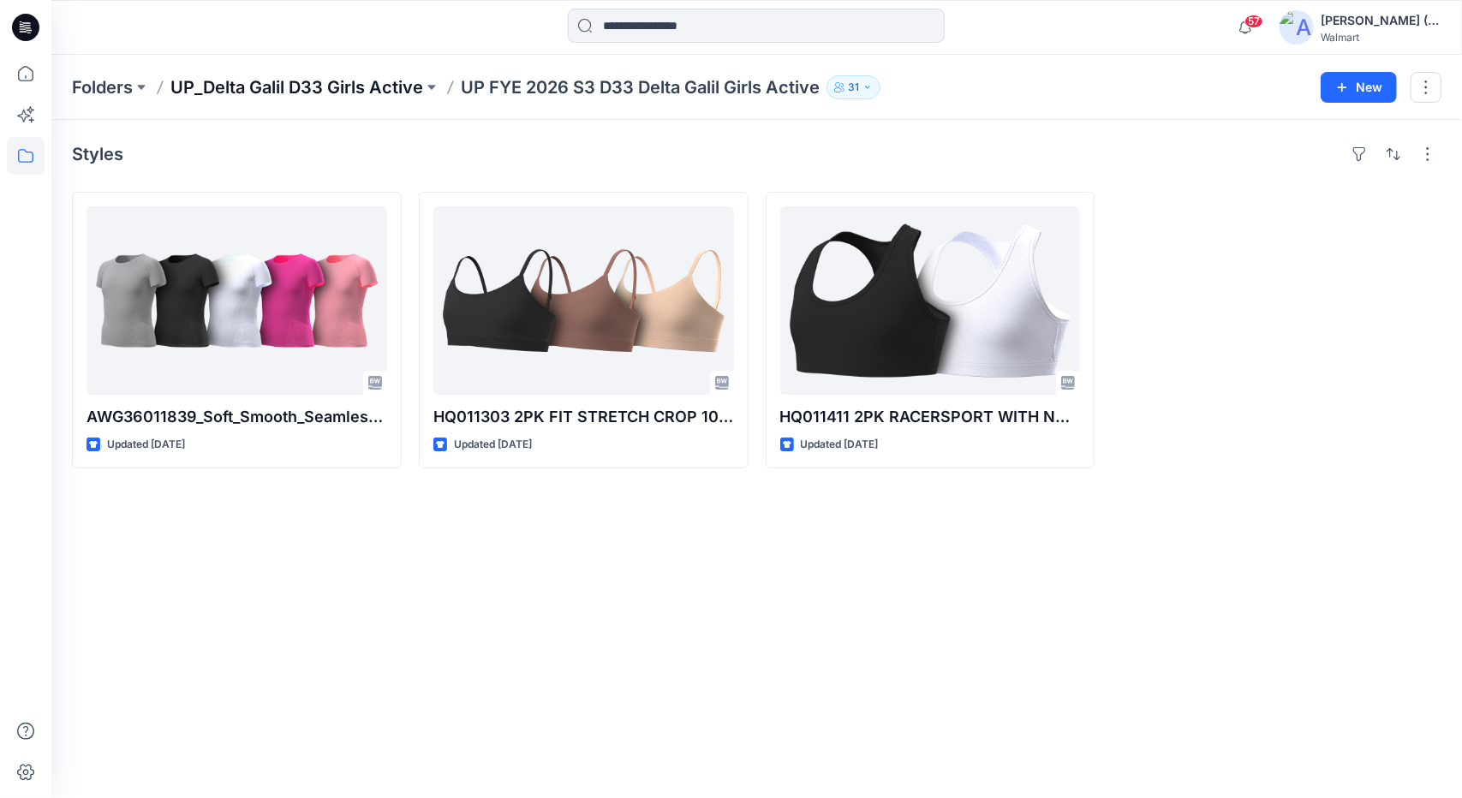
click at [349, 87] on p "UP_Delta Galil D33 Girls Active" at bounding box center [296, 87] width 253 height 24
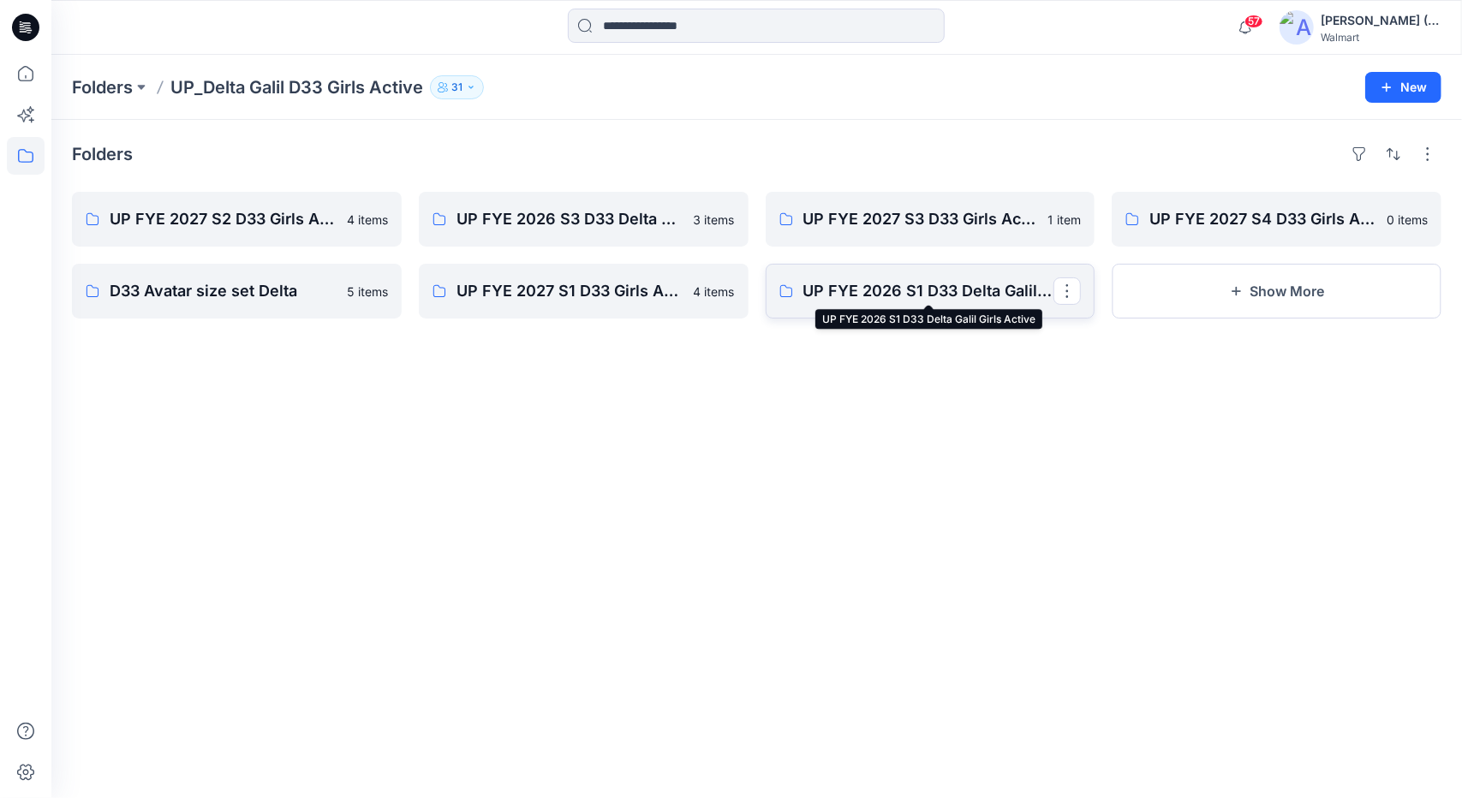
click at [978, 287] on p "UP FYE 2026 S1 D33 Delta Galil Girls Active" at bounding box center [929, 291] width 251 height 24
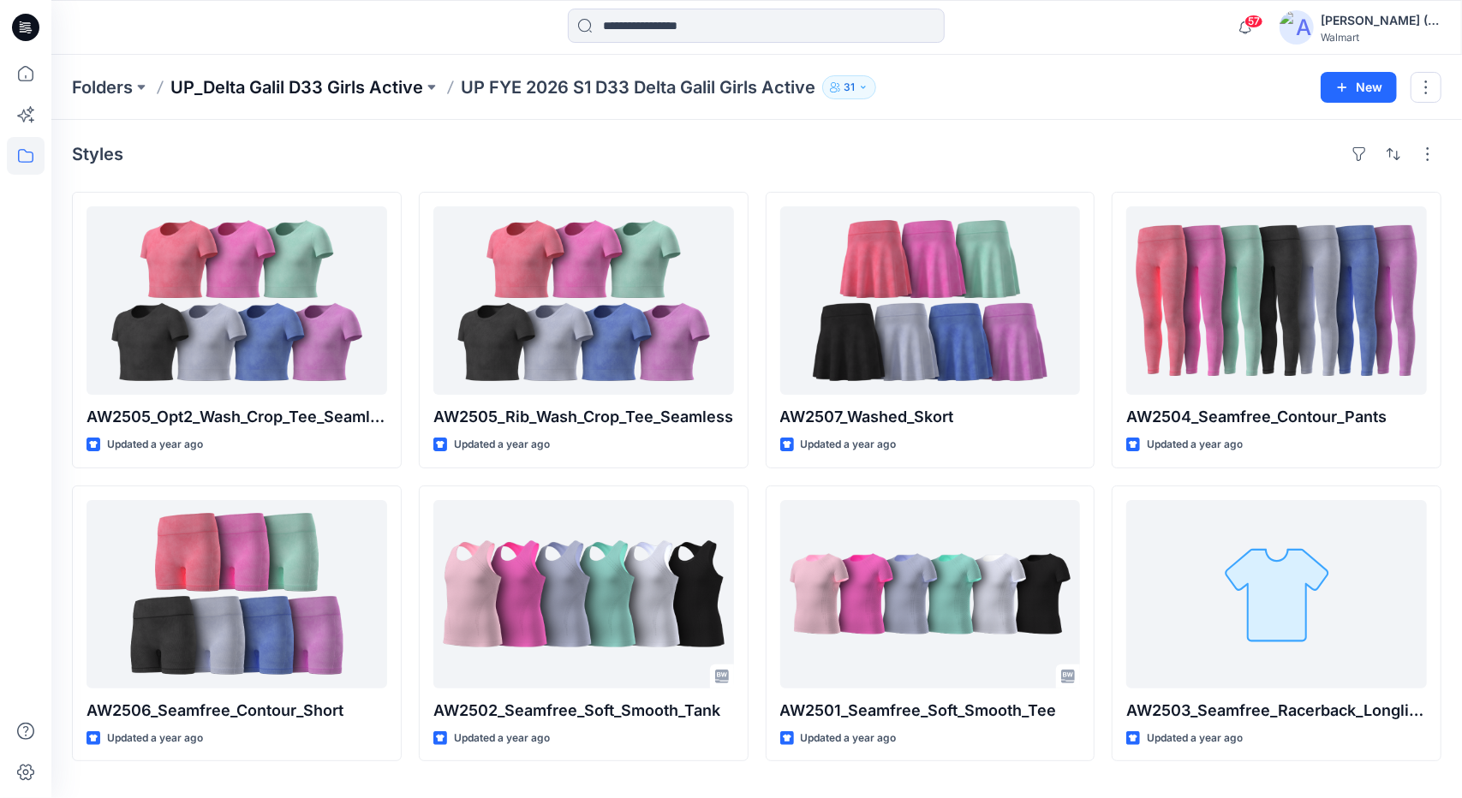
click at [391, 89] on p "UP_Delta Galil D33 Girls Active" at bounding box center [296, 87] width 253 height 24
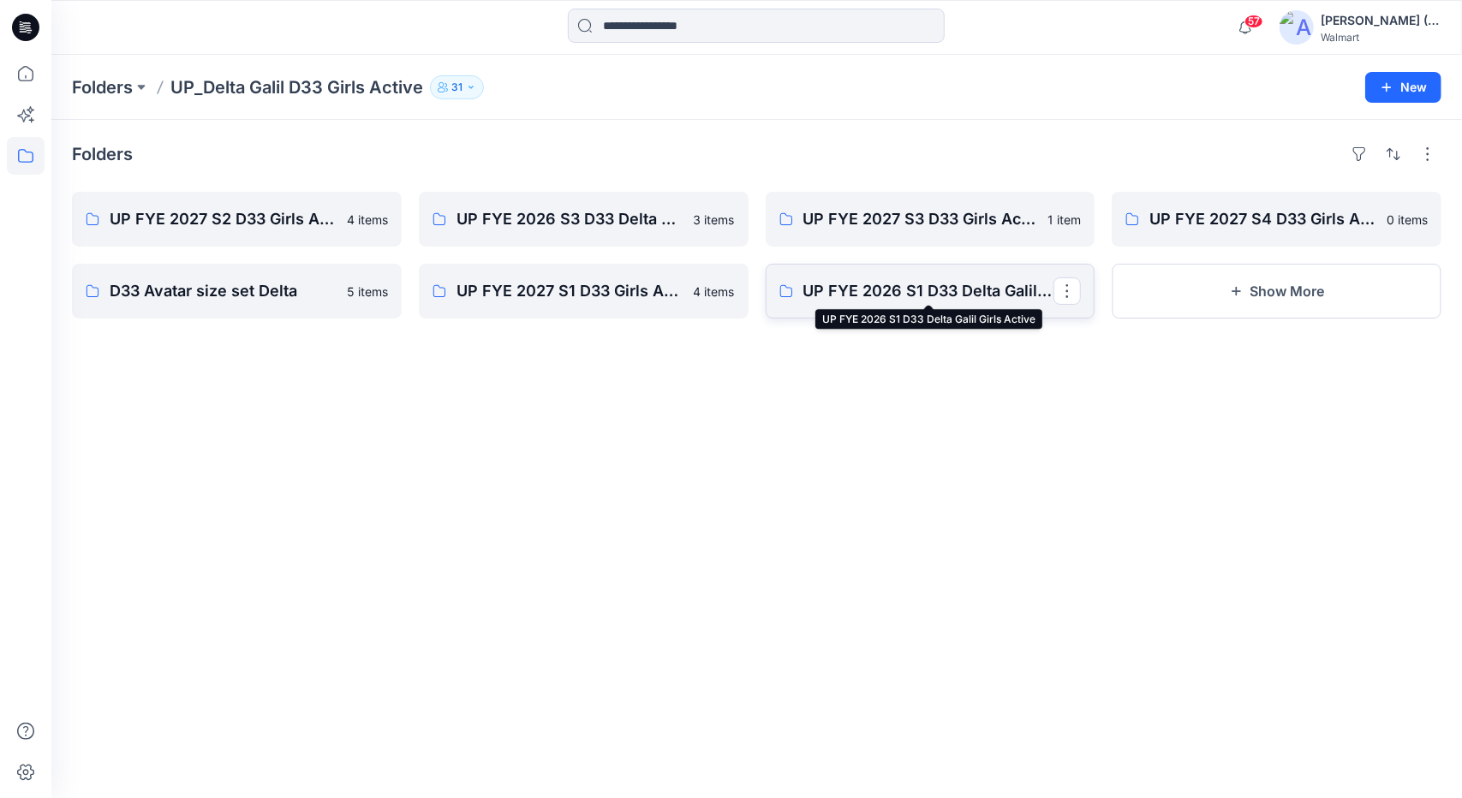
click at [932, 284] on p "UP FYE 2026 S1 D33 Delta Galil Girls Active" at bounding box center [929, 291] width 251 height 24
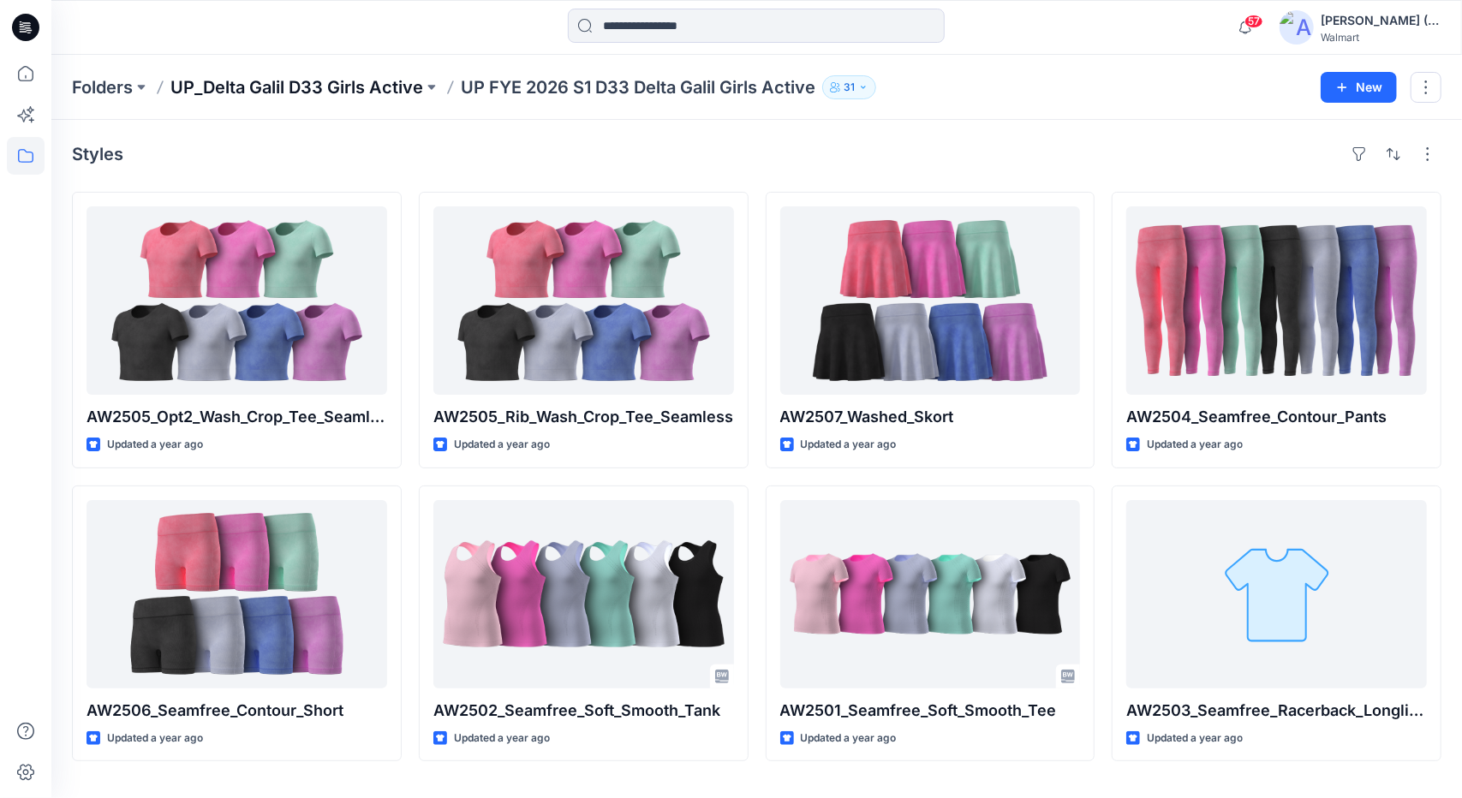
click at [347, 87] on p "UP_Delta Galil D33 Girls Active" at bounding box center [296, 87] width 253 height 24
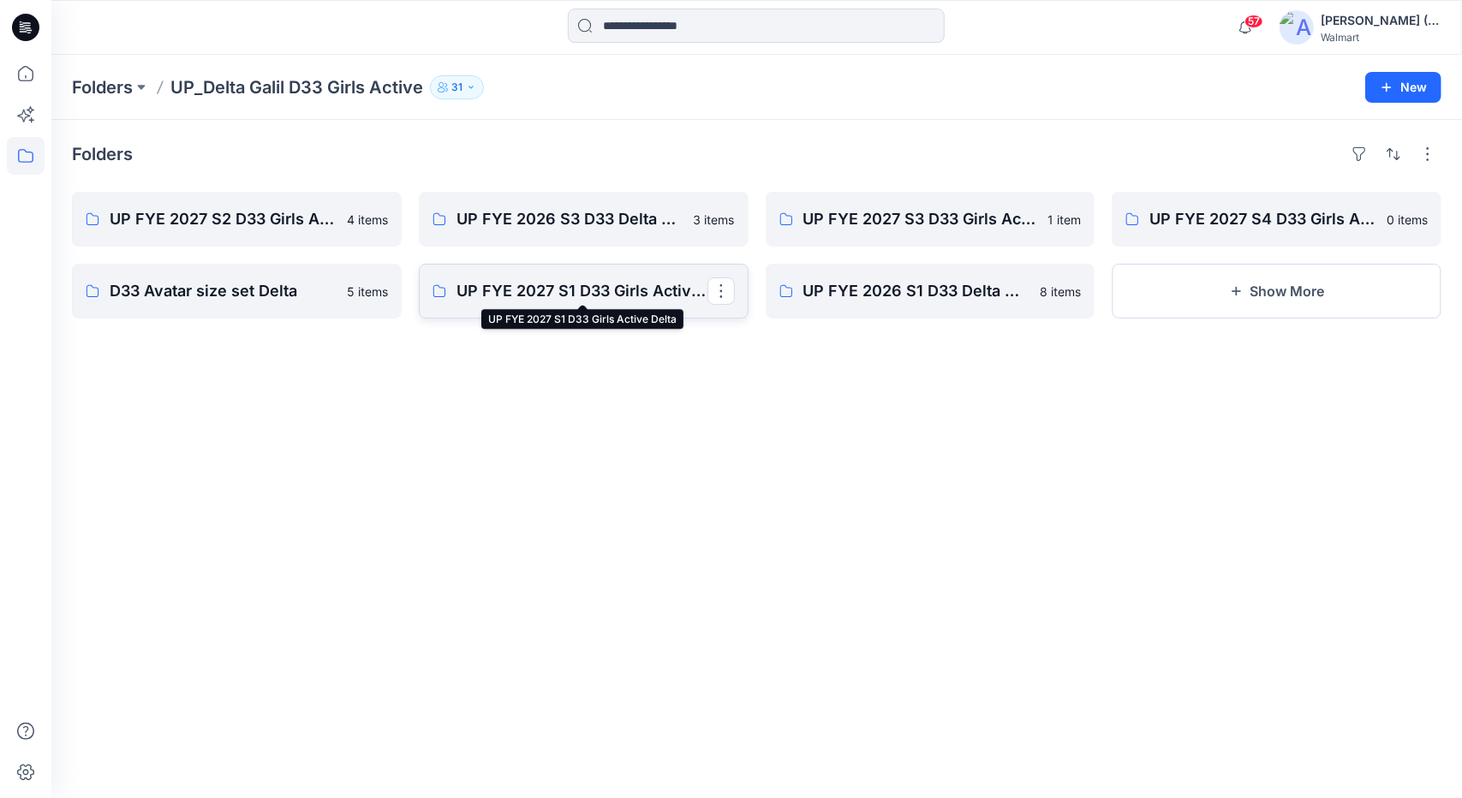
click at [672, 284] on p "UP FYE 2027 S1 D33 Girls Active Delta" at bounding box center [582, 291] width 251 height 24
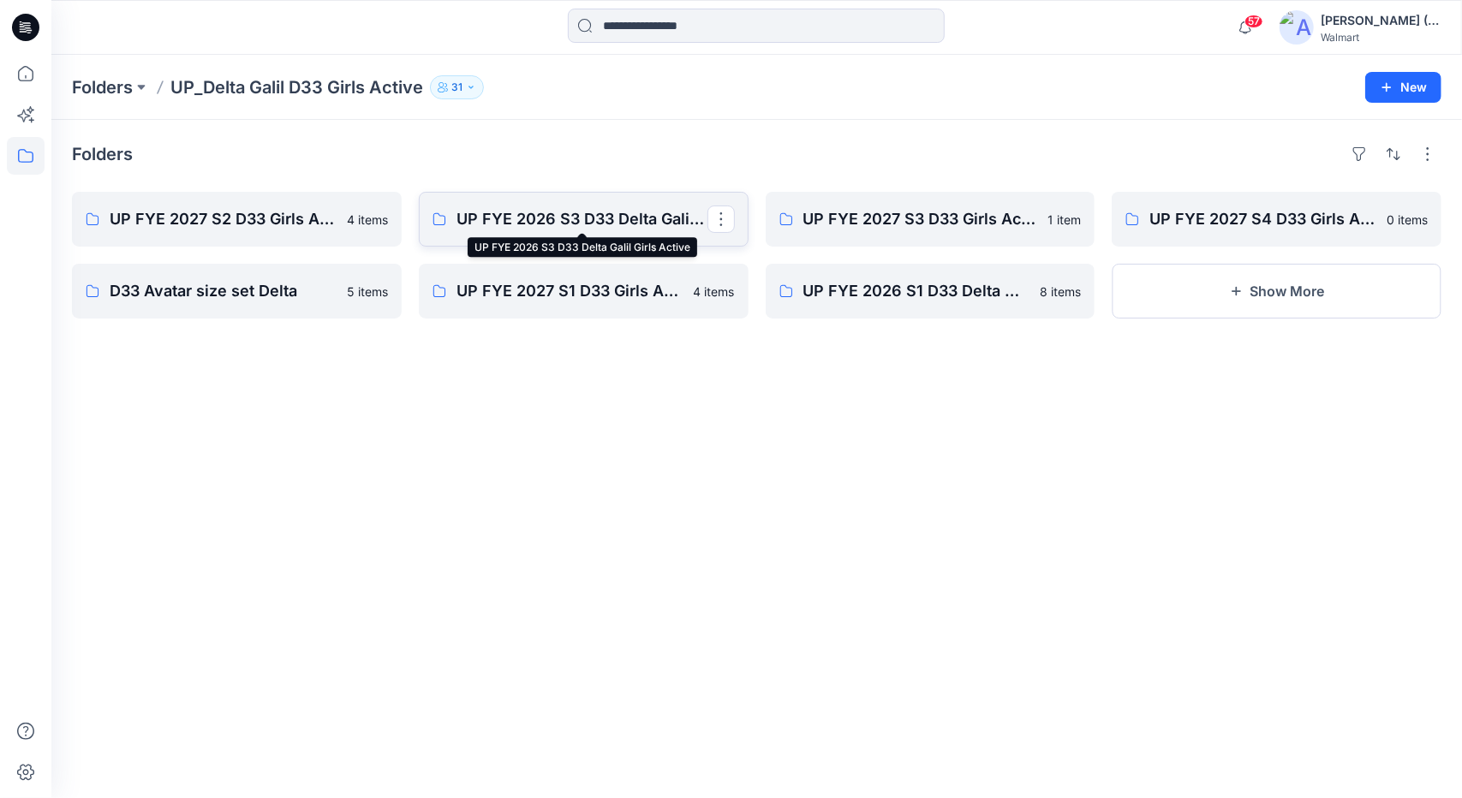
click at [672, 224] on p "UP FYE 2026 S3 D33 Delta Galil Girls Active" at bounding box center [582, 219] width 251 height 24
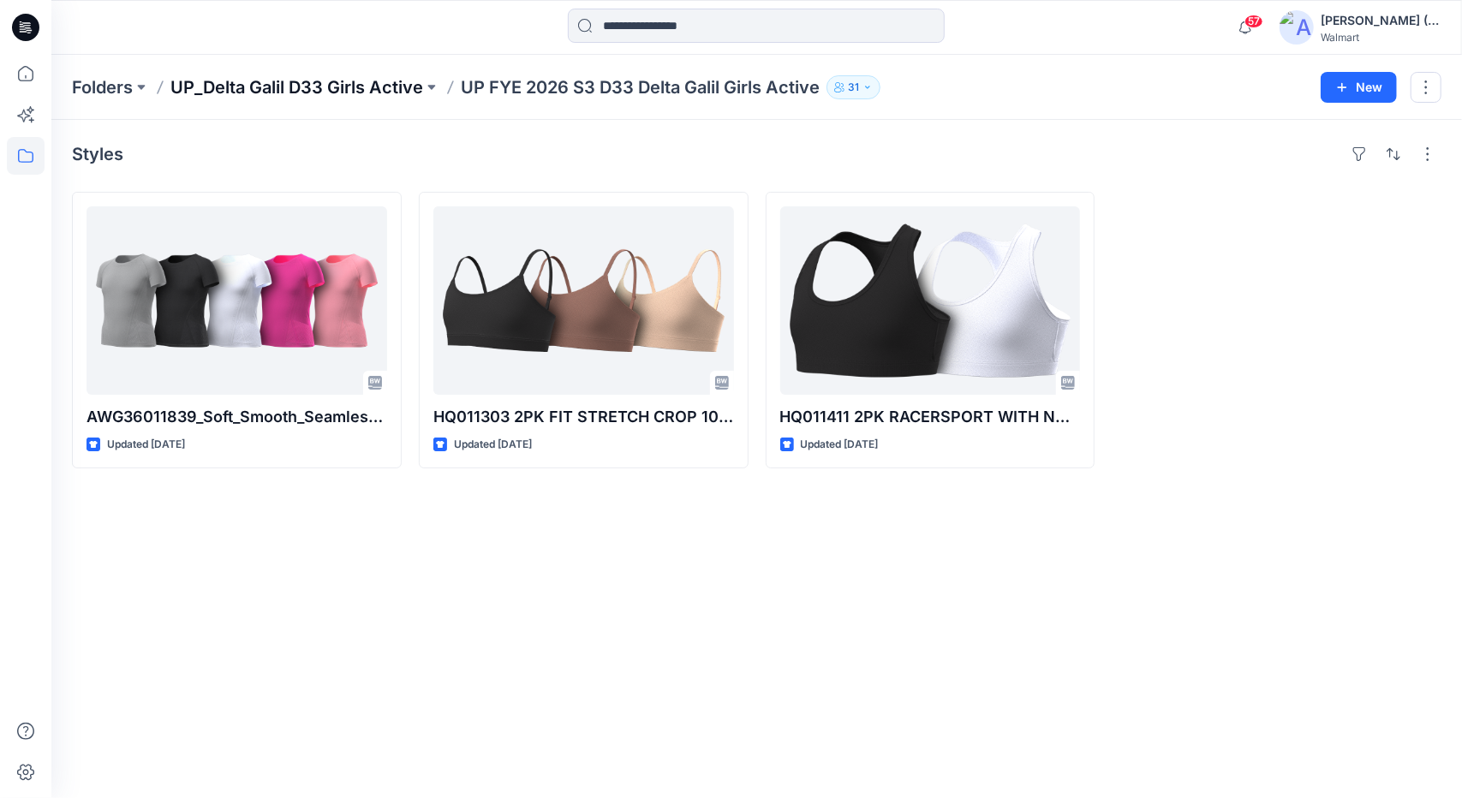
click at [192, 92] on p "UP_Delta Galil D33 Girls Active" at bounding box center [296, 87] width 253 height 24
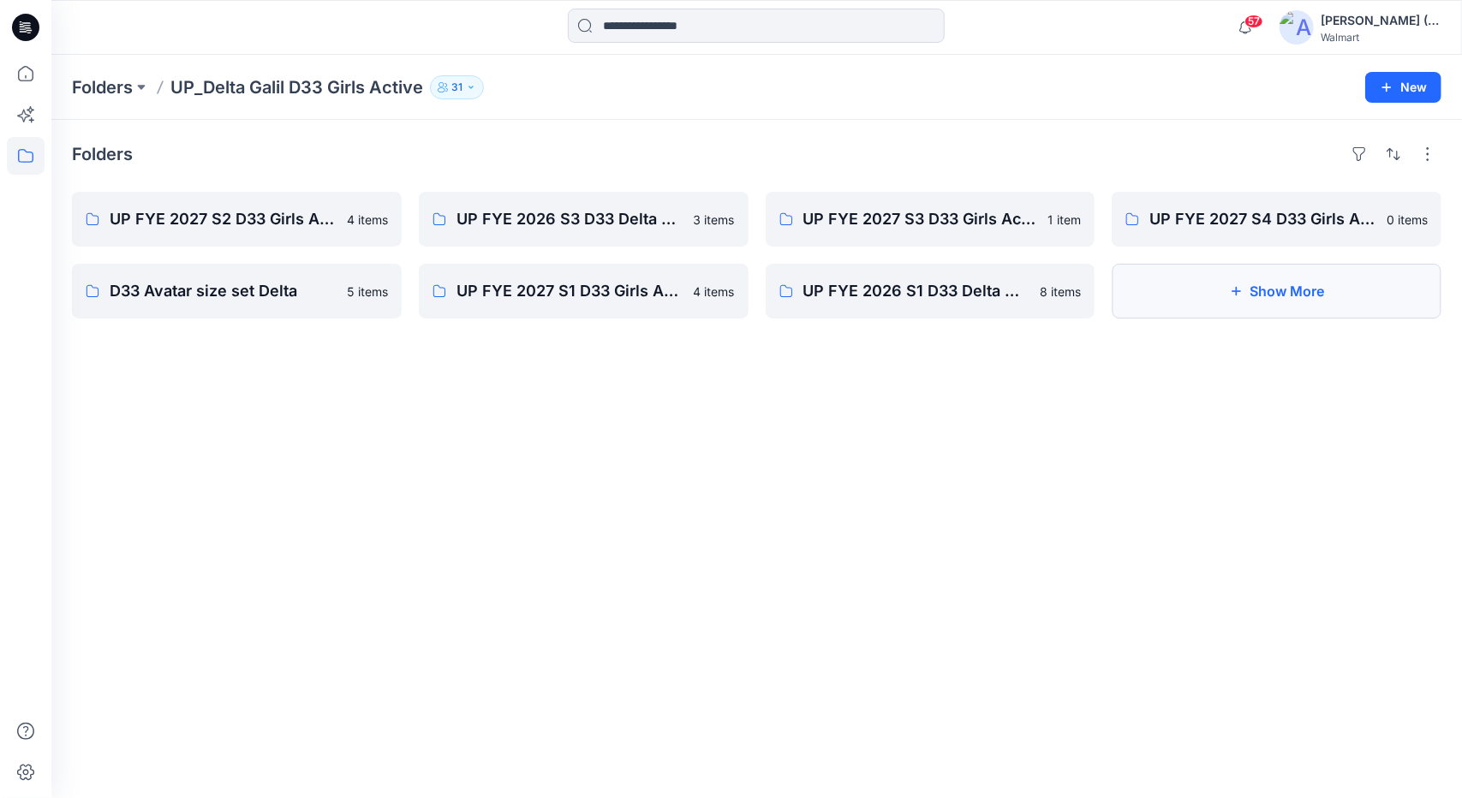
click at [1313, 298] on button "Show More" at bounding box center [1277, 291] width 330 height 55
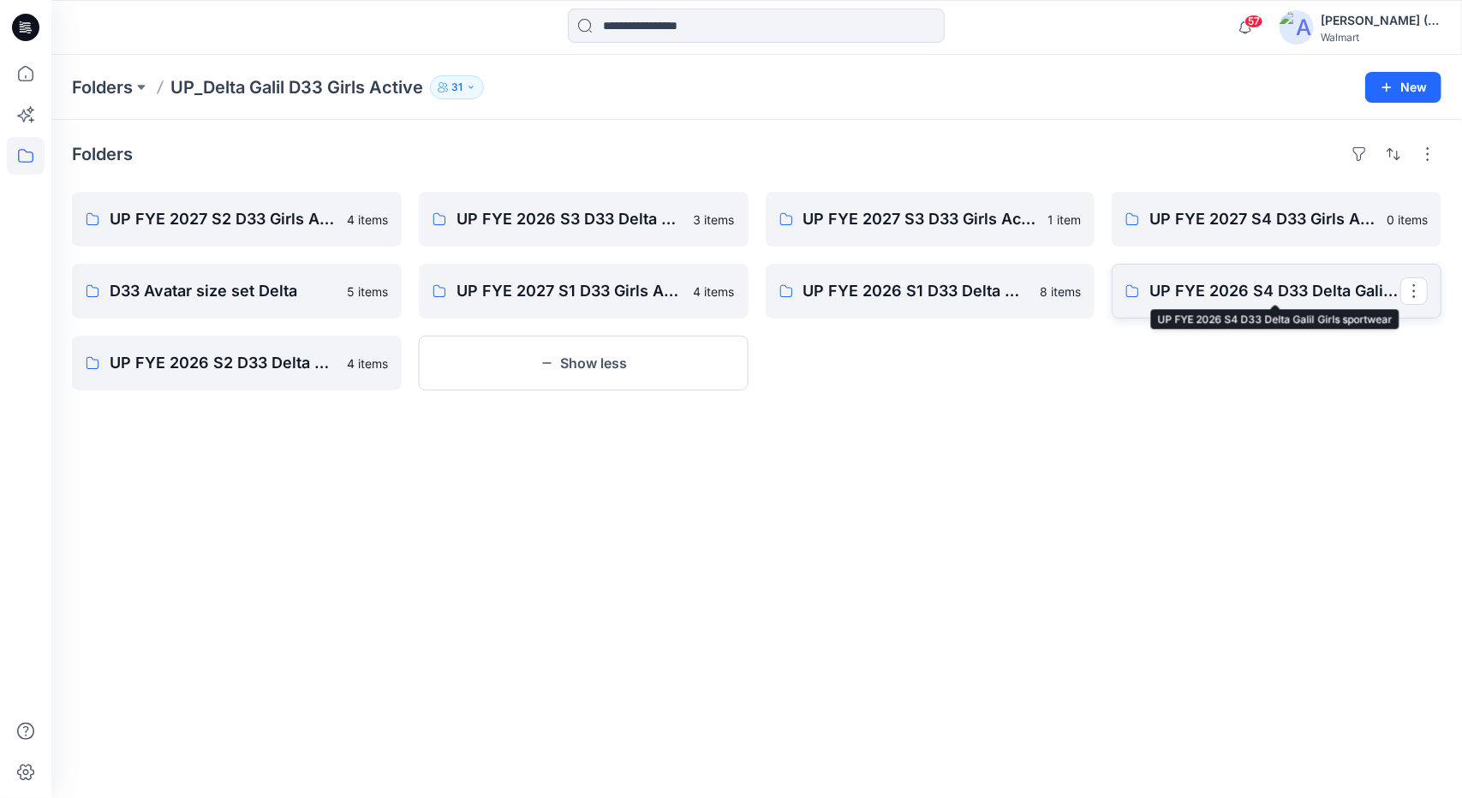
click at [1282, 299] on p "UP FYE 2026 S4 D33 Delta Galil Girls sportwear" at bounding box center [1275, 291] width 251 height 24
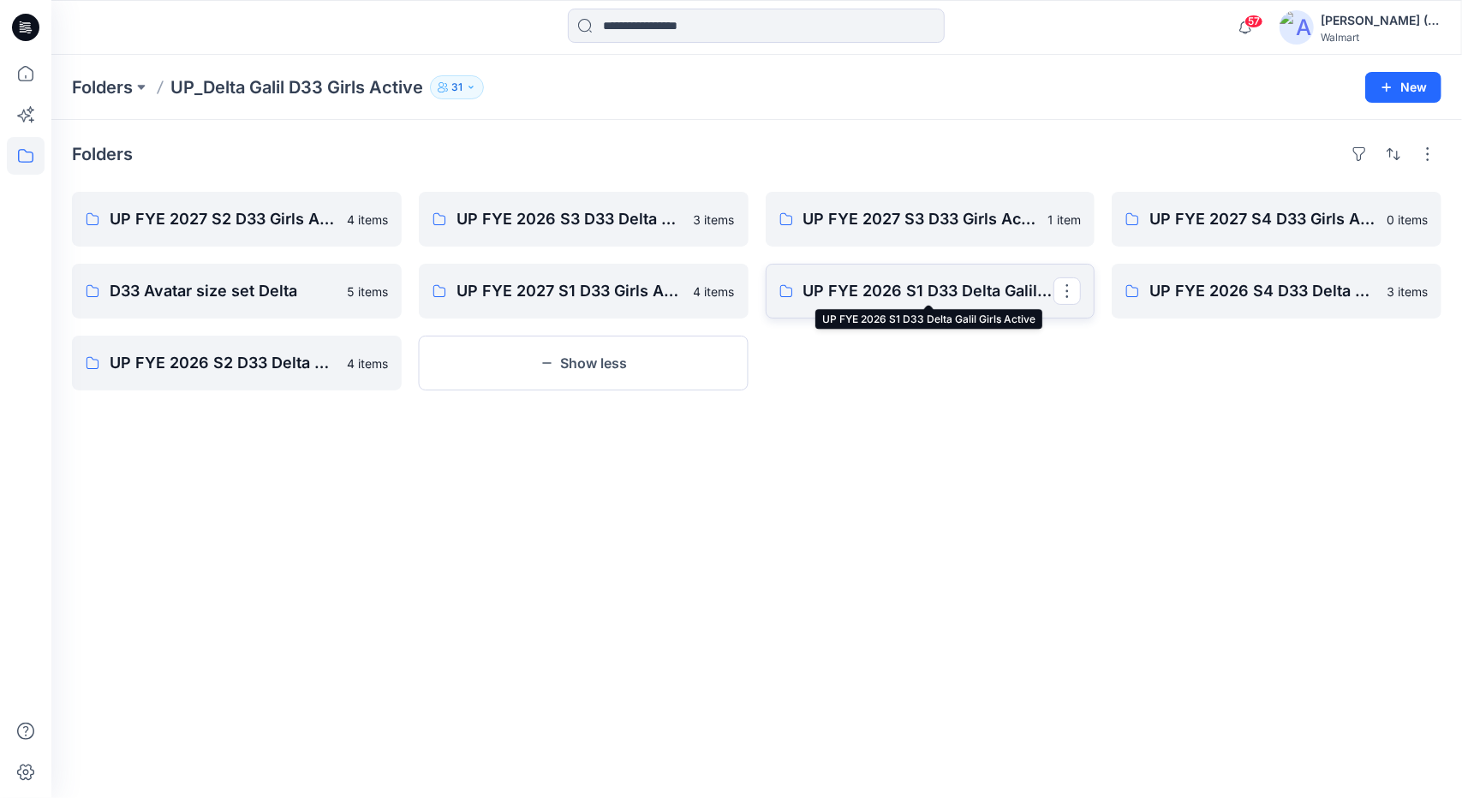
click at [877, 289] on p "UP FYE 2026 S1 D33 Delta Galil Girls Active" at bounding box center [929, 291] width 251 height 24
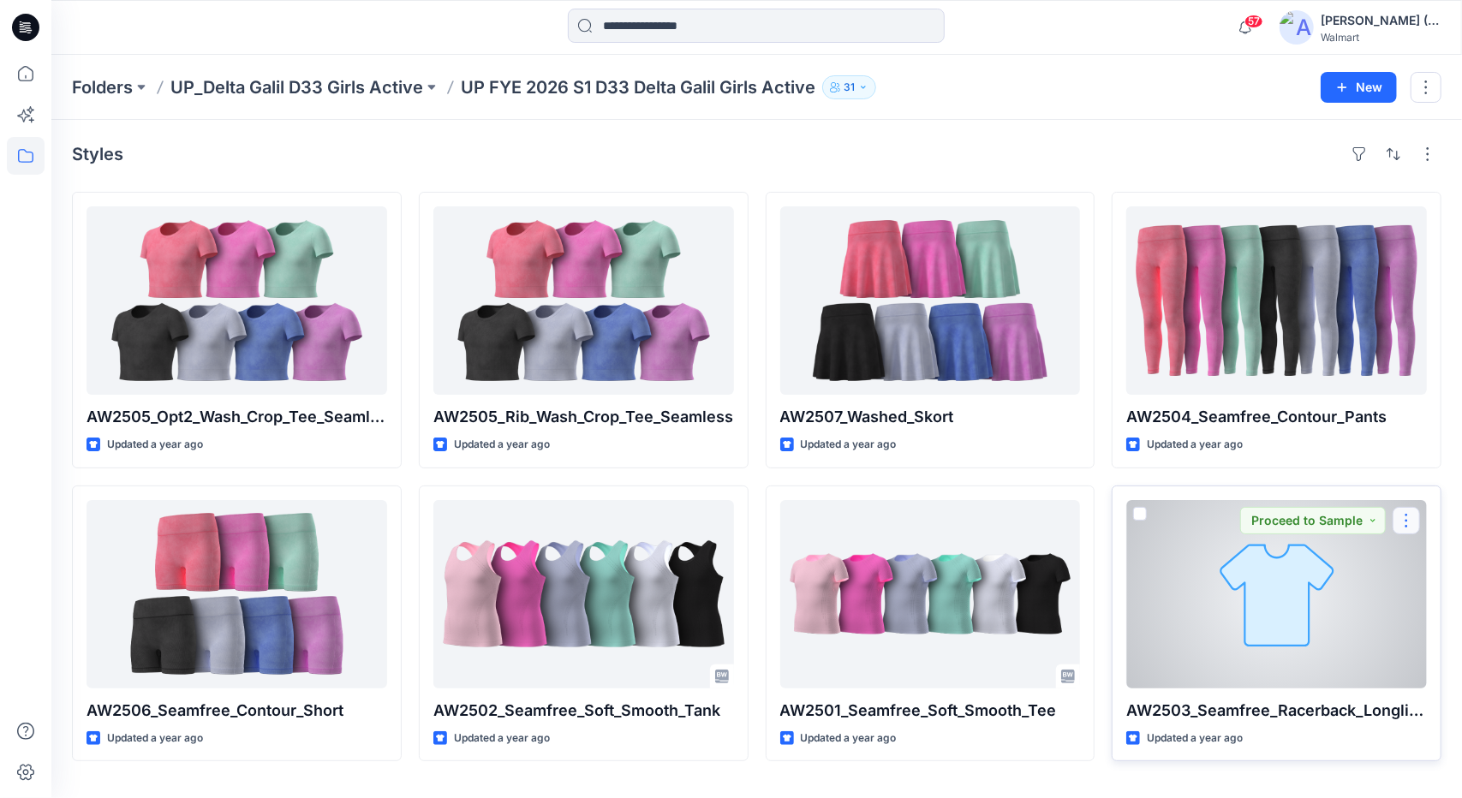
click at [1415, 522] on button "button" at bounding box center [1406, 520] width 27 height 27
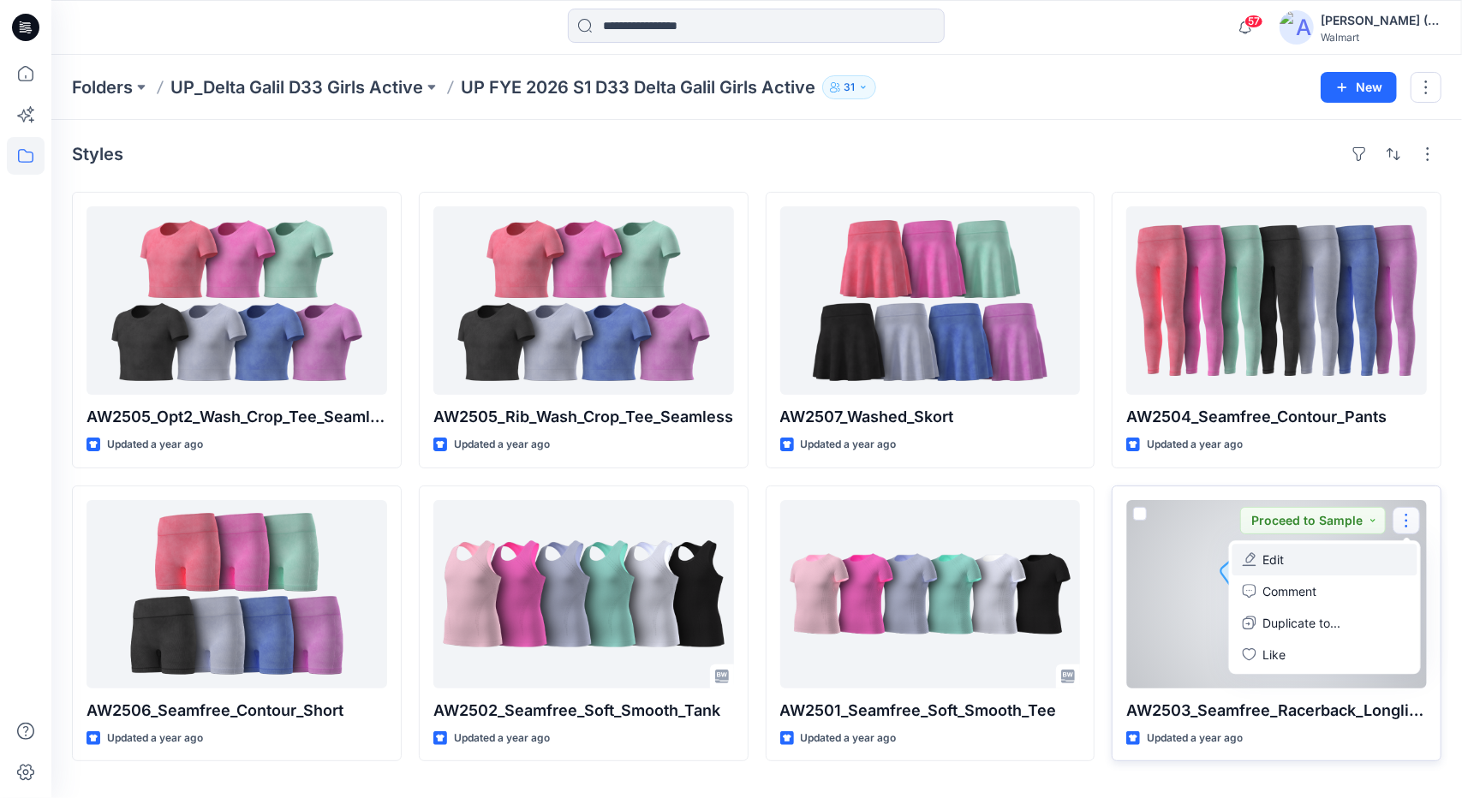
click at [1333, 563] on button "Edit" at bounding box center [1325, 560] width 185 height 32
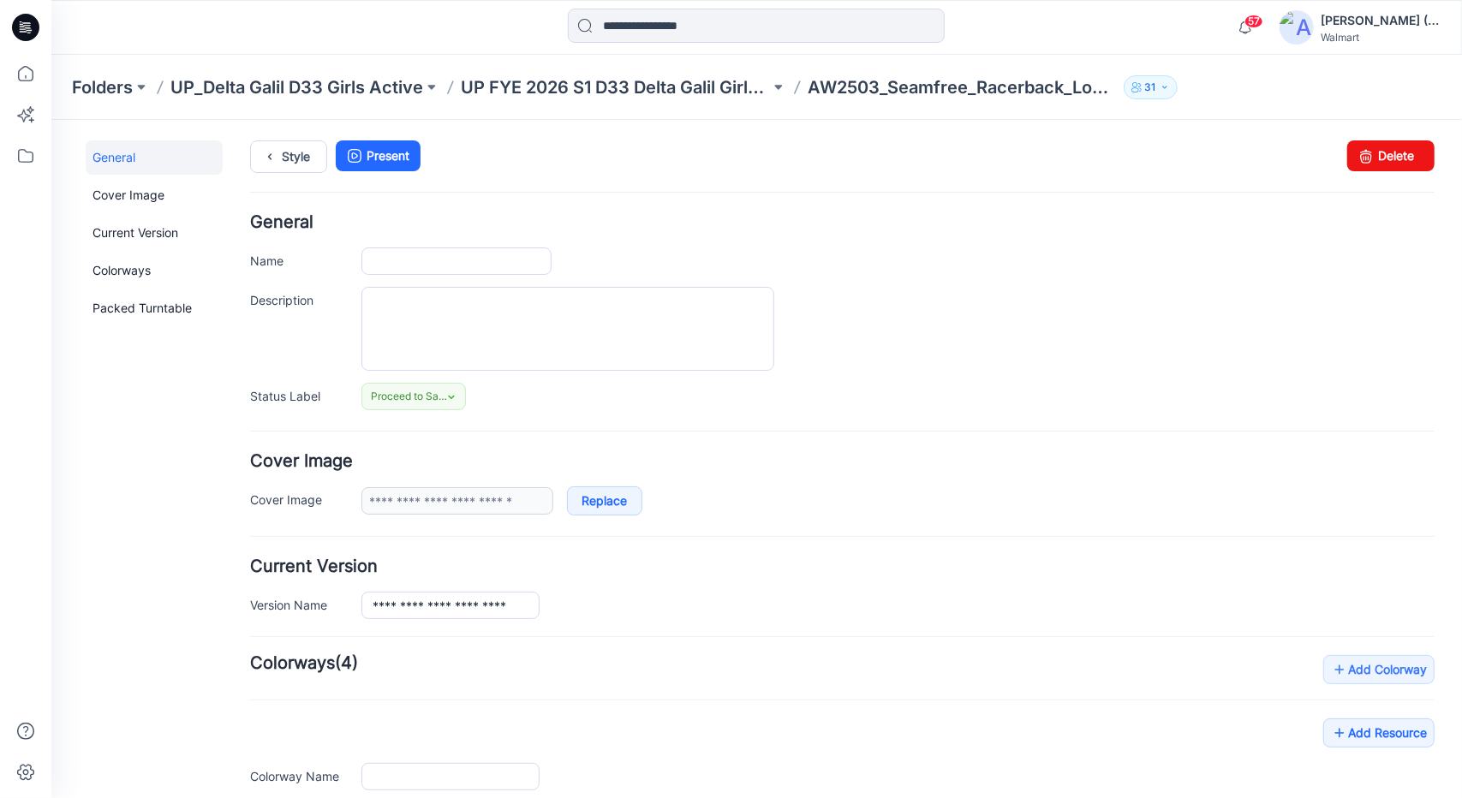
type input "**********"
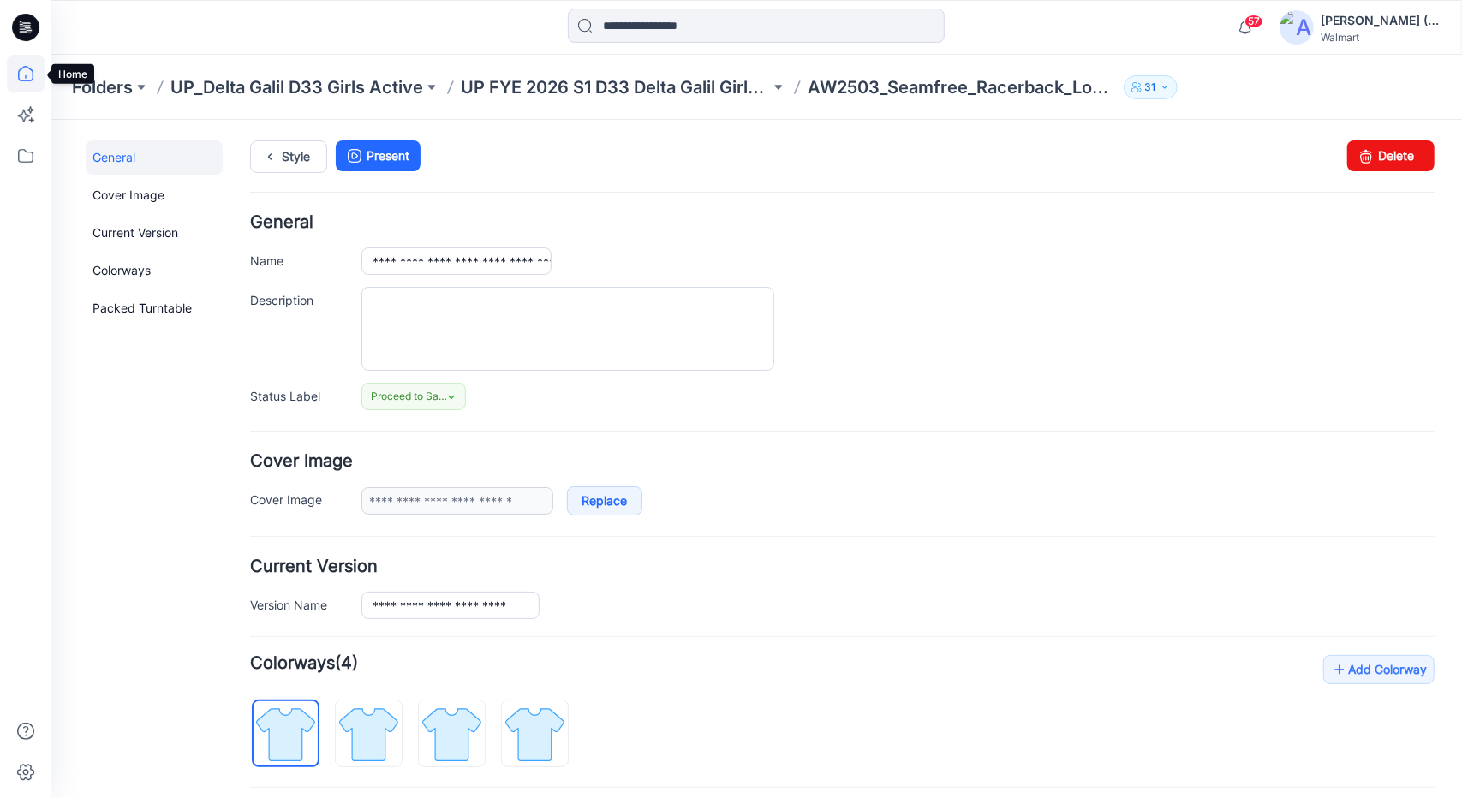
click at [24, 74] on icon at bounding box center [26, 74] width 38 height 38
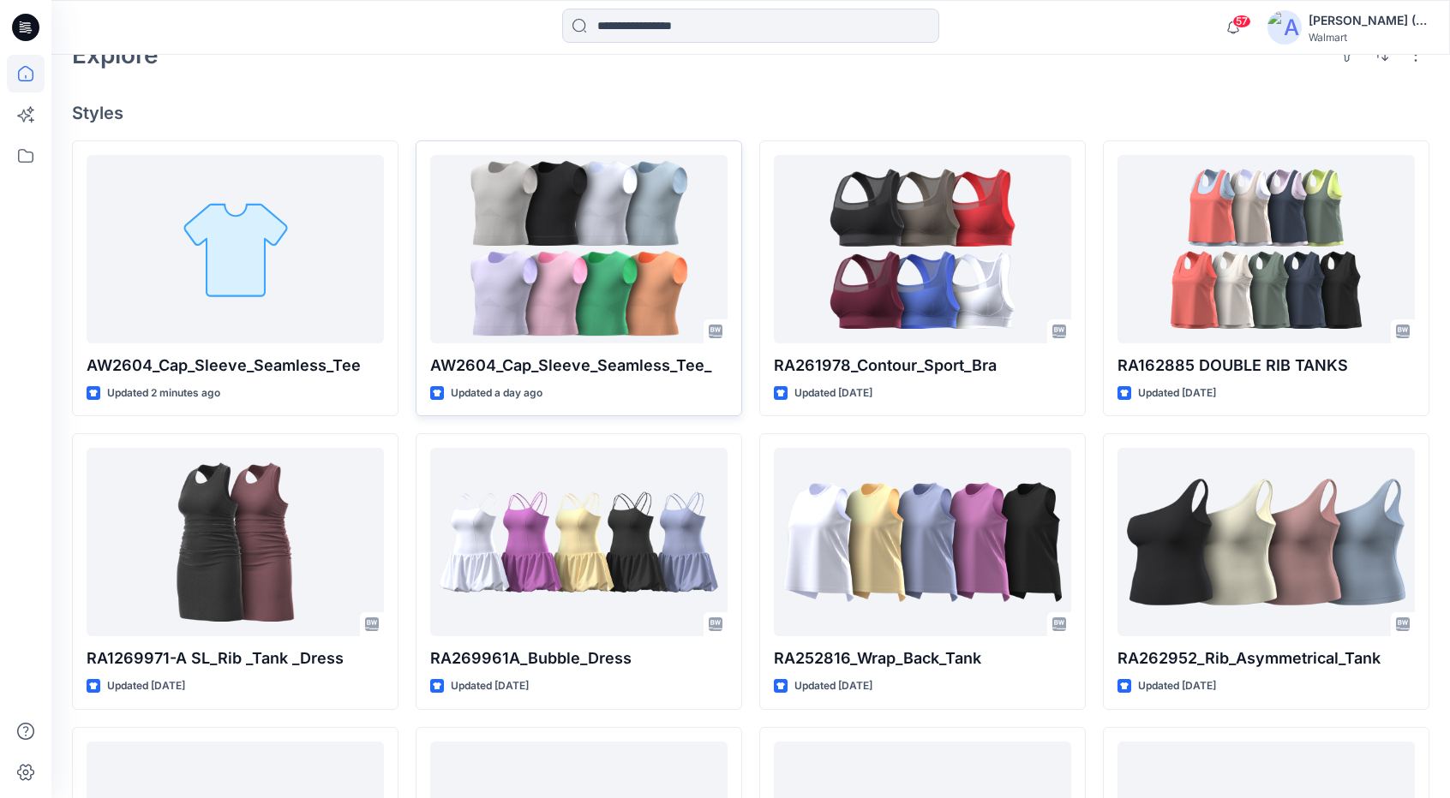
scroll to position [428, 0]
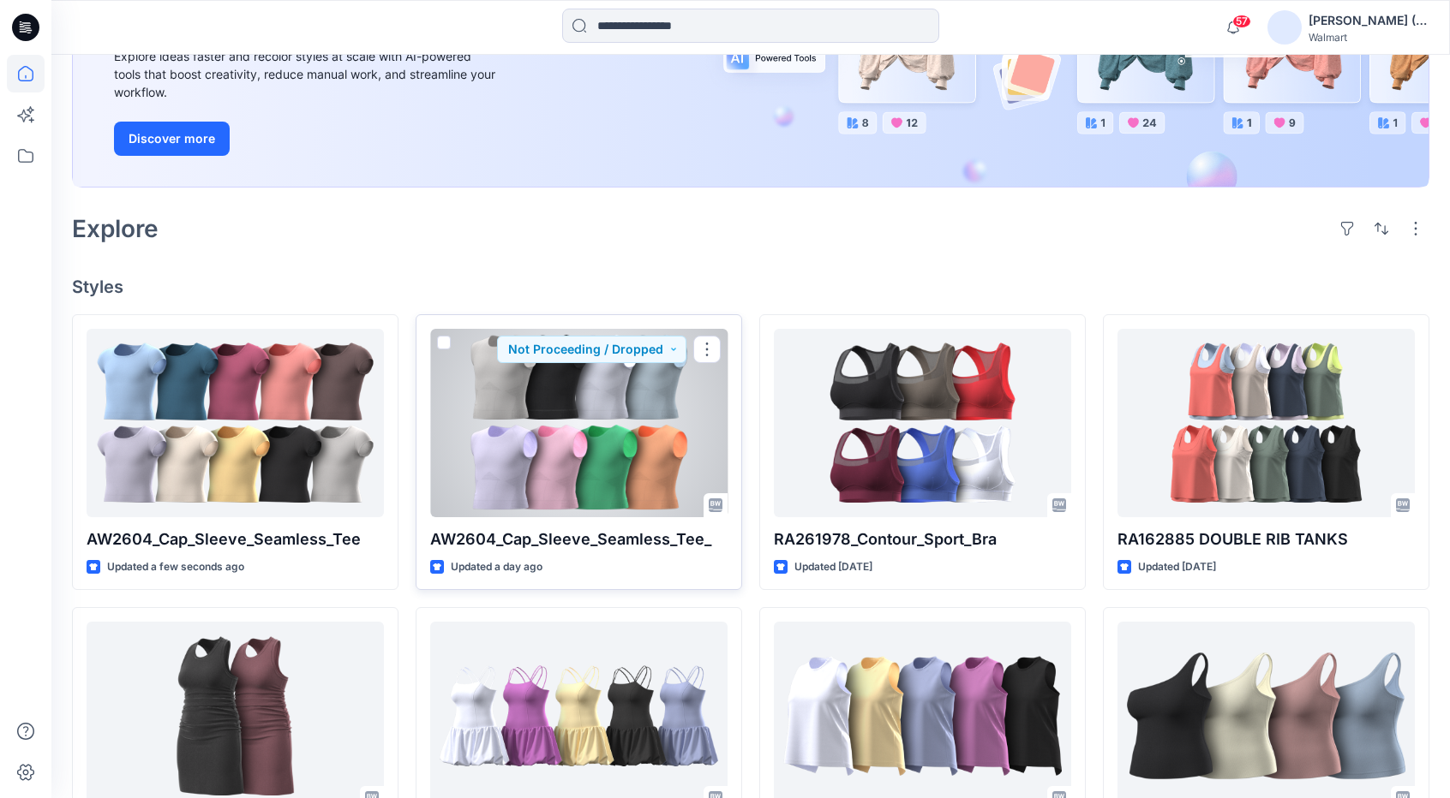
scroll to position [257, 0]
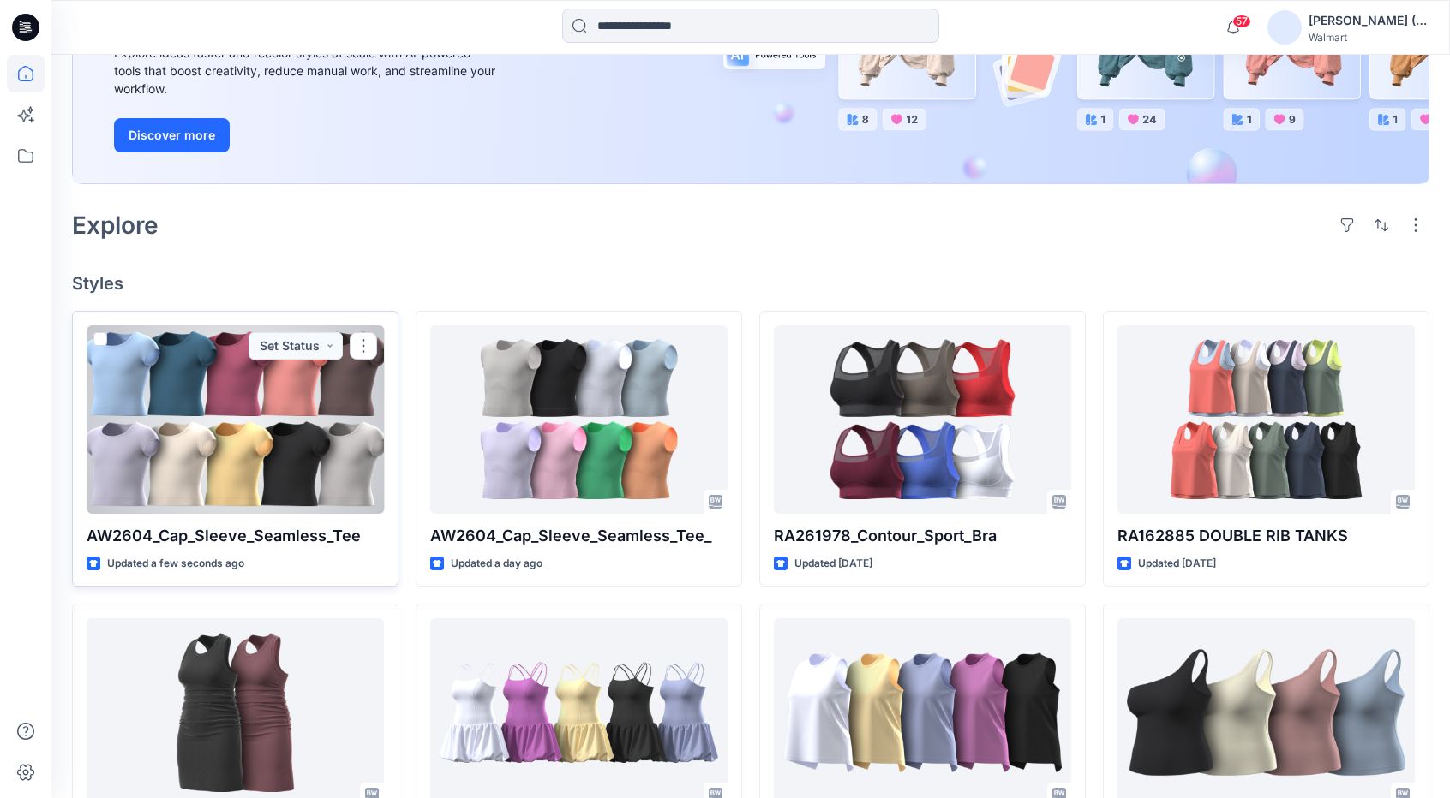
click at [326, 428] on div at bounding box center [235, 420] width 297 height 188
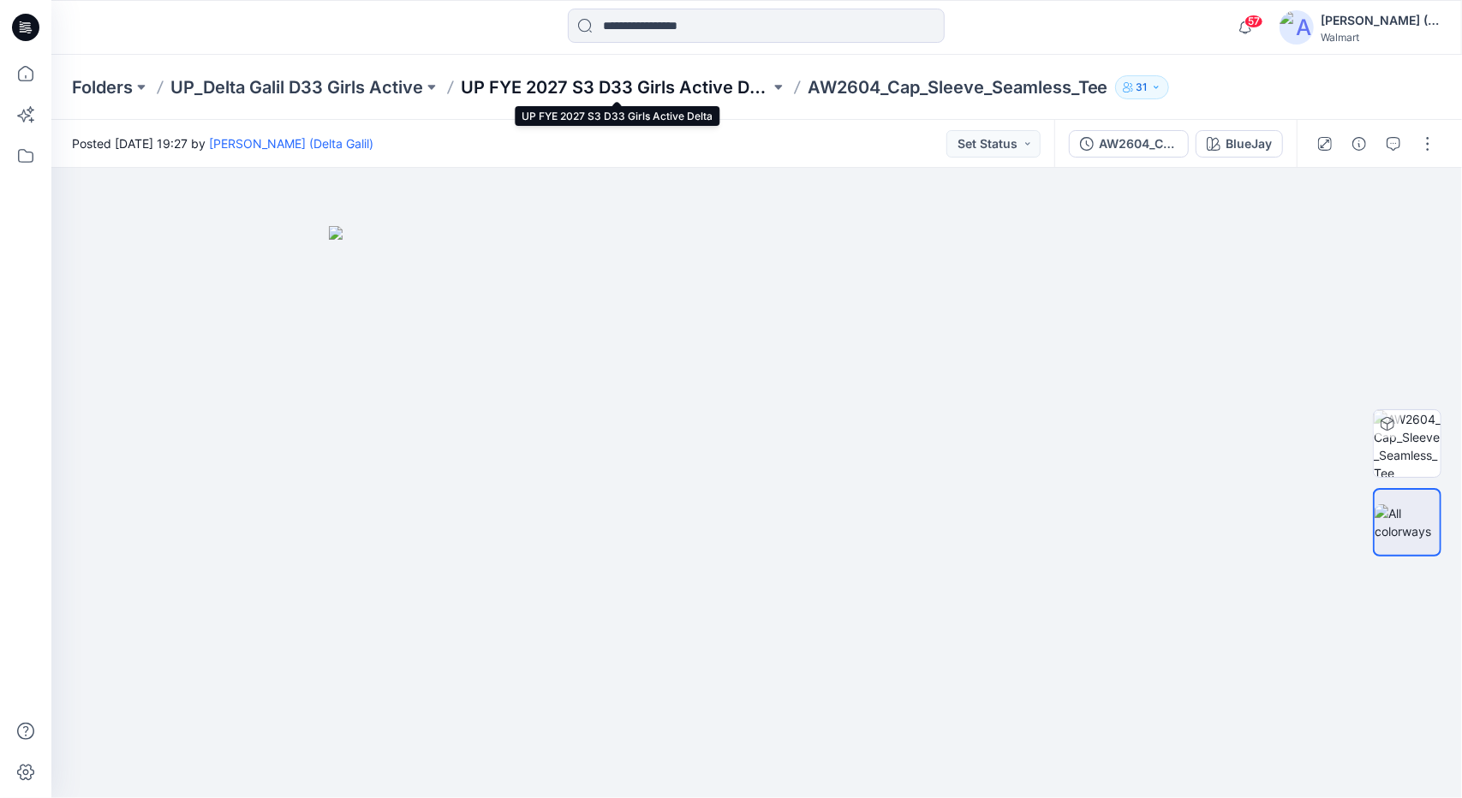
click at [552, 87] on p "UP FYE 2027 S3 D33 Girls Active Delta" at bounding box center [615, 87] width 309 height 24
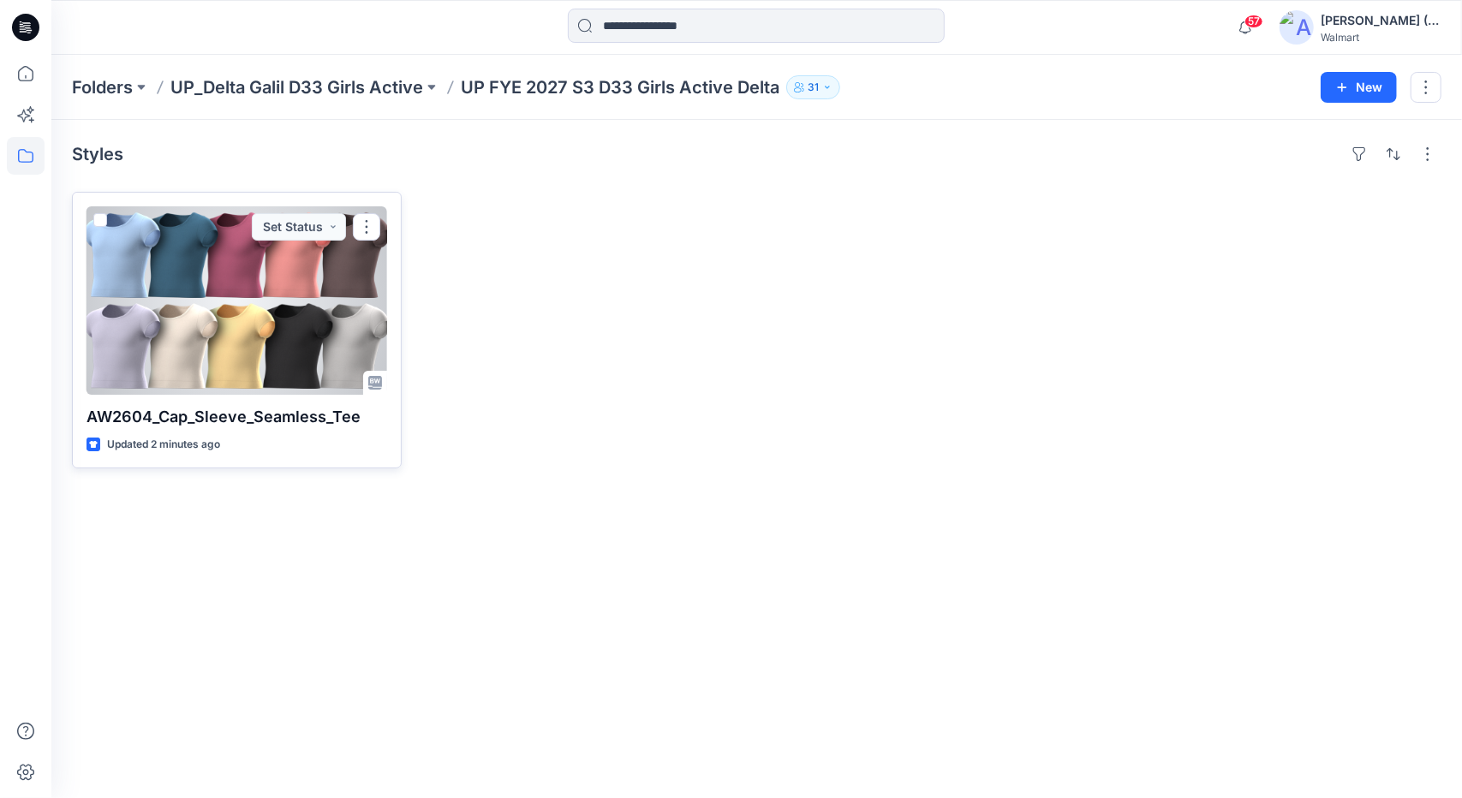
click at [268, 323] on div at bounding box center [237, 300] width 301 height 188
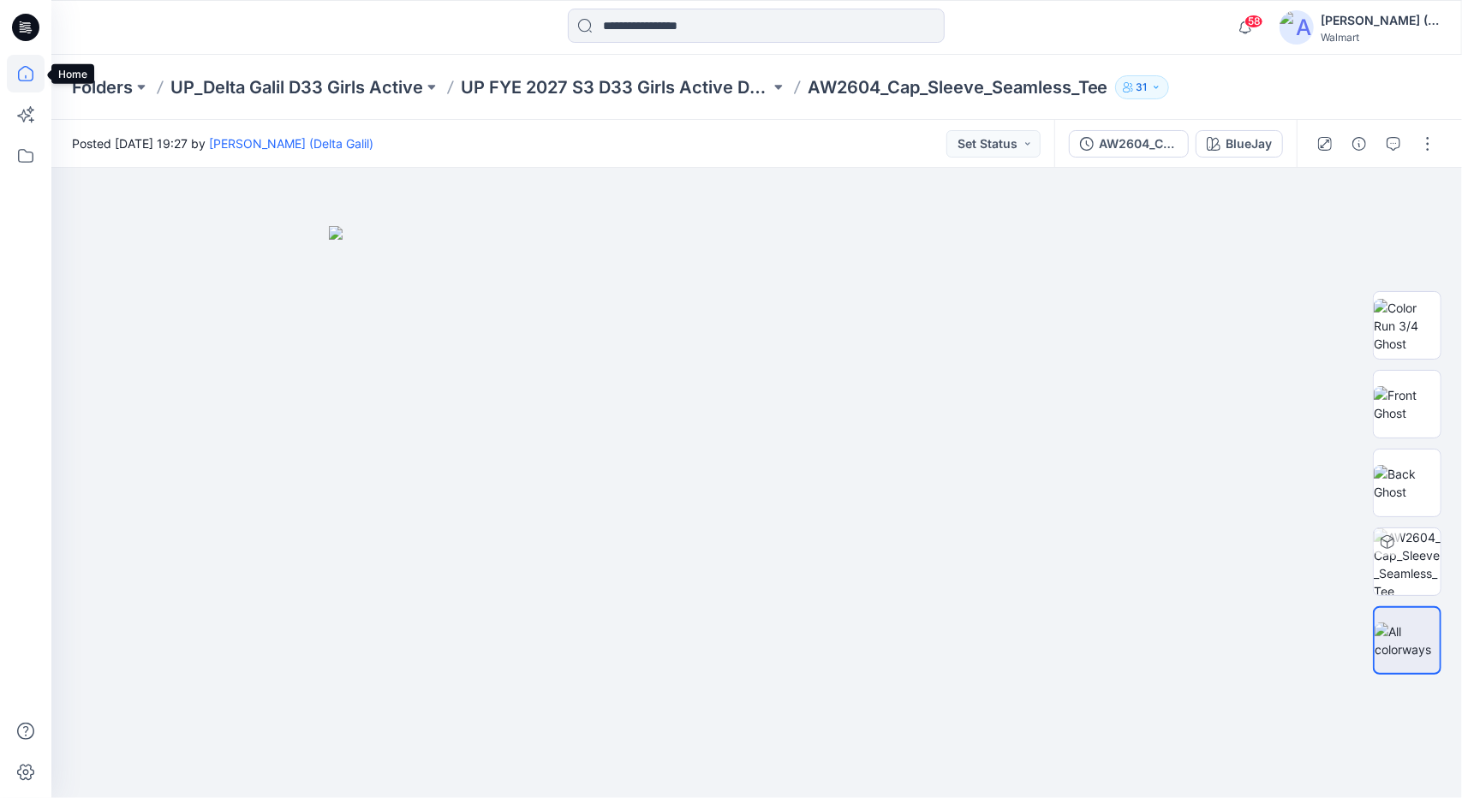
click at [23, 69] on icon at bounding box center [26, 74] width 38 height 38
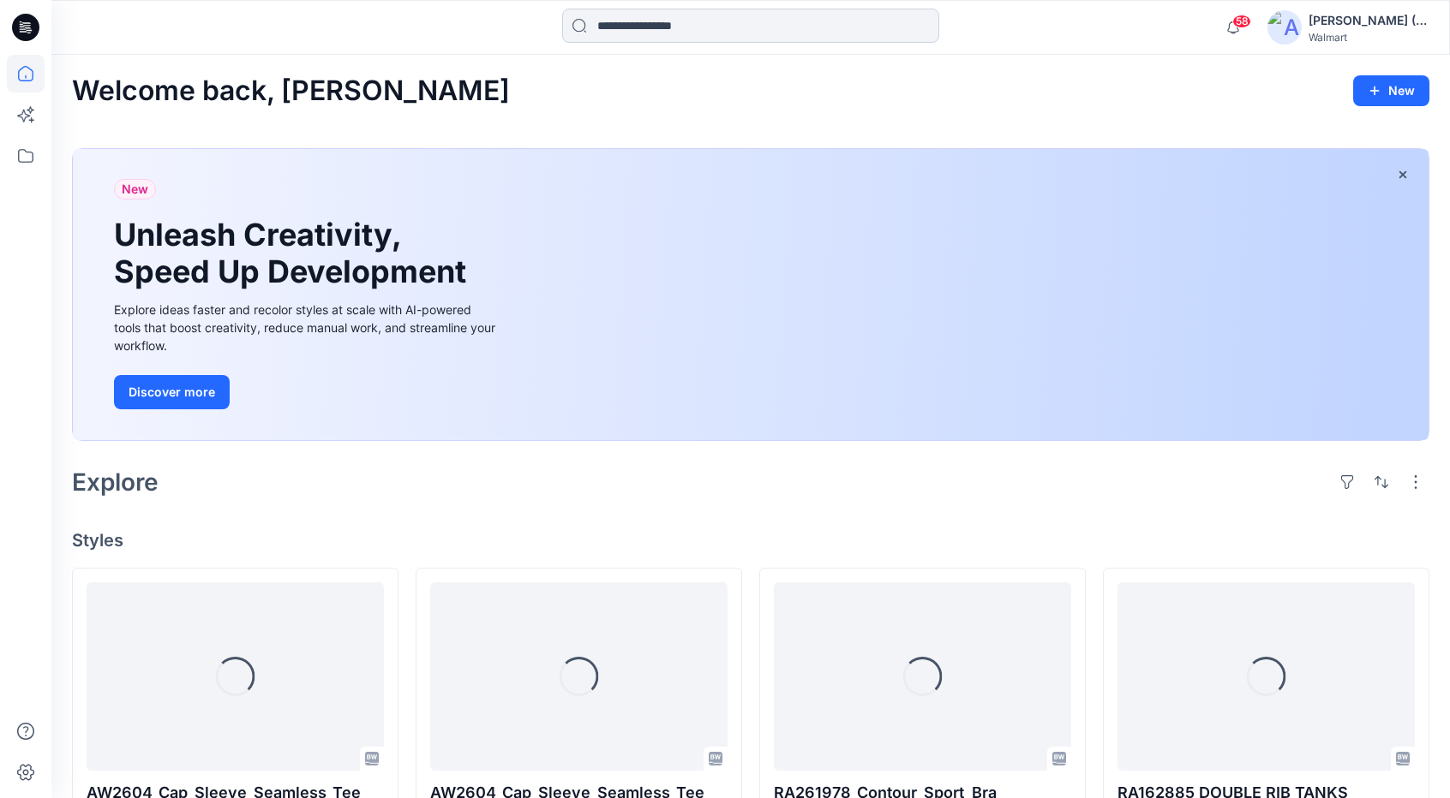
click at [631, 19] on input at bounding box center [750, 26] width 377 height 34
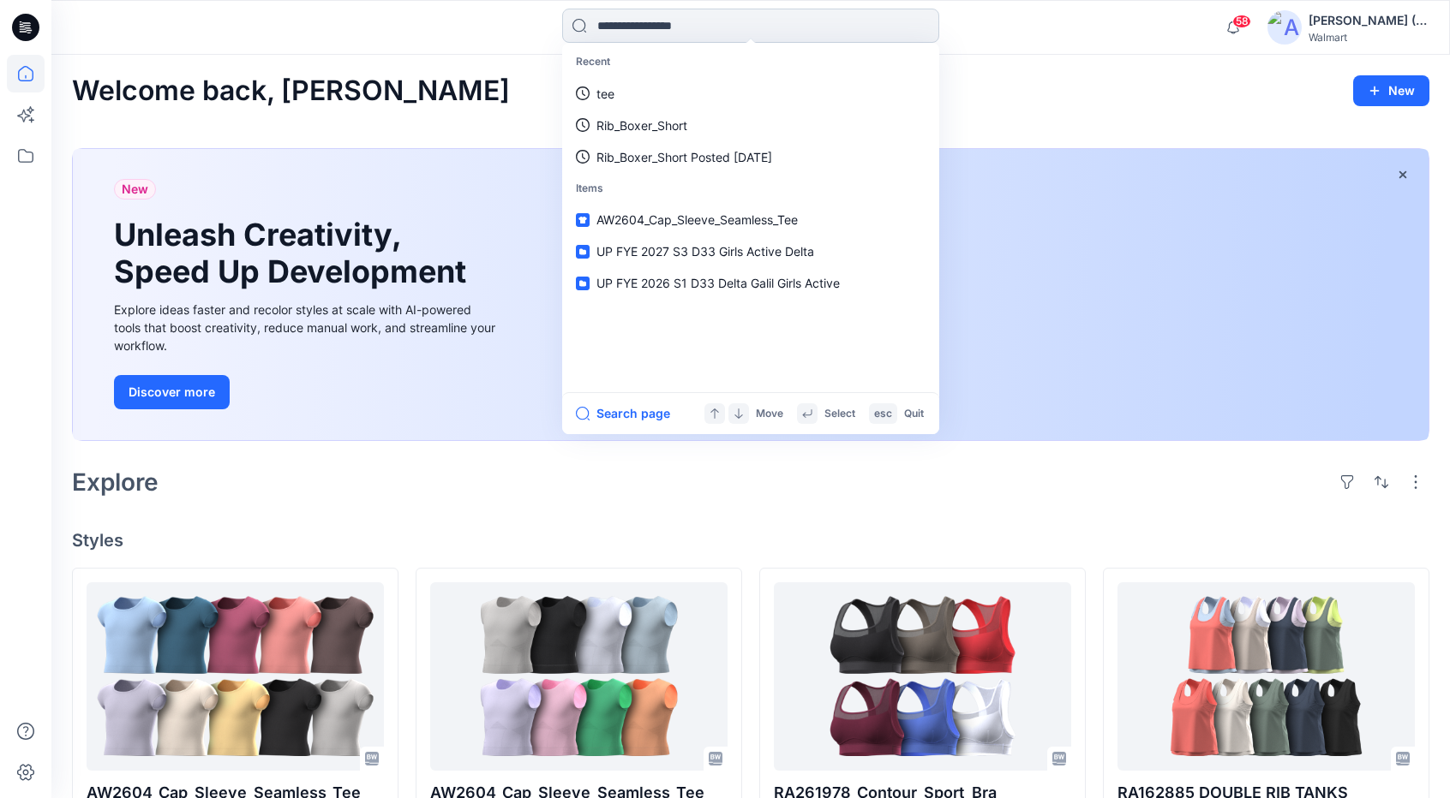
paste input "********"
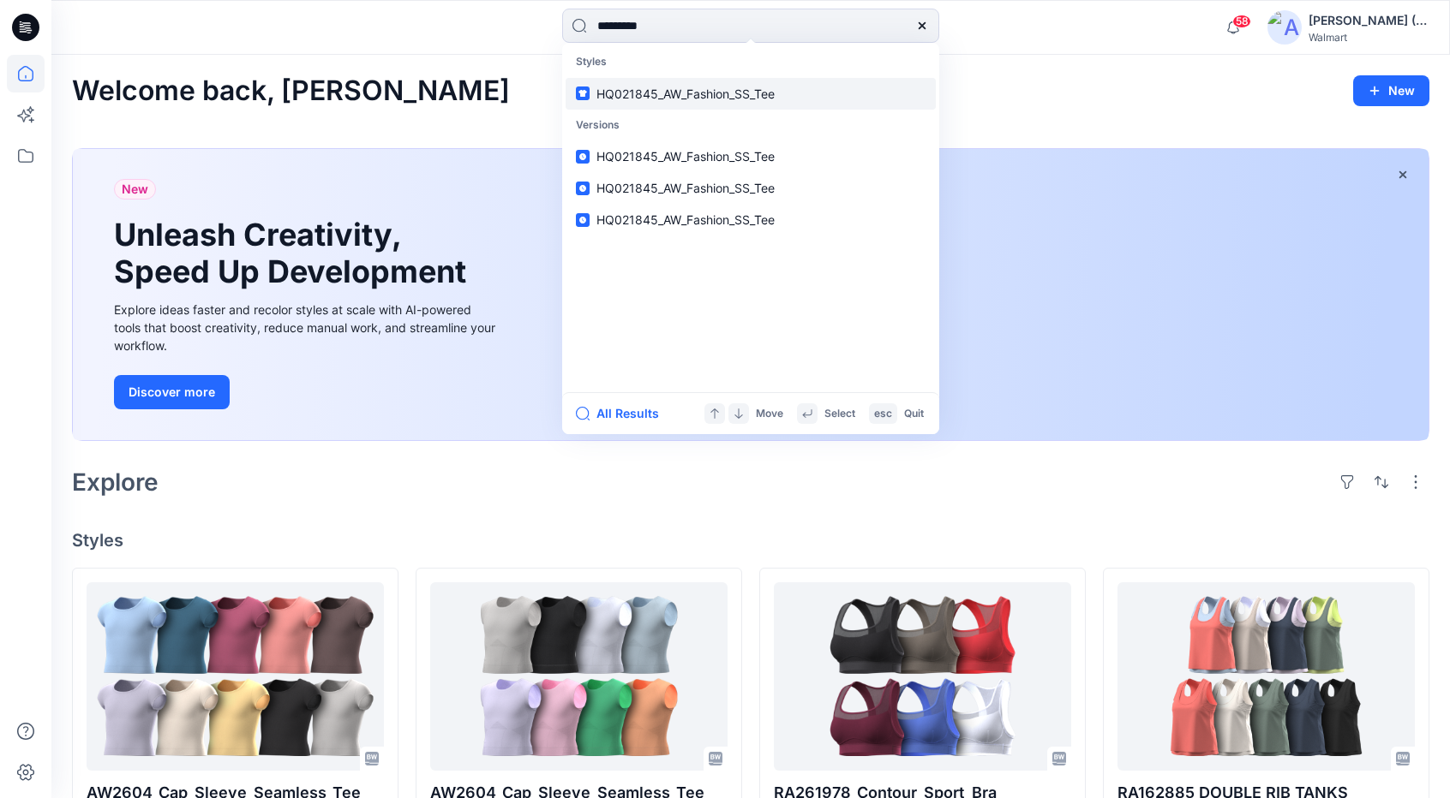
type input "********"
click at [697, 93] on span "HQ021845_AW_Fashion_SS_Tee" at bounding box center [685, 94] width 178 height 15
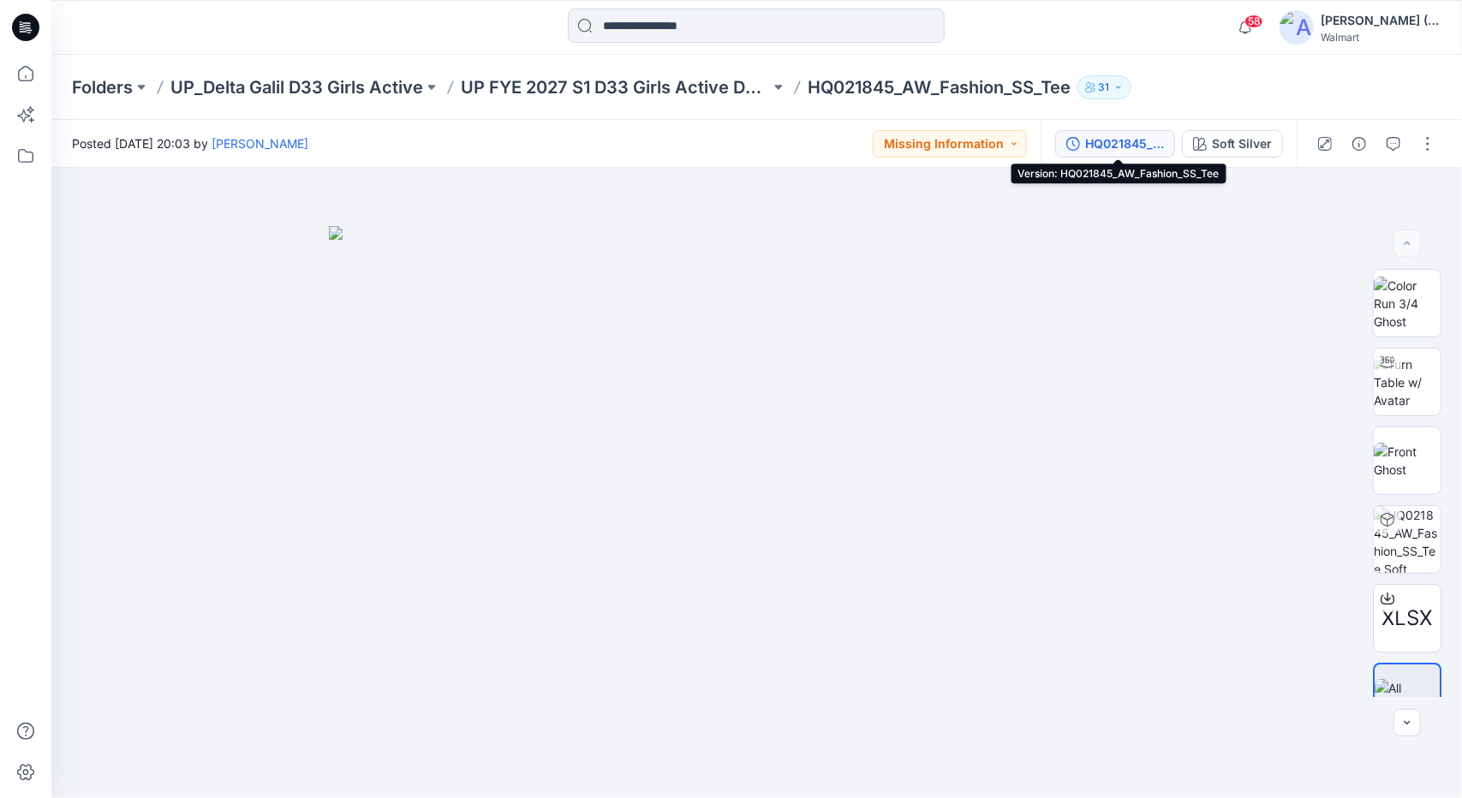
click at [1124, 138] on div "HQ021845_AW_Fashion_SS_Tee" at bounding box center [1125, 144] width 79 height 19
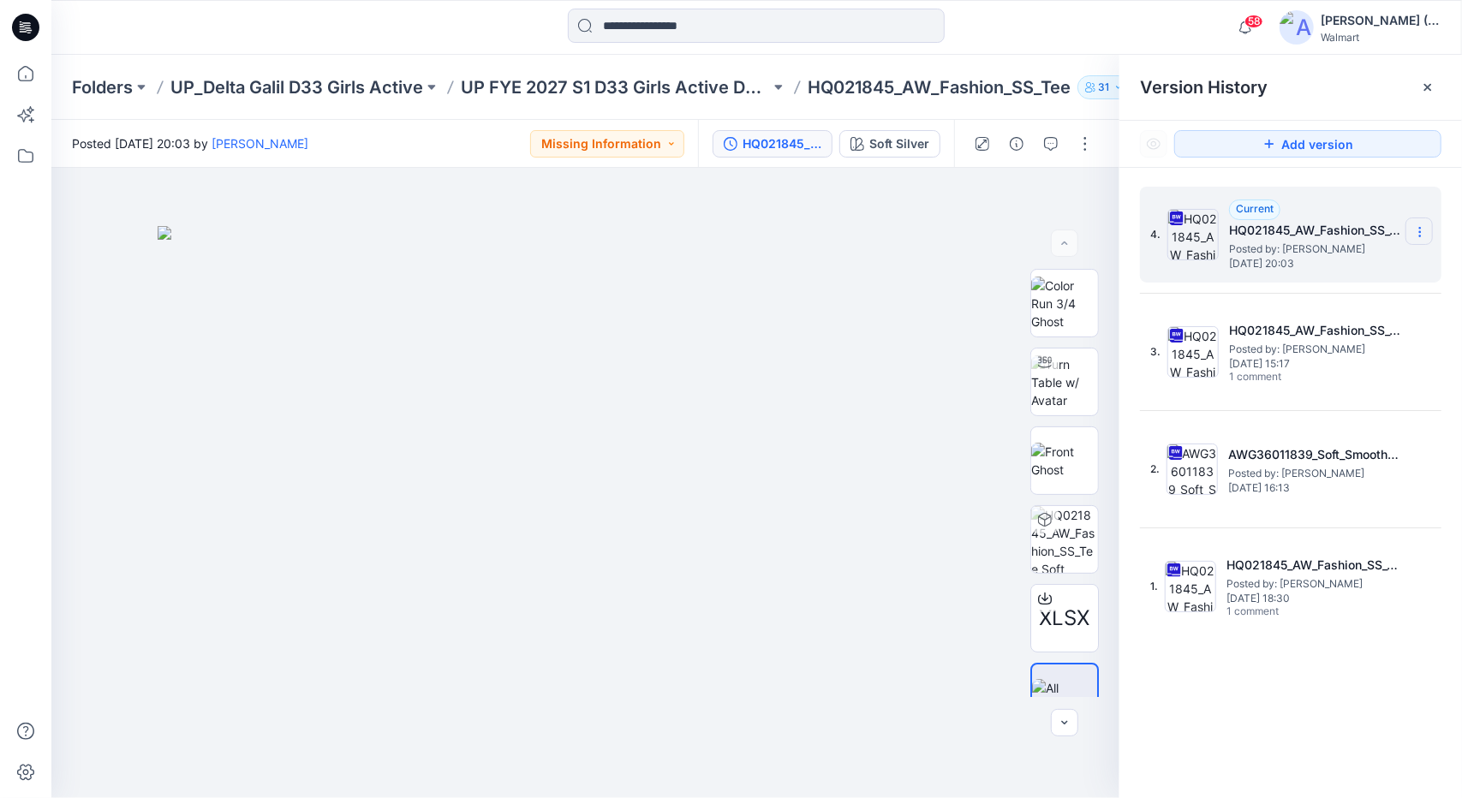
click at [1421, 230] on icon at bounding box center [1421, 232] width 14 height 14
click at [1380, 268] on span "Download Source BW File" at bounding box center [1333, 265] width 143 height 21
